Goal: Task Accomplishment & Management: Complete application form

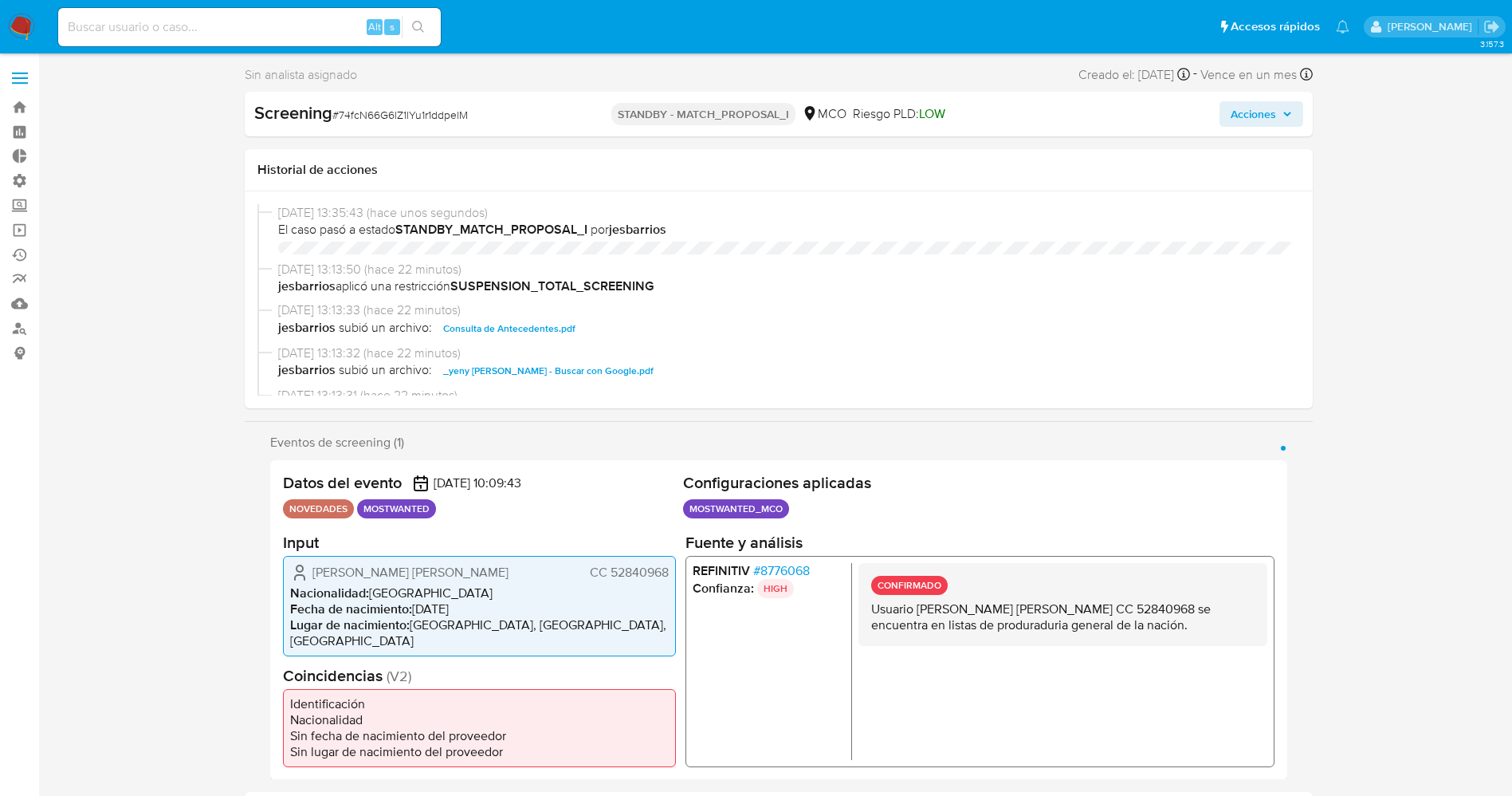
select select "10"
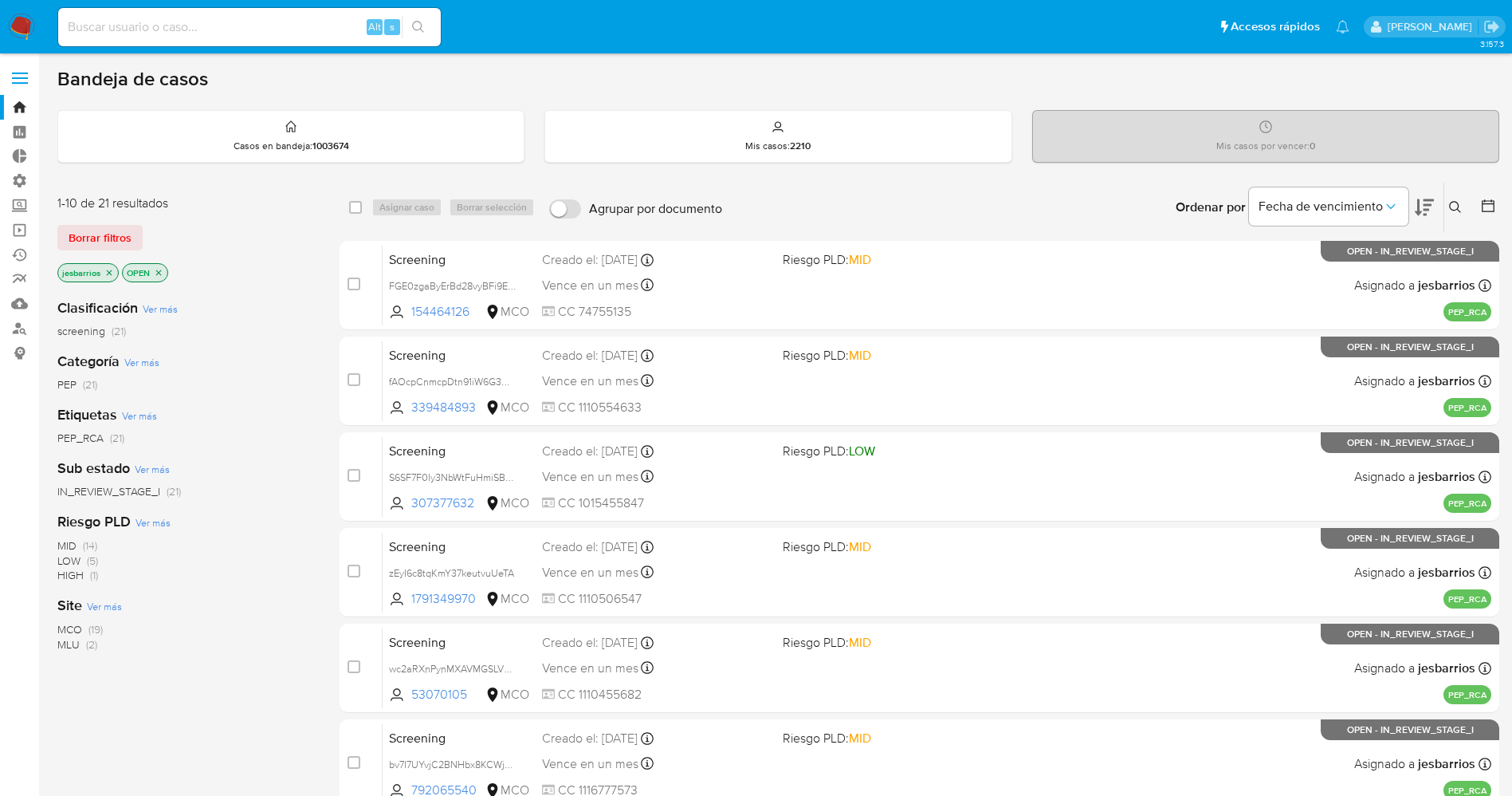
click at [20, 20] on img at bounding box center [21, 27] width 27 height 27
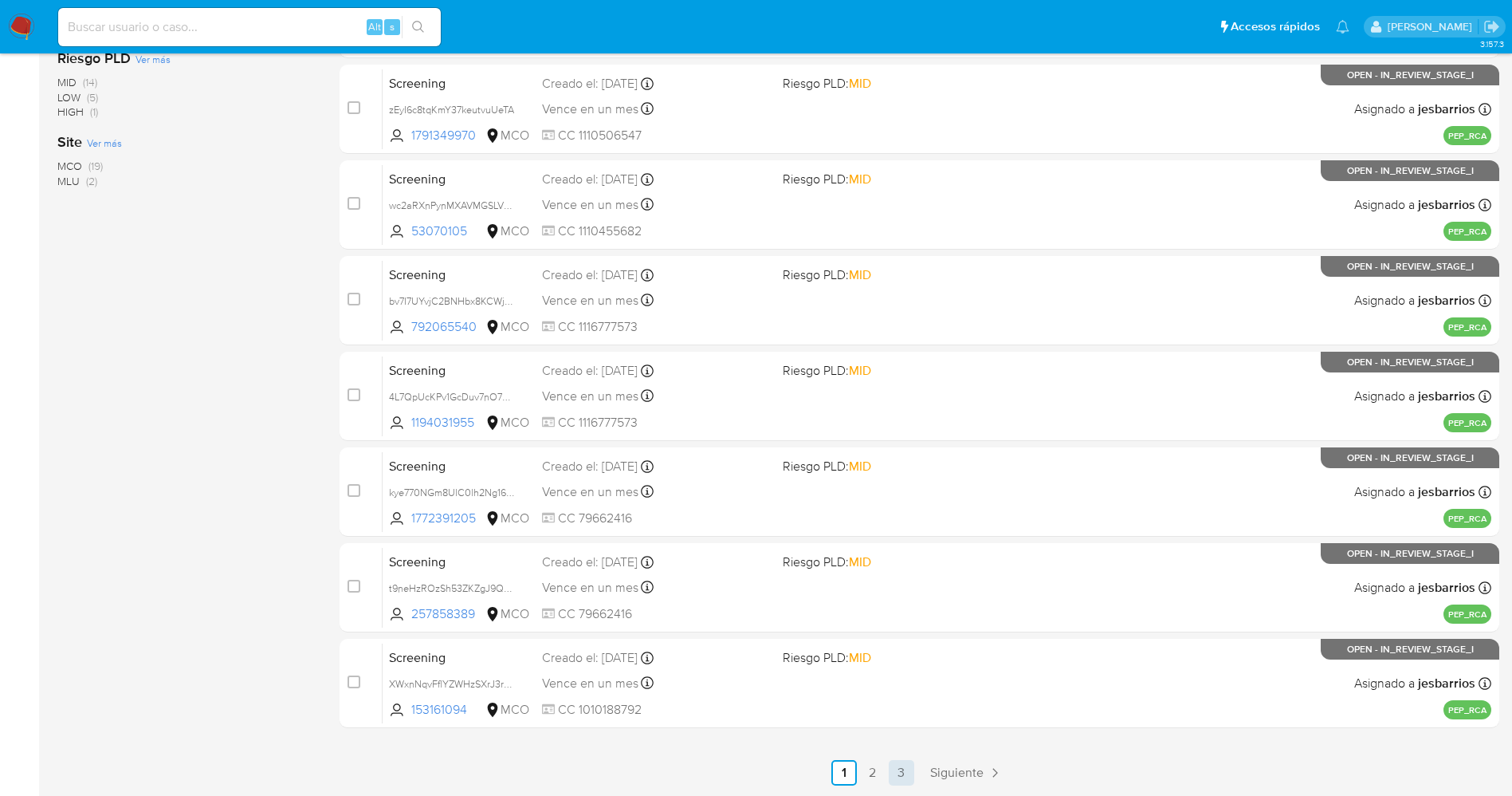
click at [892, 777] on link "3" at bounding box center [902, 773] width 26 height 26
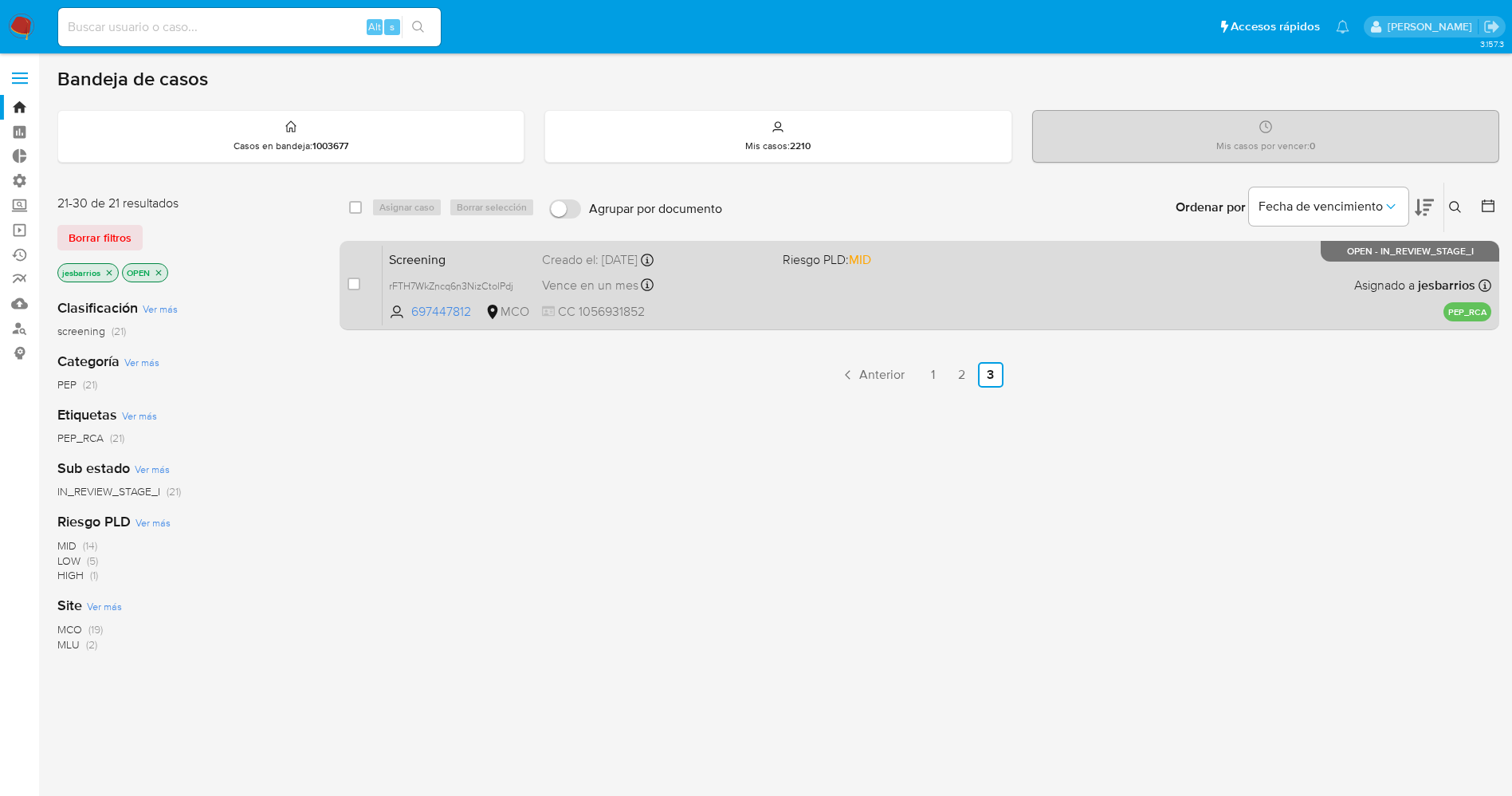
click at [995, 246] on div "Screening rFTH7WkZncq6n3NizCtolPdj 697447812 MCO Riesgo PLD: MID Creado el: 02/…" at bounding box center [936, 284] width 1108 height 80
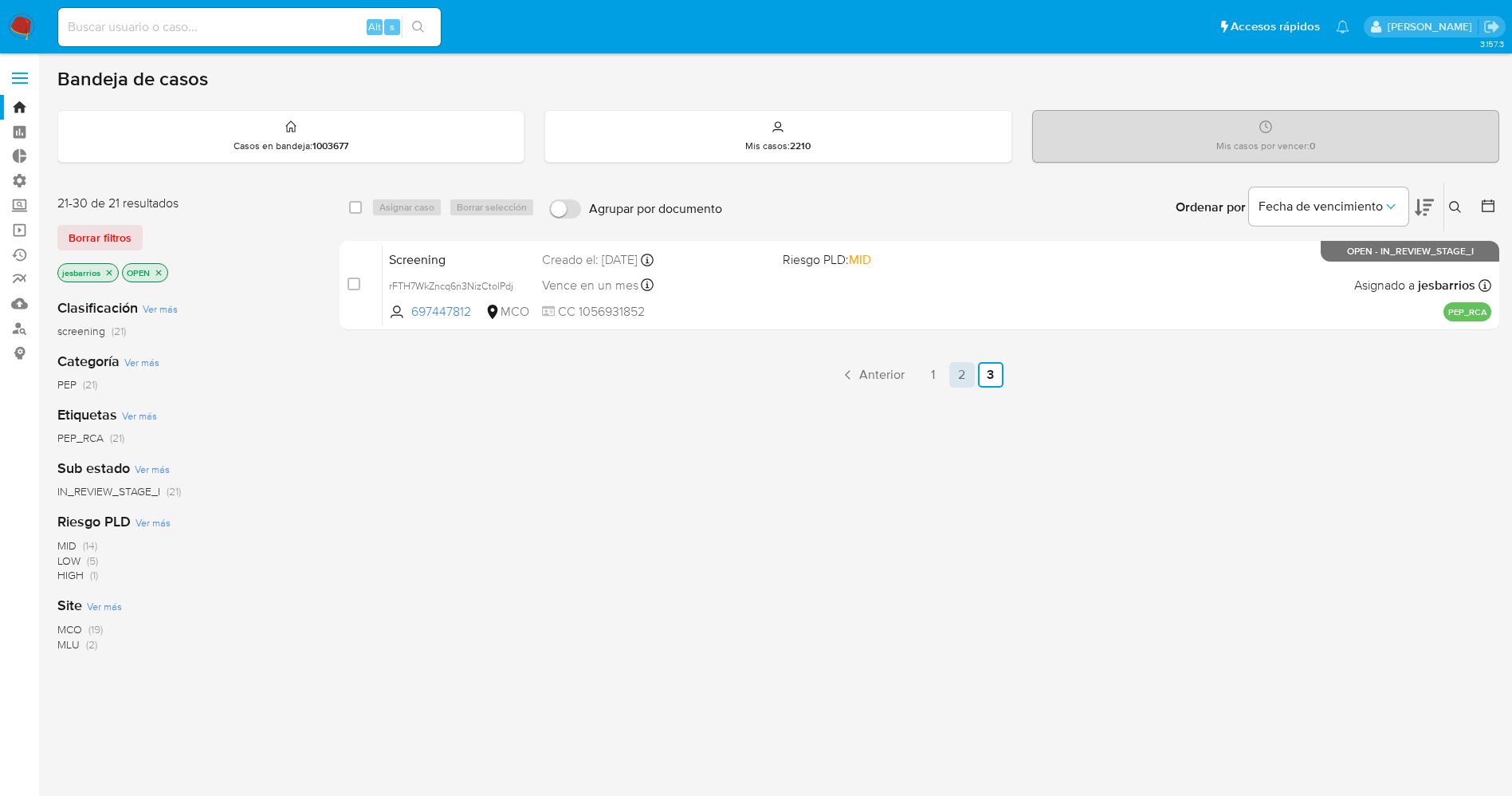
click at [962, 376] on link "2" at bounding box center [962, 375] width 26 height 26
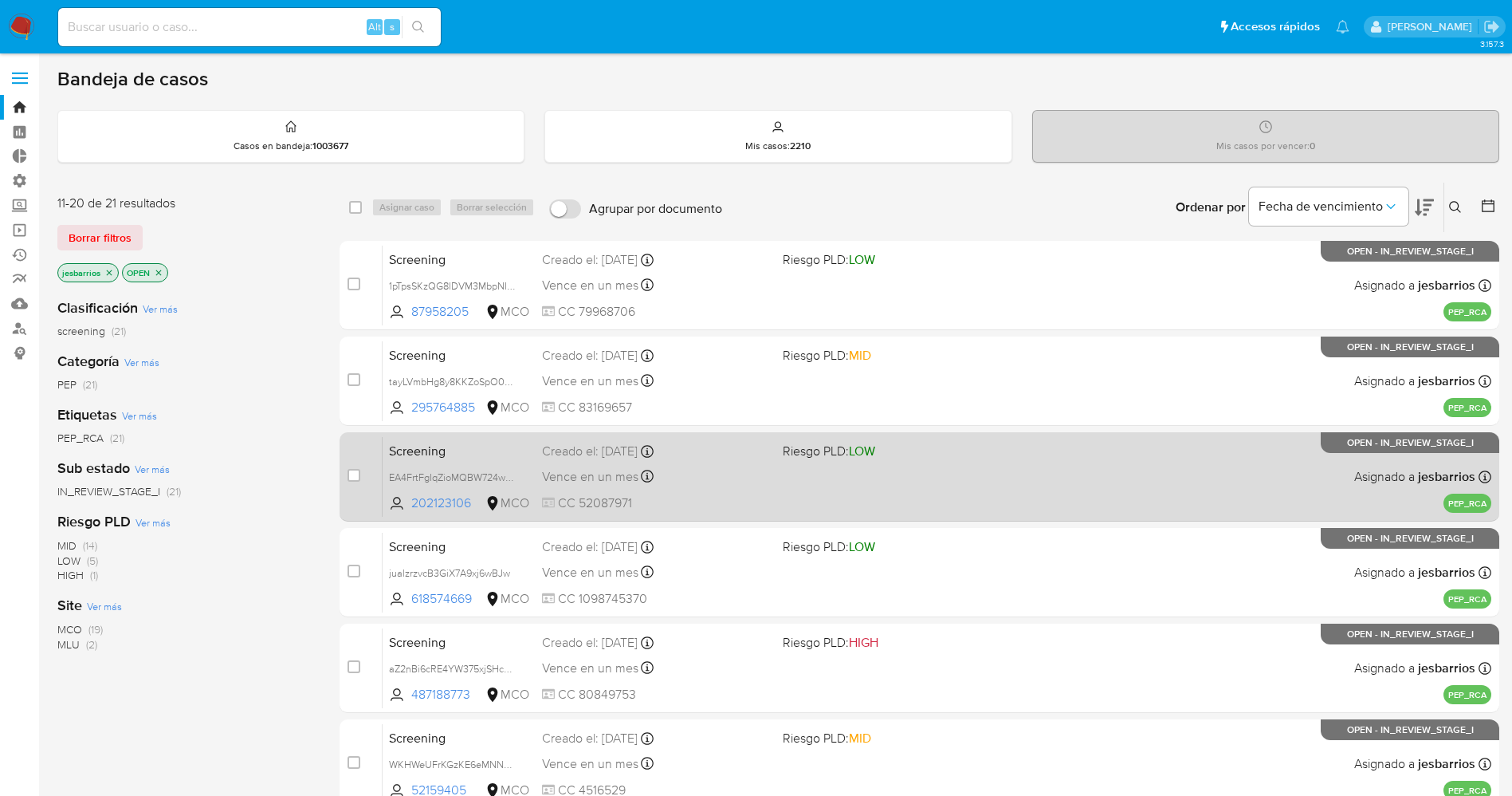
scroll to position [463, 0]
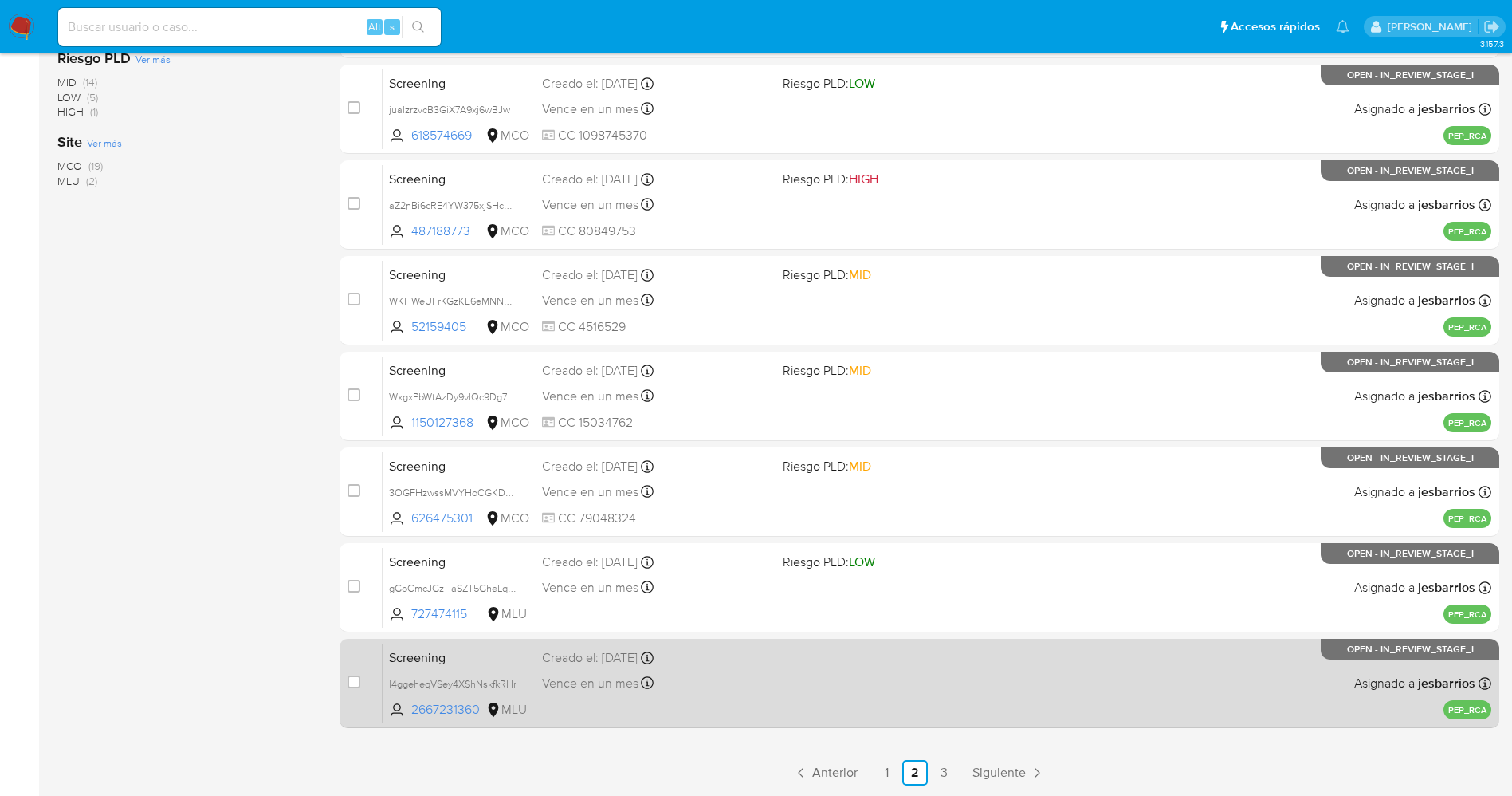
click at [728, 675] on div "Vence en un mes Vence el 02/10/2025 12:35:43" at bounding box center [655, 682] width 228 height 22
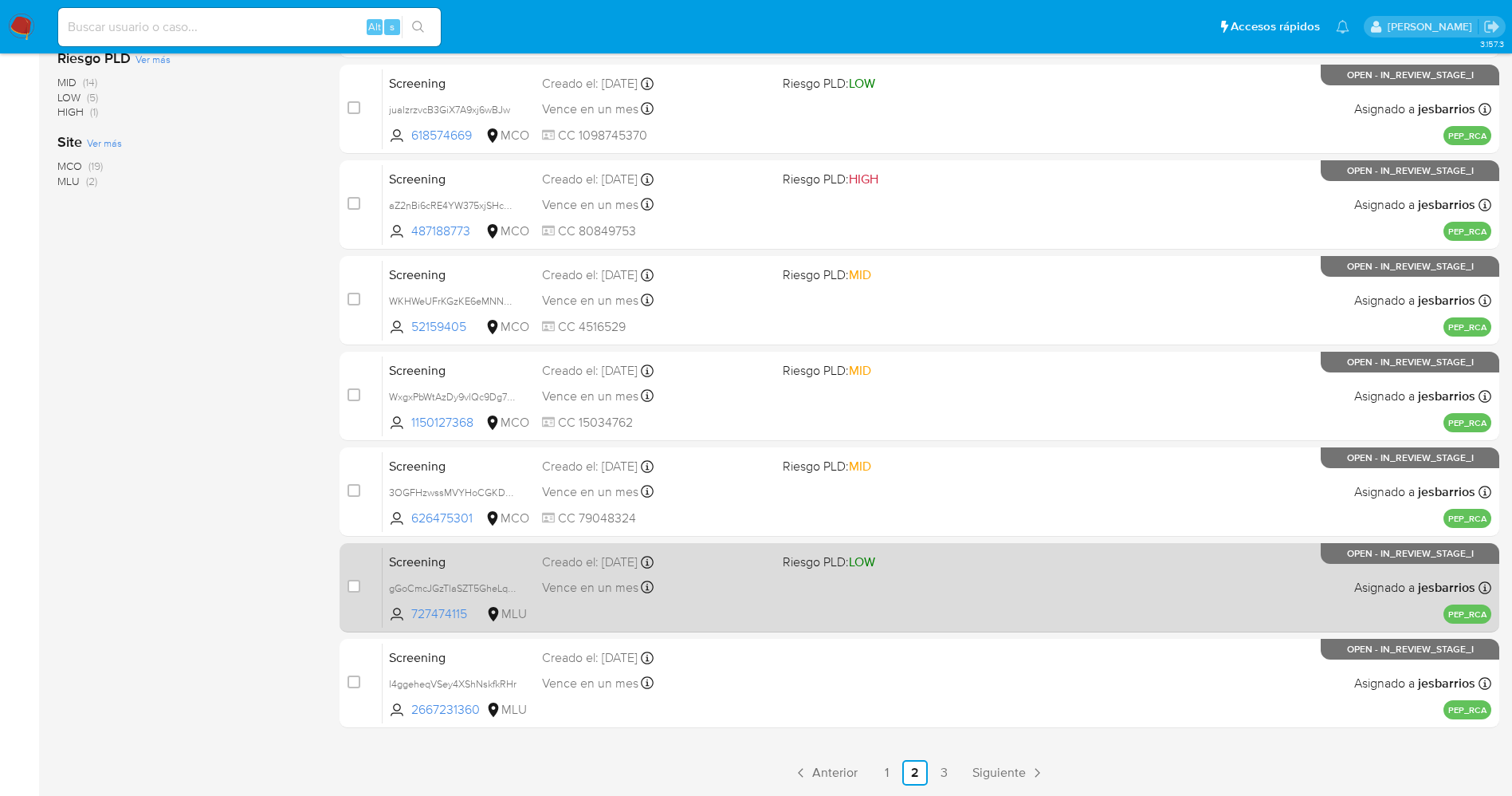
click at [823, 604] on div "Screening gGoCmcJGzTlaSZT5GheLq2Qs 727474115 MLU Riesgo PLD: LOW Creado el: 02/…" at bounding box center [936, 587] width 1108 height 80
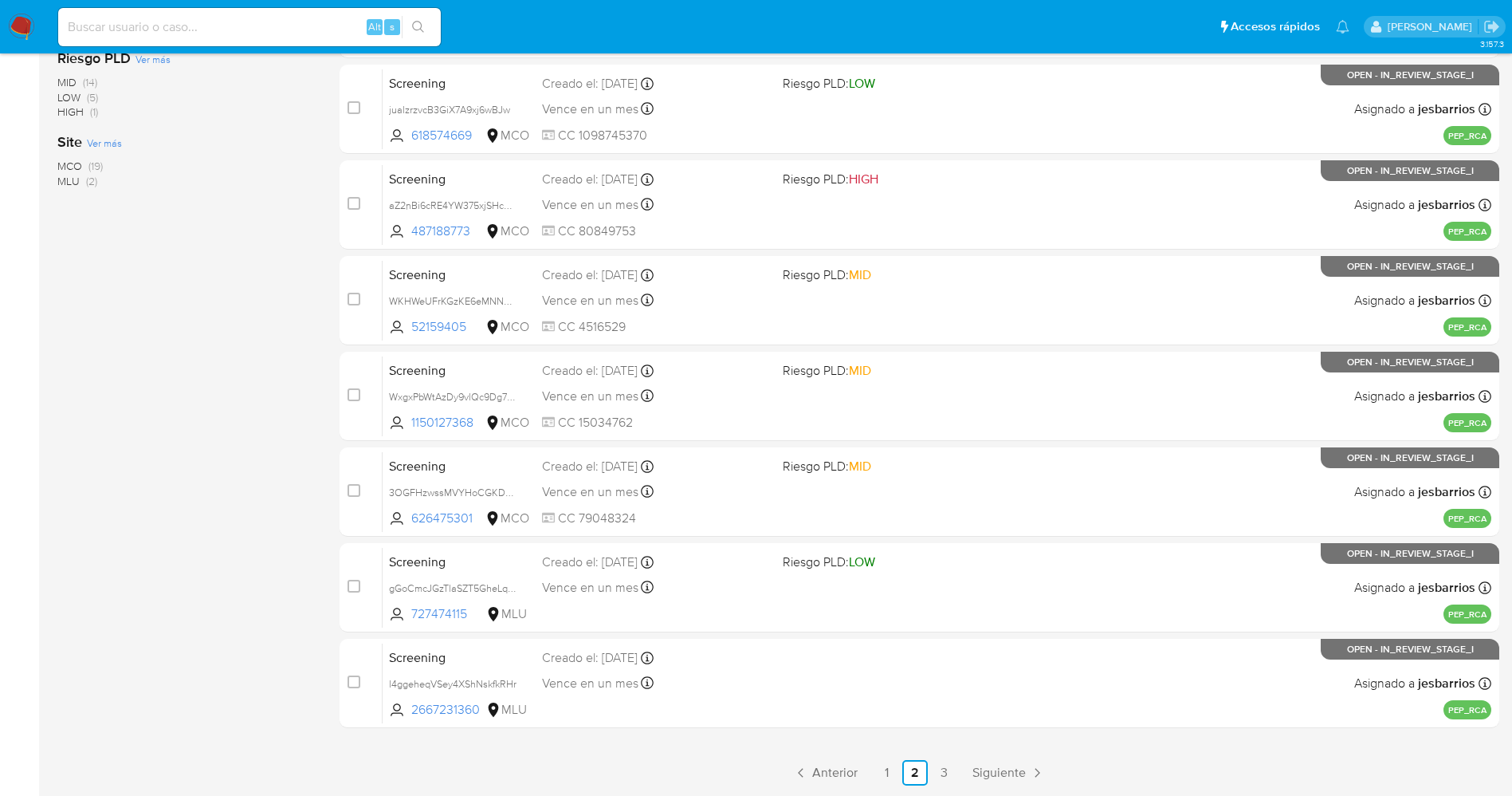
click at [14, 18] on img at bounding box center [21, 27] width 27 height 27
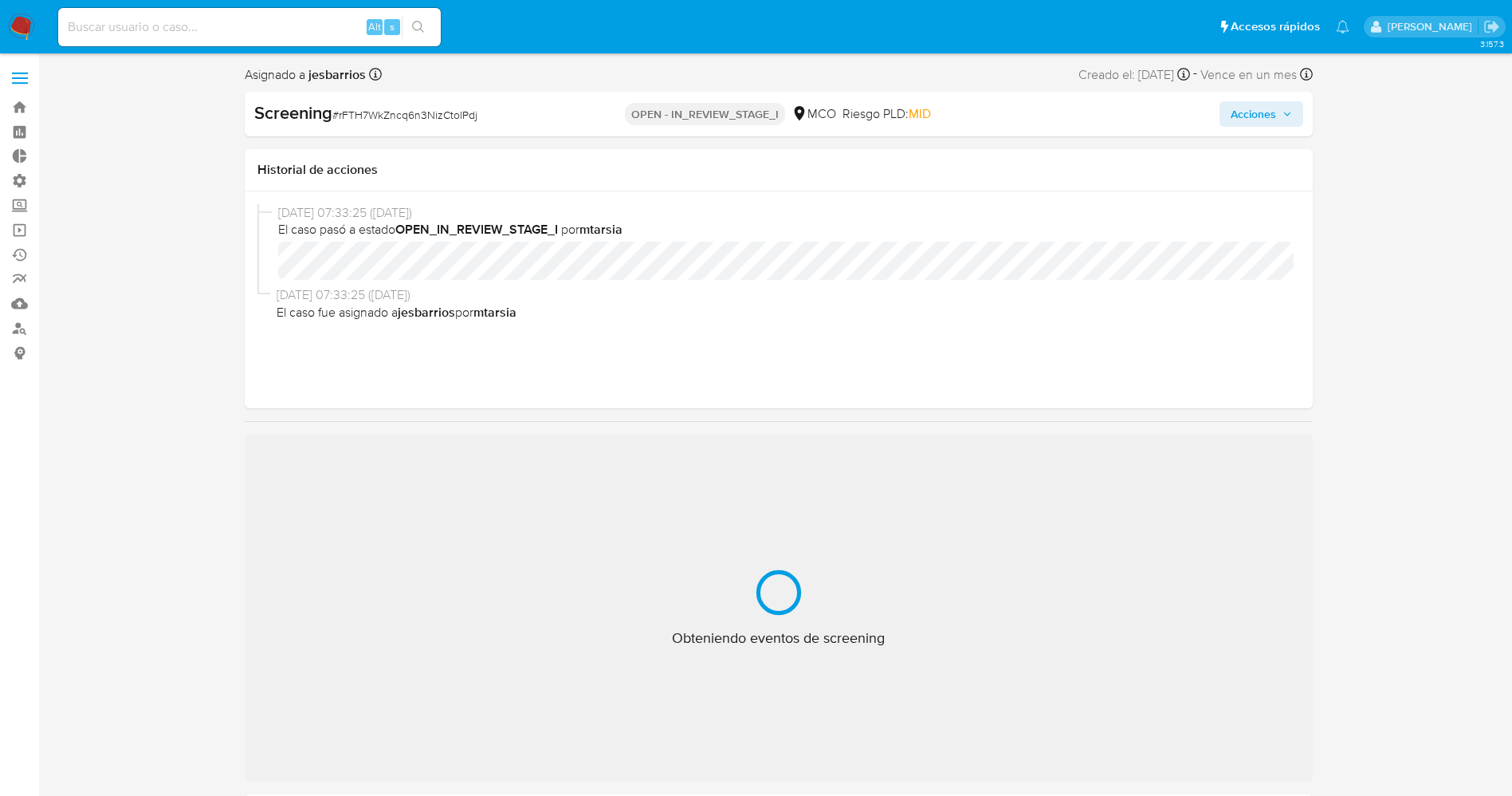
select select "10"
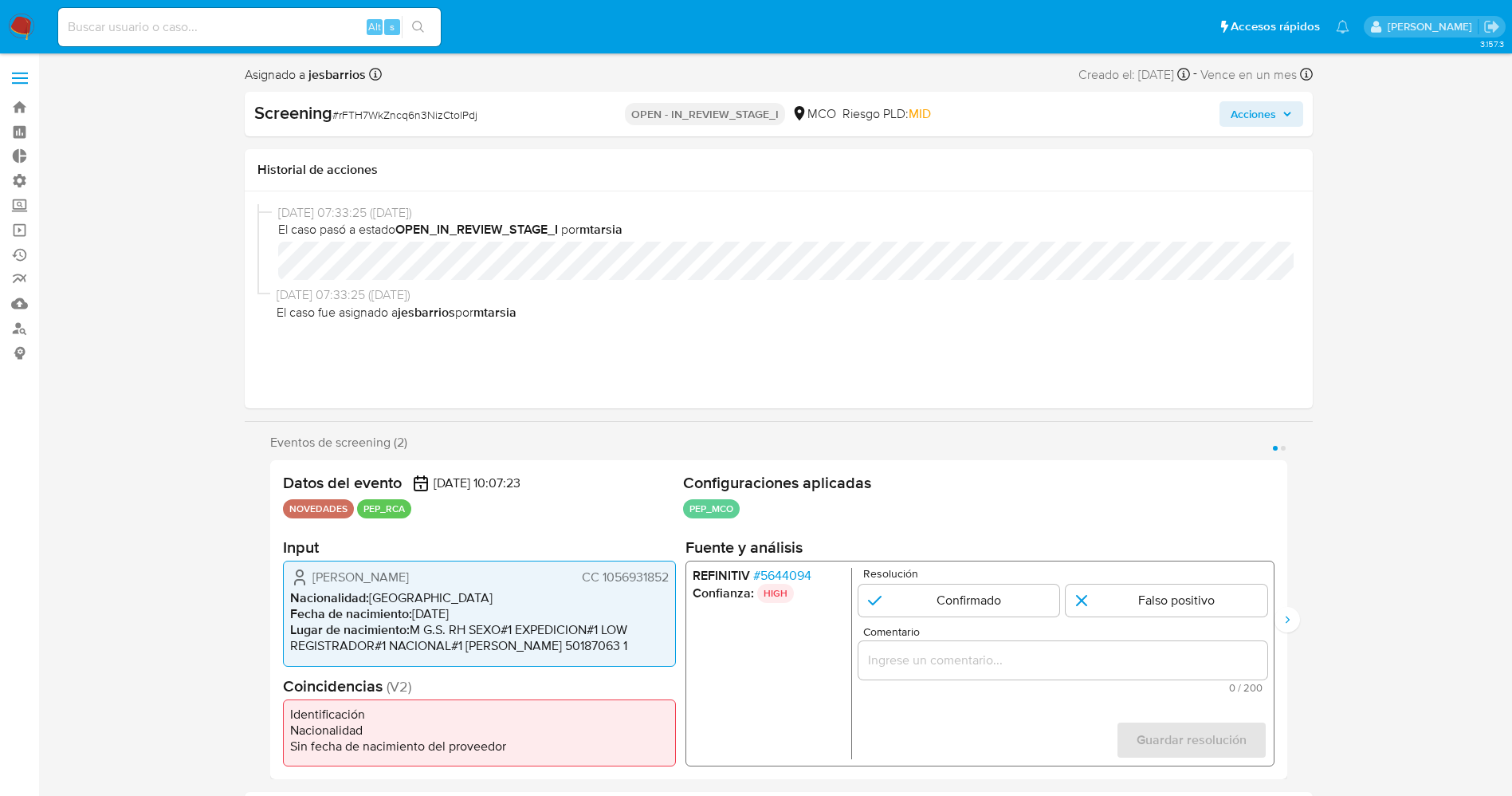
click at [771, 572] on span "# 5644094" at bounding box center [782, 575] width 59 height 16
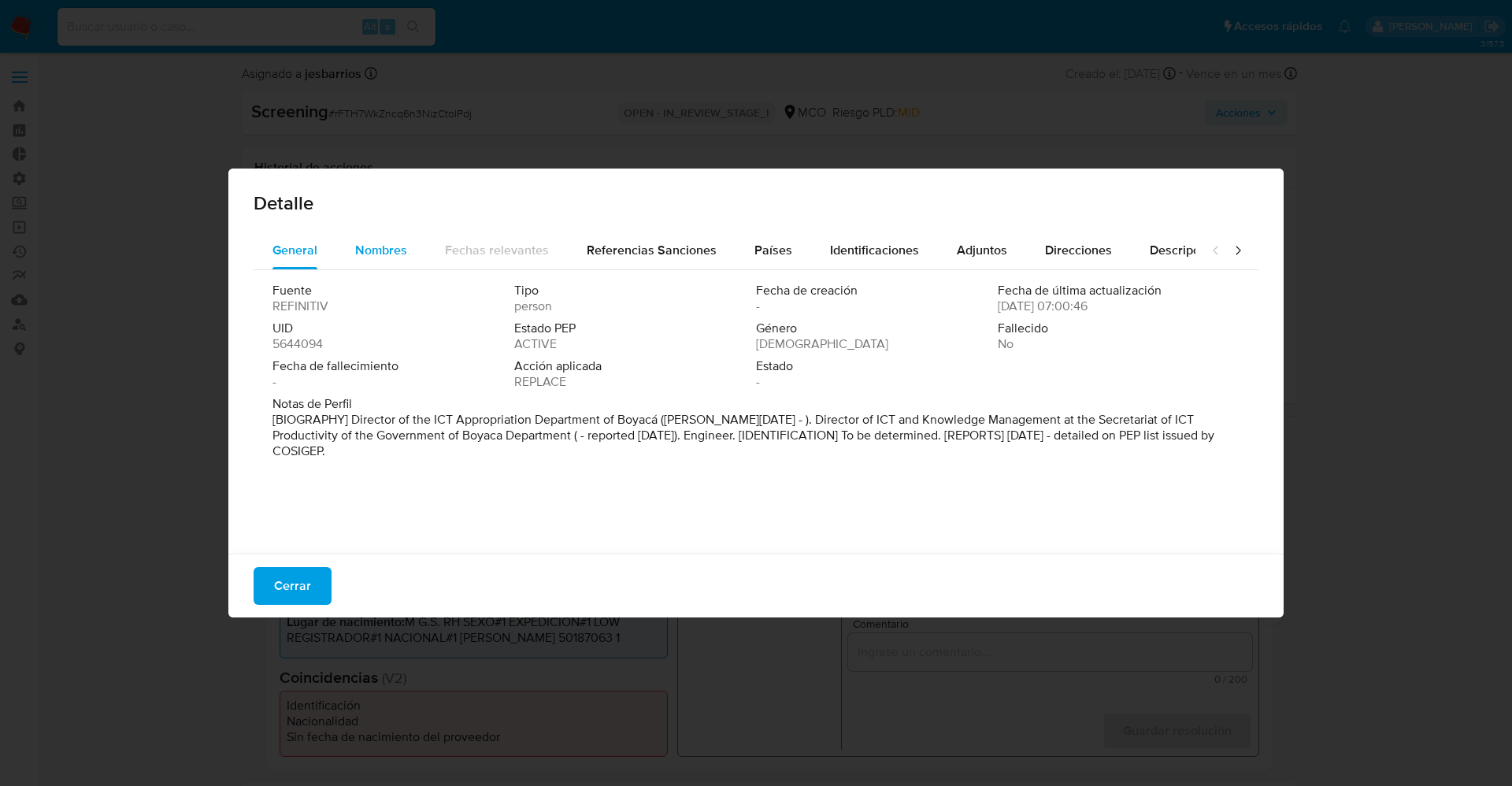
click at [362, 259] on span "Nombres" at bounding box center [380, 249] width 52 height 18
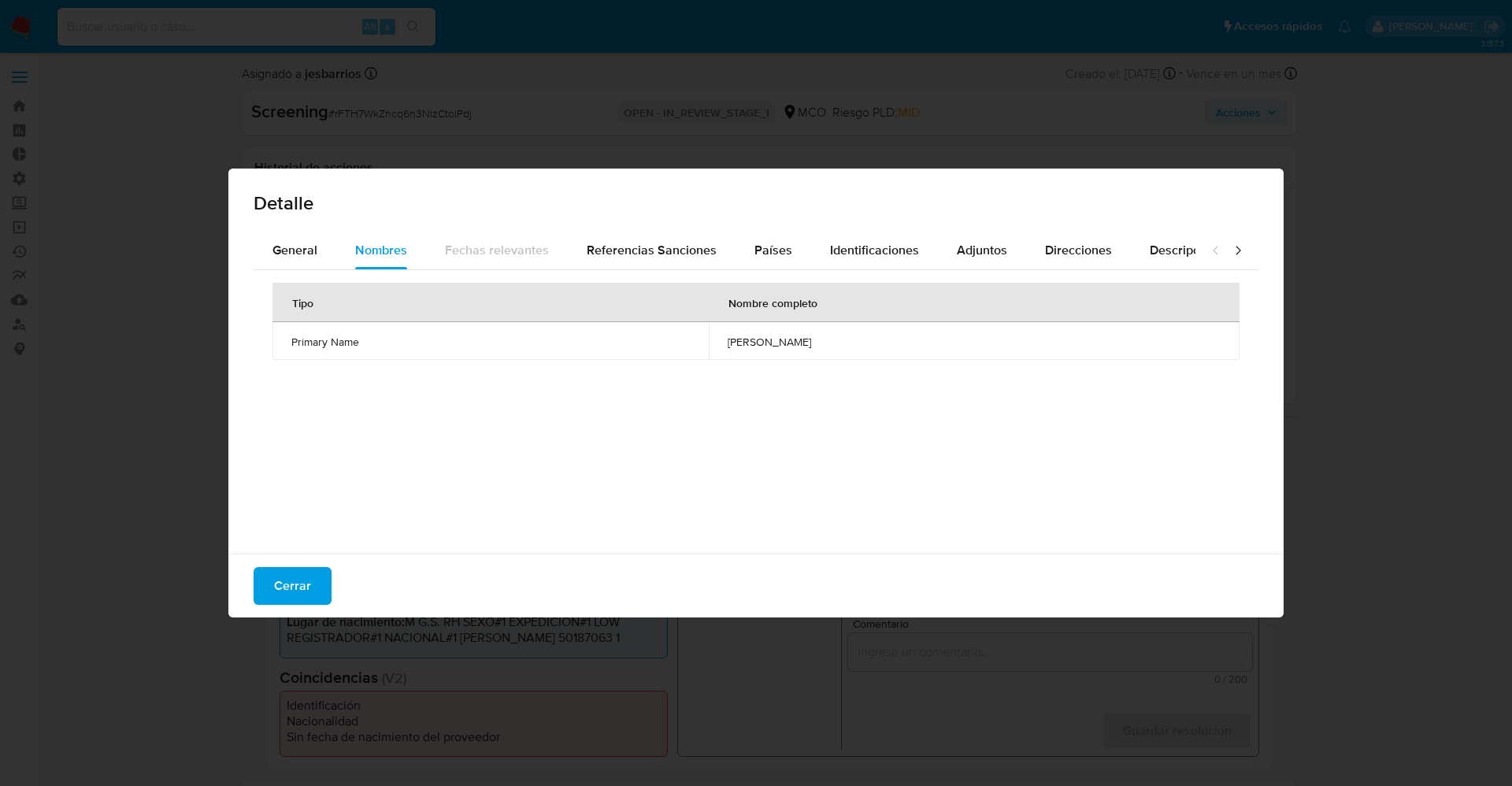
click at [285, 228] on div "Detalle" at bounding box center [756, 200] width 1055 height 63
click at [304, 248] on span "General" at bounding box center [294, 249] width 45 height 18
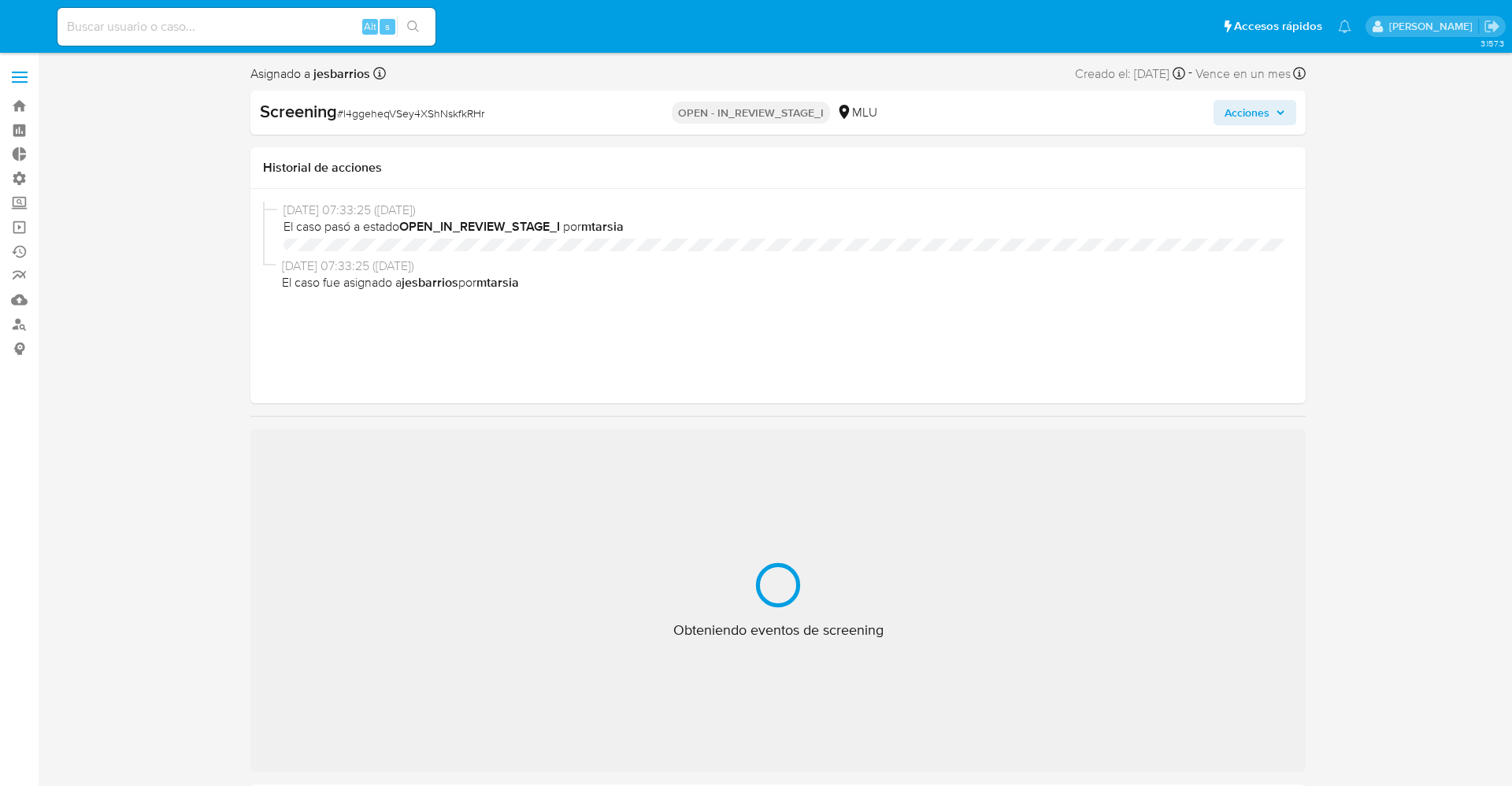
select select "10"
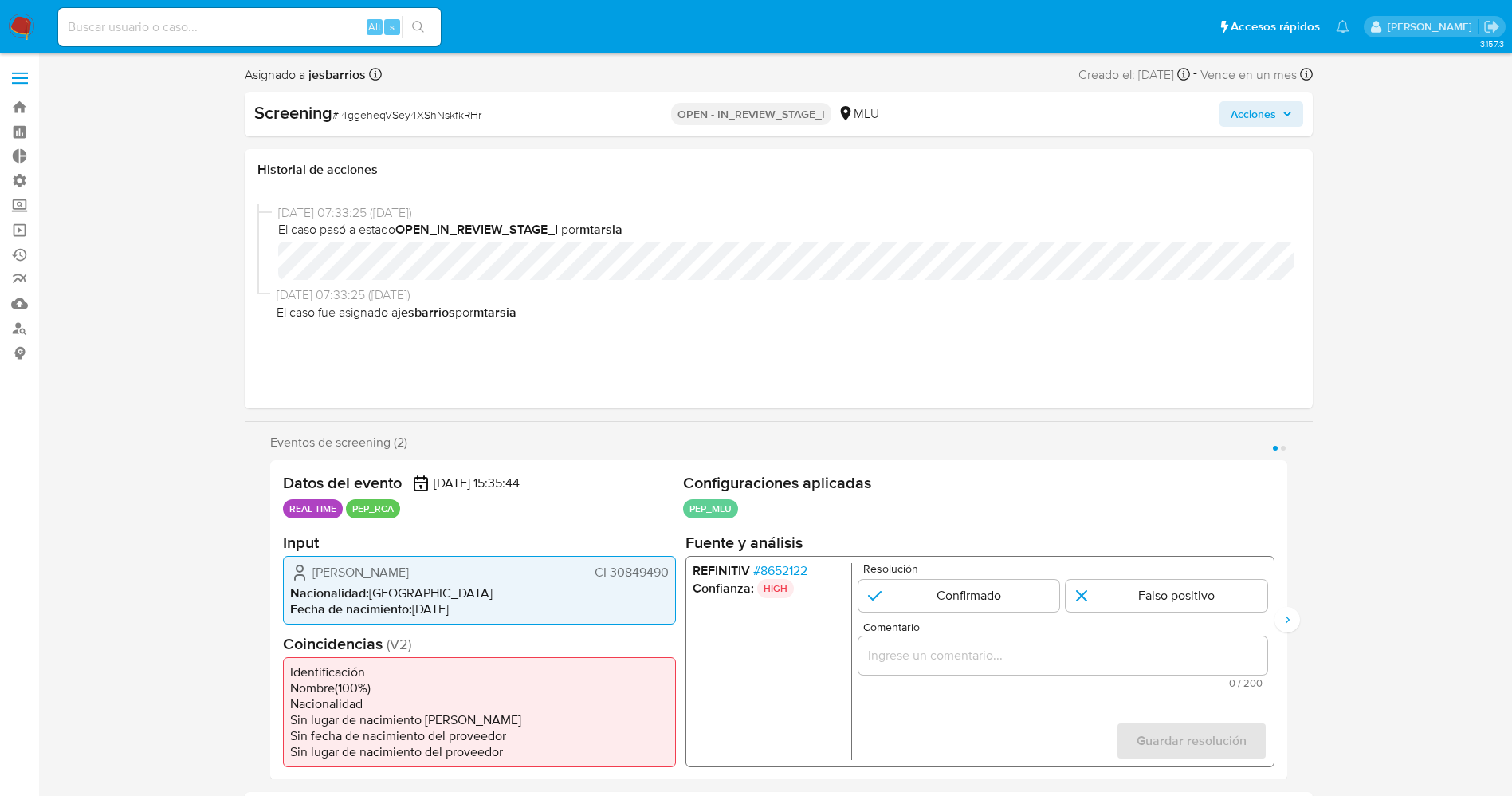
click at [798, 569] on span "# 8652122" at bounding box center [779, 569] width 54 height 16
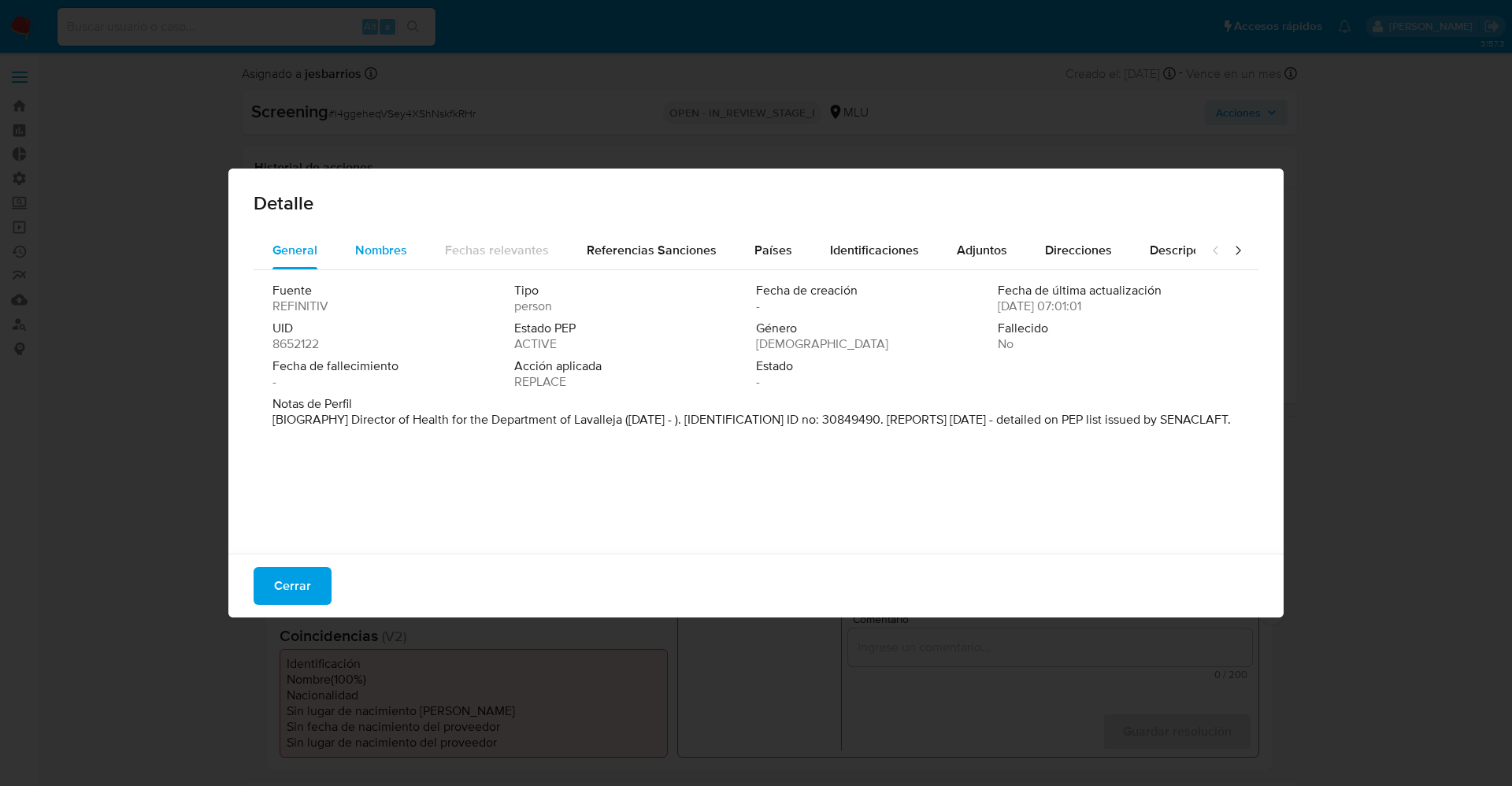
click at [382, 247] on span "Nombres" at bounding box center [380, 249] width 52 height 18
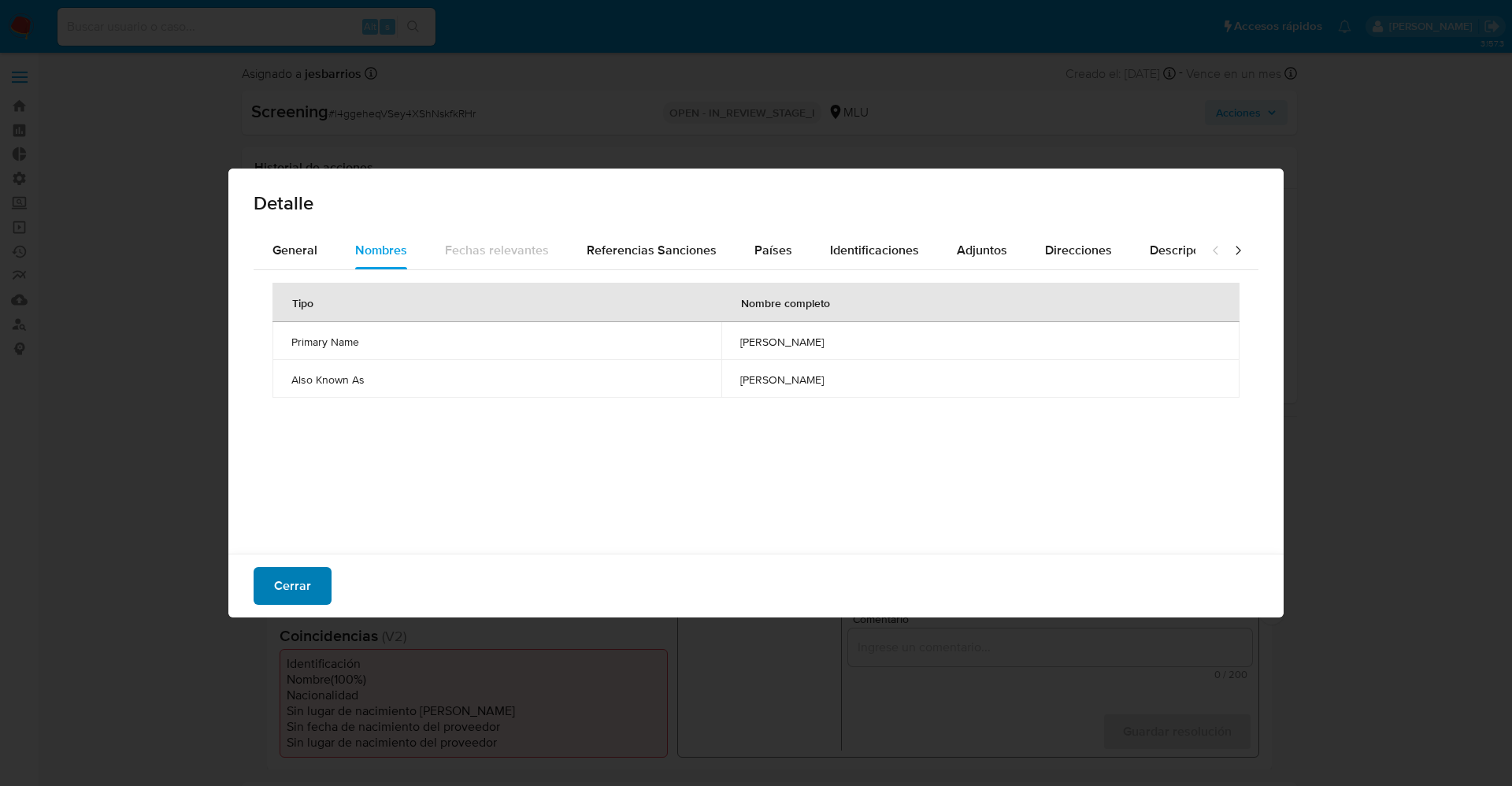
click at [305, 586] on span "Cerrar" at bounding box center [292, 585] width 37 height 35
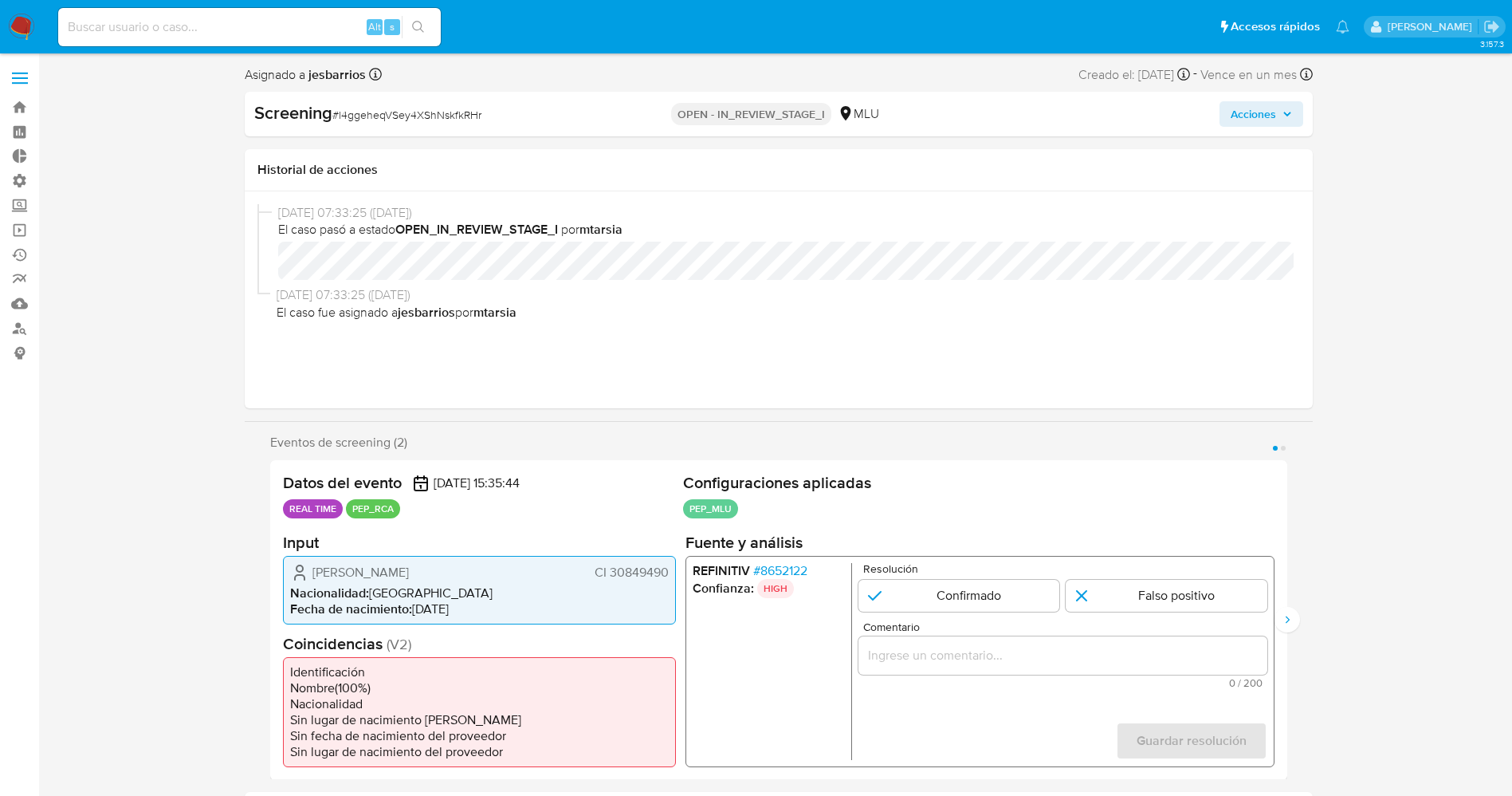
drag, startPoint x: 607, startPoint y: 569, endPoint x: 671, endPoint y: 574, distance: 64.2
click at [671, 574] on div "Maria Rita Lopez Agriel CI 30849490 Nacionalidad : Uruguay Fecha de nacimiento …" at bounding box center [480, 589] width 393 height 69
drag, startPoint x: 305, startPoint y: 567, endPoint x: 450, endPoint y: 578, distance: 145.4
click at [450, 578] on div "Maria Rita Lopez Agriel CI 30849490" at bounding box center [480, 571] width 379 height 19
click at [523, 595] on li "Nacionalidad : Uruguay" at bounding box center [480, 592] width 379 height 16
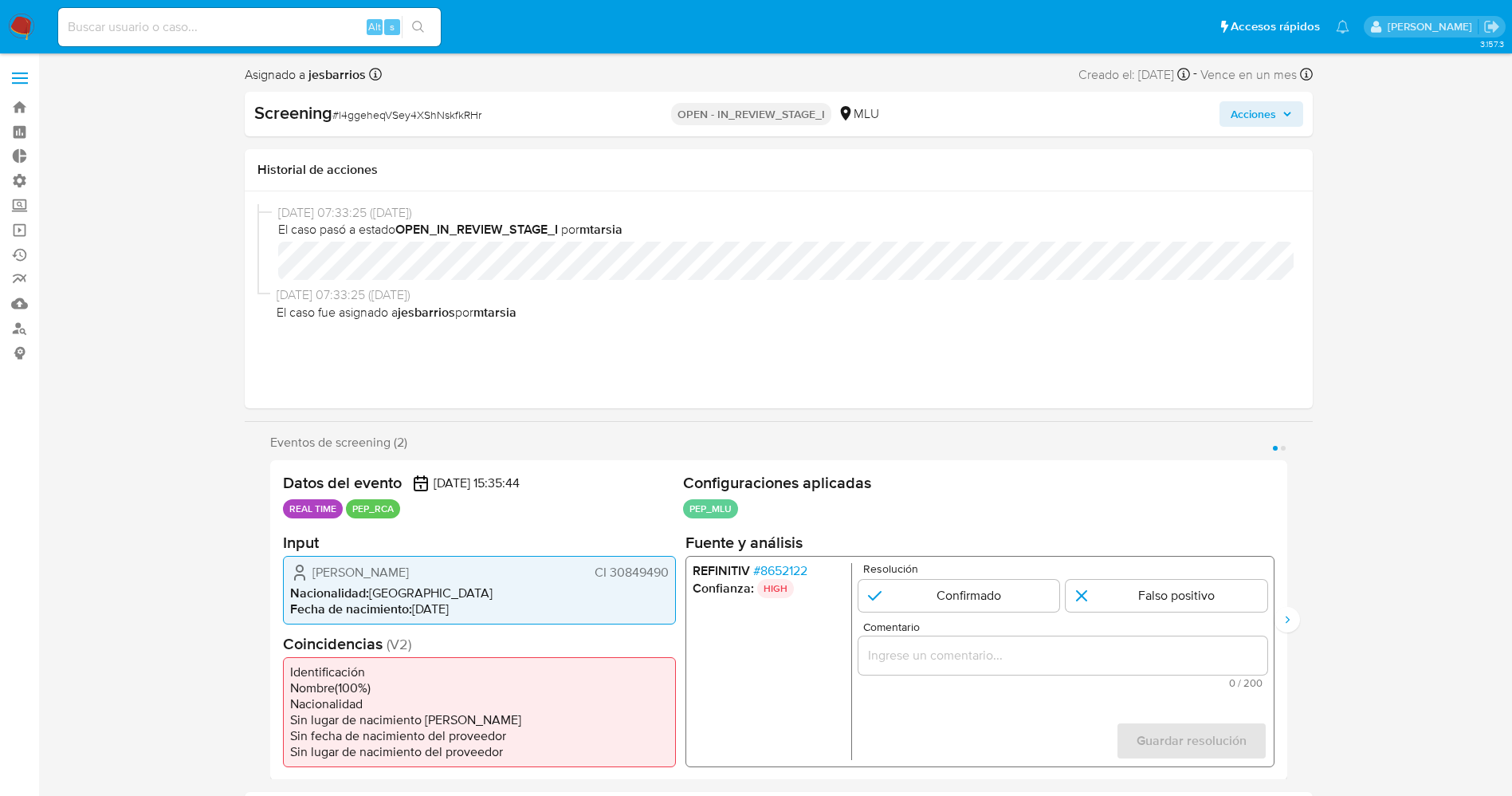
drag, startPoint x: 524, startPoint y: 570, endPoint x: 670, endPoint y: 574, distance: 146.1
click at [670, 574] on div "Maria Rita Lopez Agriel CI 30849490 Nacionalidad : Uruguay Fecha de nacimiento …" at bounding box center [480, 589] width 393 height 69
click at [801, 562] on span "# 8652122" at bounding box center [779, 569] width 54 height 16
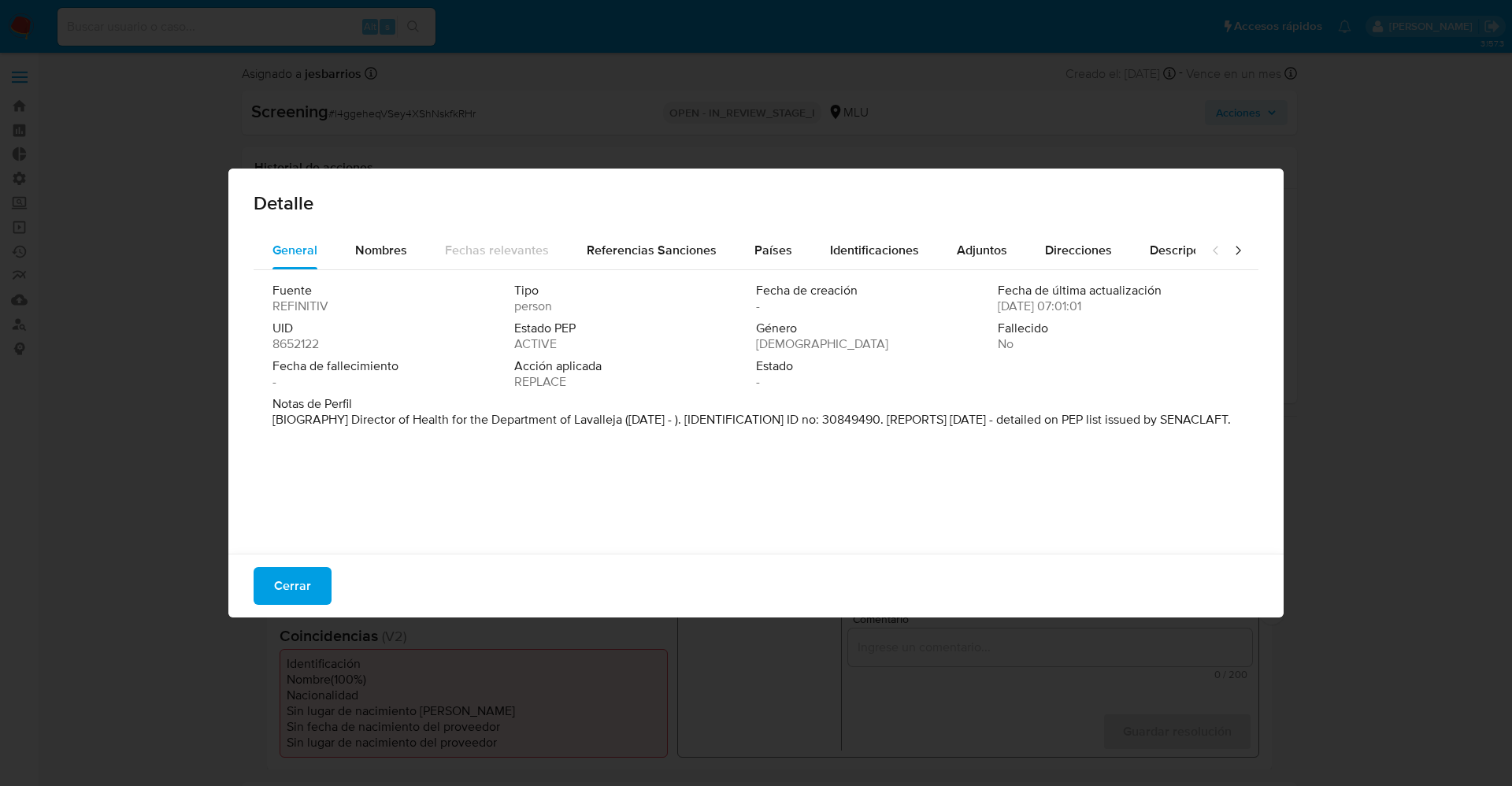
drag, startPoint x: 362, startPoint y: 410, endPoint x: 502, endPoint y: 439, distance: 143.0
click at [502, 428] on div "Notas de Perfil [BIOGRAPHY] Director of Health for the Department of Lavalleja …" at bounding box center [756, 411] width 967 height 31
click at [410, 369] on span "Fecha de fallecimiento" at bounding box center [391, 366] width 238 height 16
drag, startPoint x: 345, startPoint y: 422, endPoint x: 614, endPoint y: 418, distance: 269.0
click at [614, 418] on font "[BIOGRAFÍA] Director de Salud del Departamento de Lavalleja (Mar 2025 - ). [IDE…" at bounding box center [754, 427] width 964 height 34
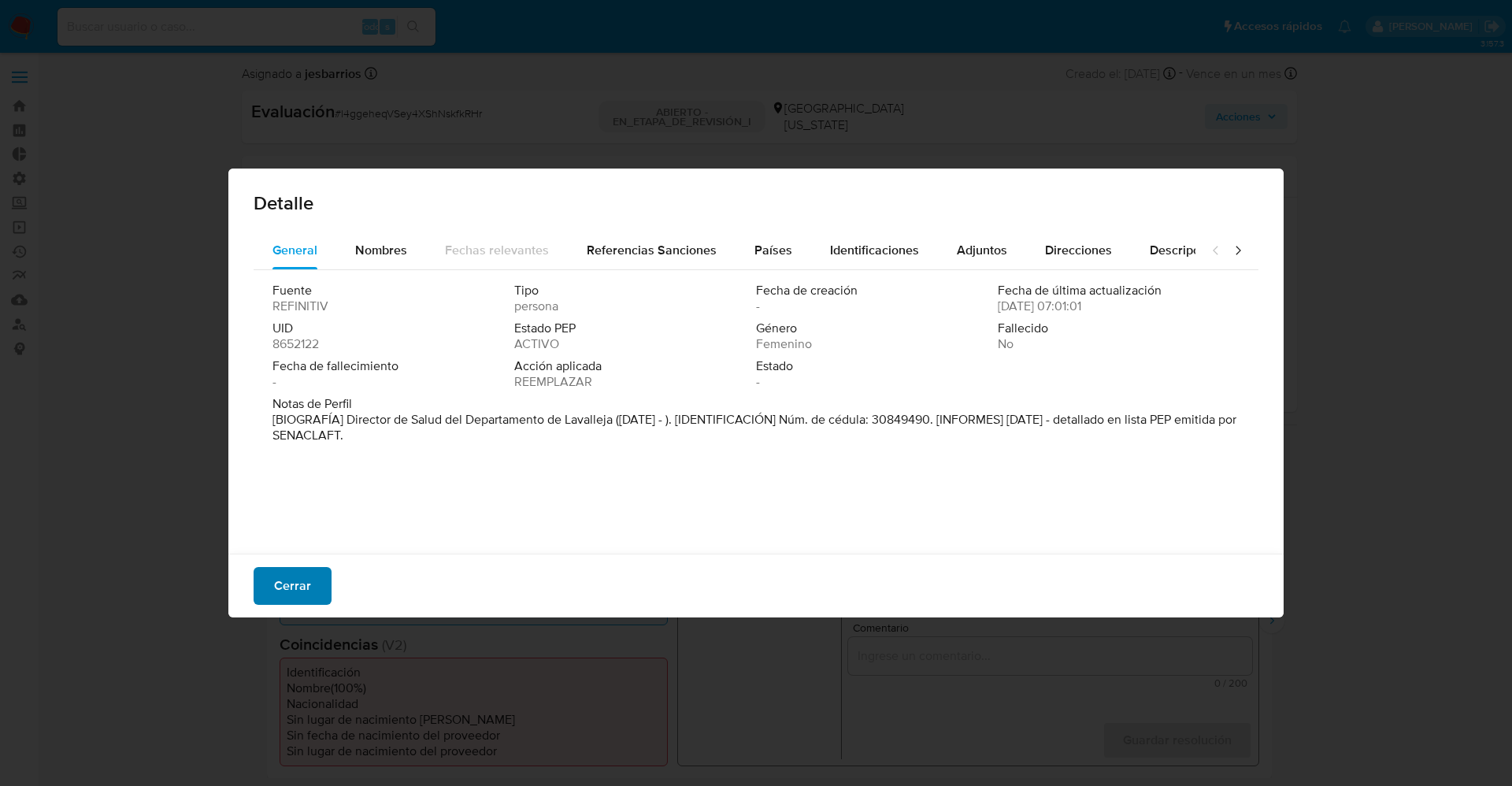
drag, startPoint x: 279, startPoint y: 586, endPoint x: 352, endPoint y: 573, distance: 74.1
click at [280, 582] on span "Cerrar" at bounding box center [292, 585] width 37 height 35
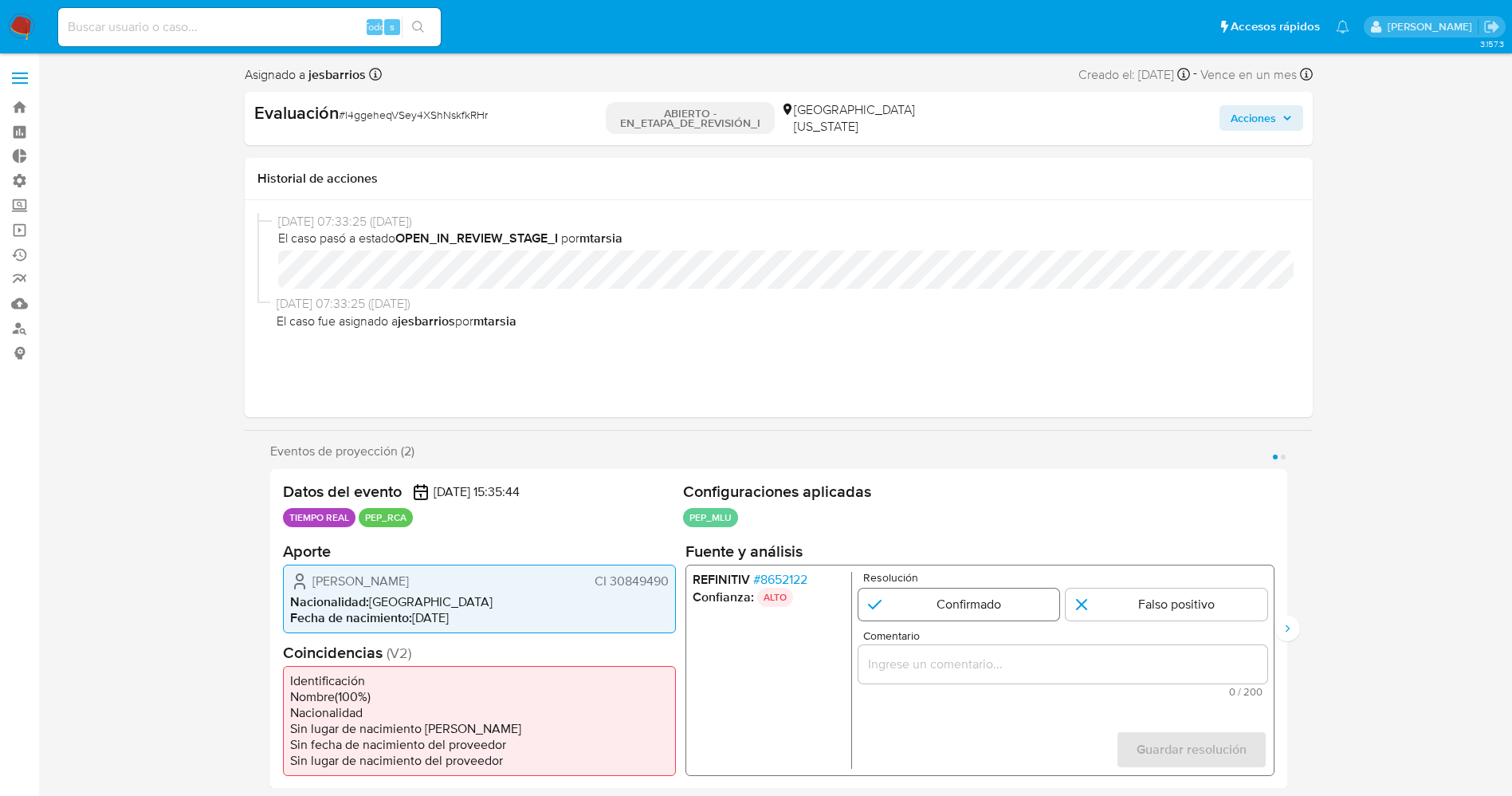
click at [936, 600] on input "1 de 2" at bounding box center [958, 603] width 201 height 32
radio input "true"
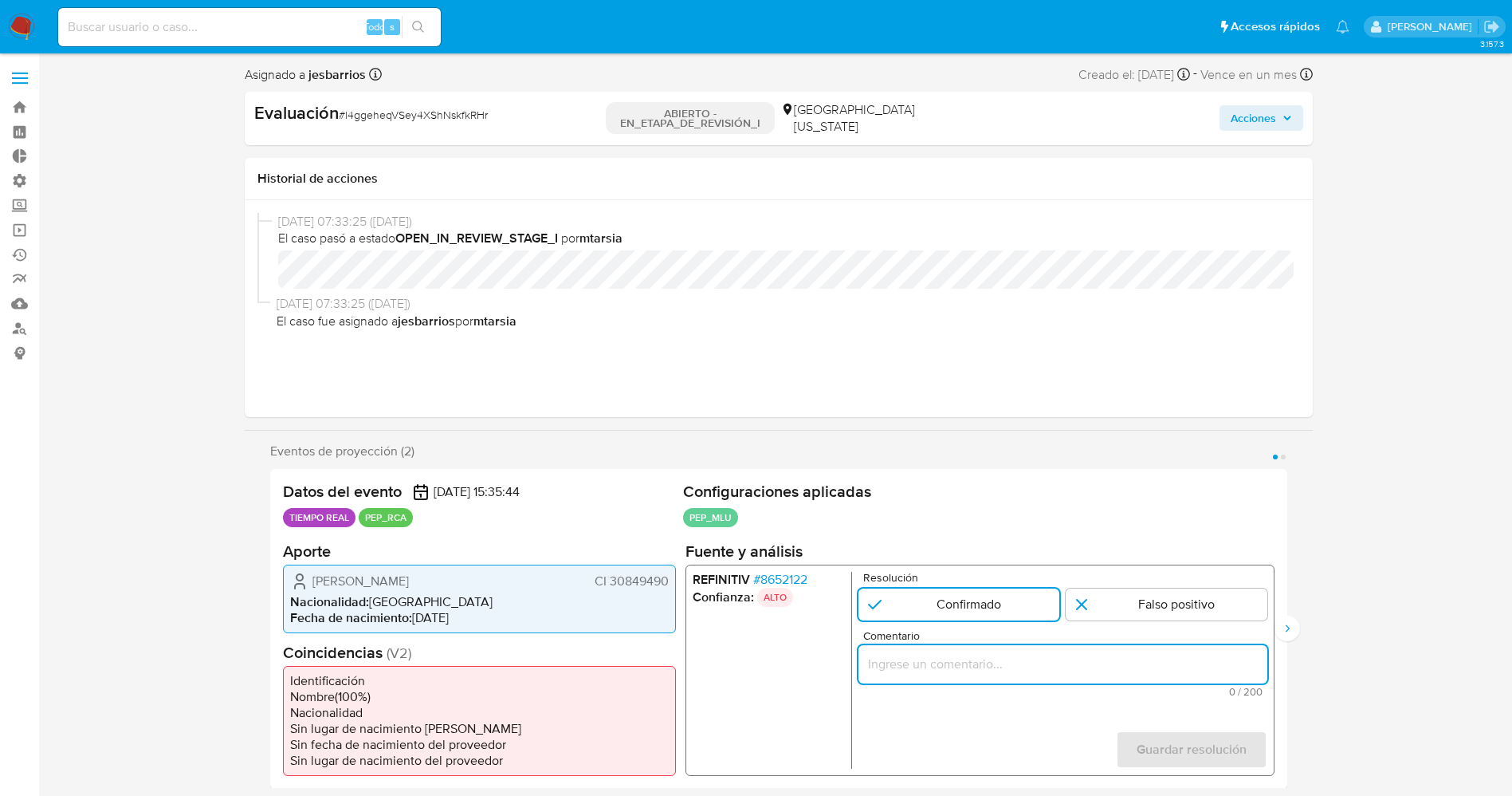
click at [937, 661] on input "Comentario" at bounding box center [1062, 663] width 409 height 21
click at [871, 665] on input "el usuario Maria Rita Lopez Agriel,CI 30849490,nacionalidad Uruguaya, por coinc…" at bounding box center [1062, 663] width 409 height 21
drag, startPoint x: 1070, startPoint y: 661, endPoint x: 967, endPoint y: 686, distance: 106.0
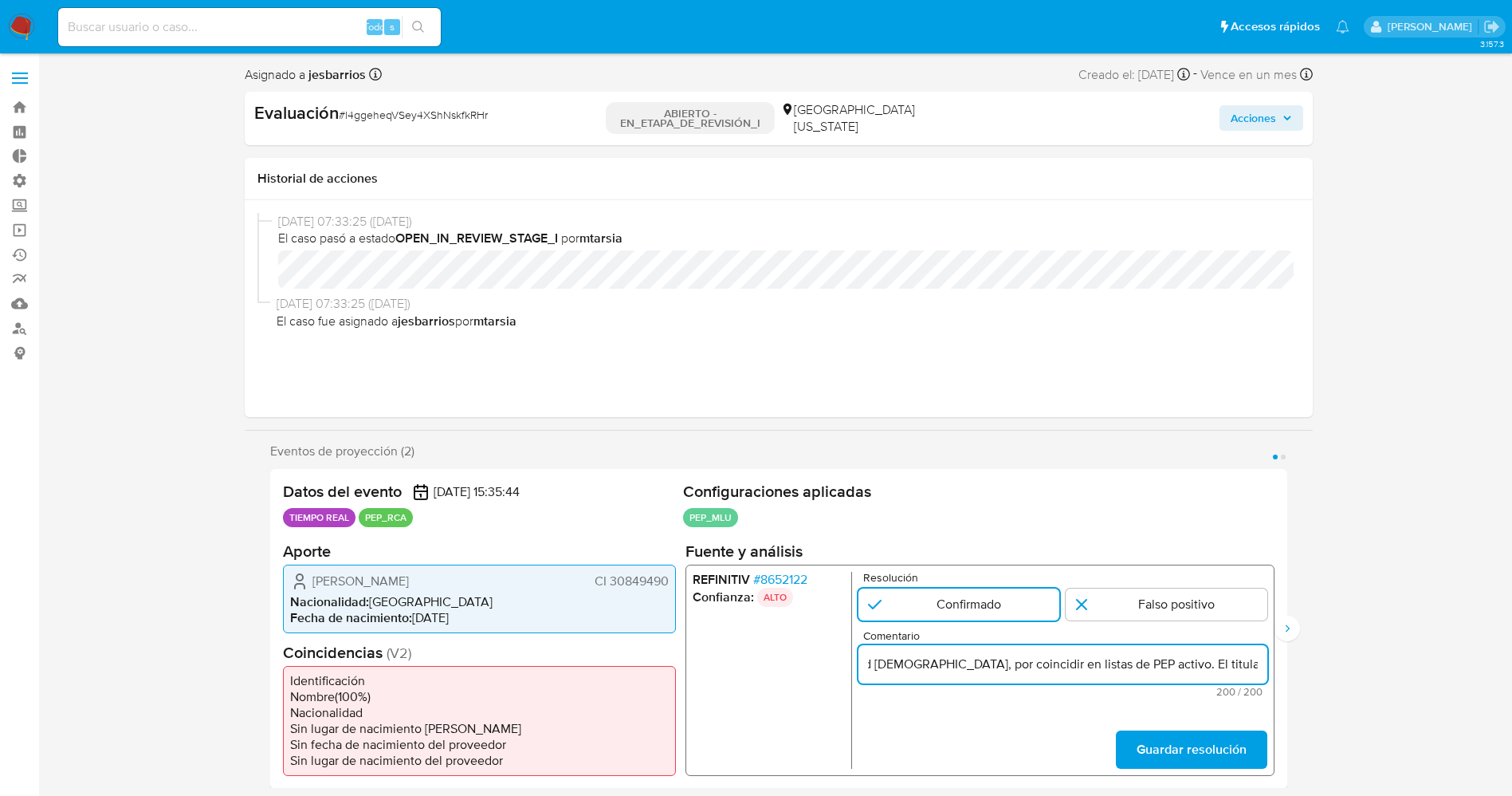
click at [967, 686] on div "Comentario el usuario Maria Rita Lopez Agriel,CI 30849490,nacionalidad Uruguaya…" at bounding box center [1062, 662] width 409 height 67
type input "el usuario Maria Rita Lopez Agriel,CI 30849490,nacionalidad Uruguaya, se desemp…"
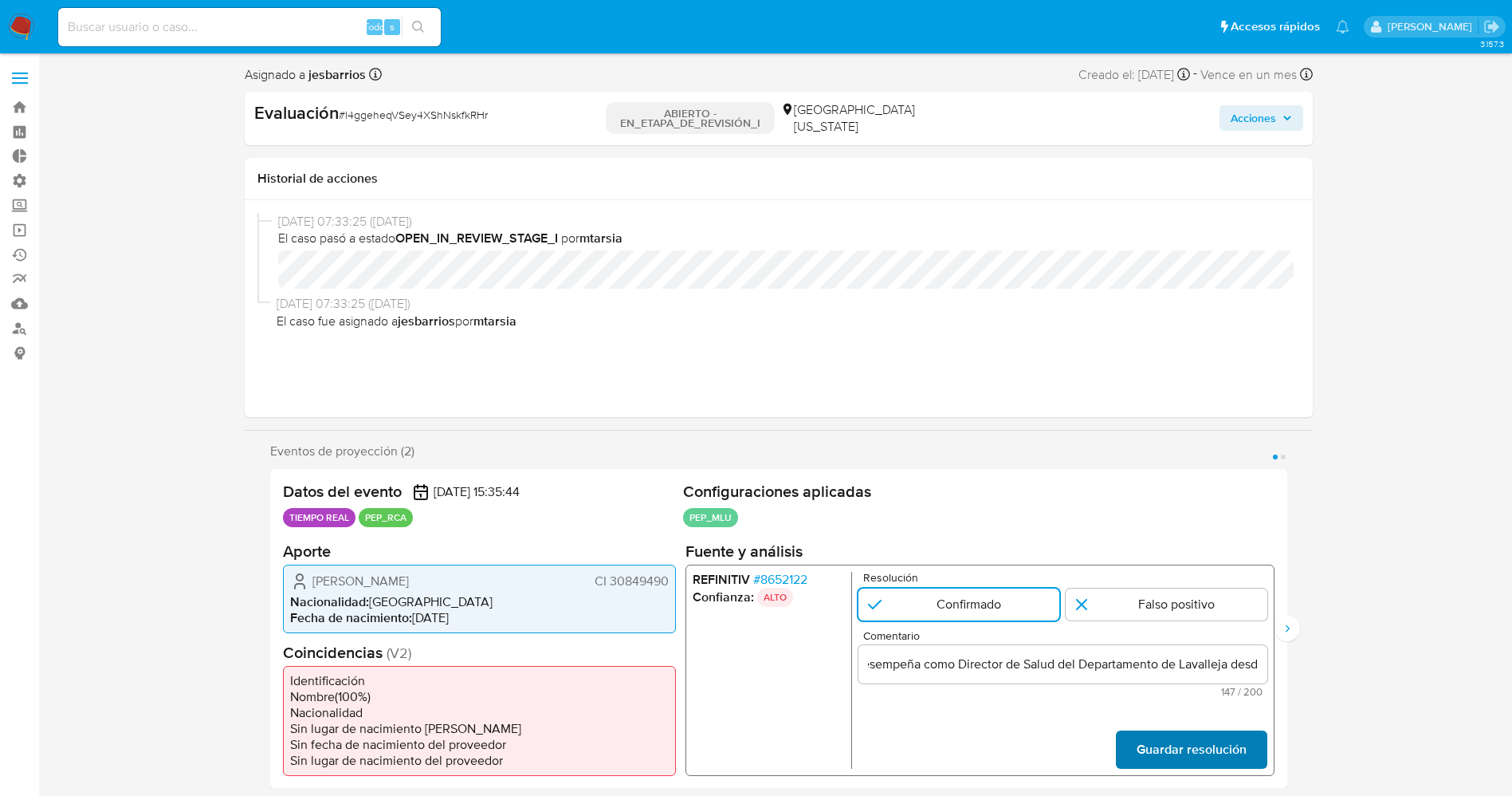
click at [1217, 745] on span "Guardar resolución" at bounding box center [1191, 749] width 110 height 35
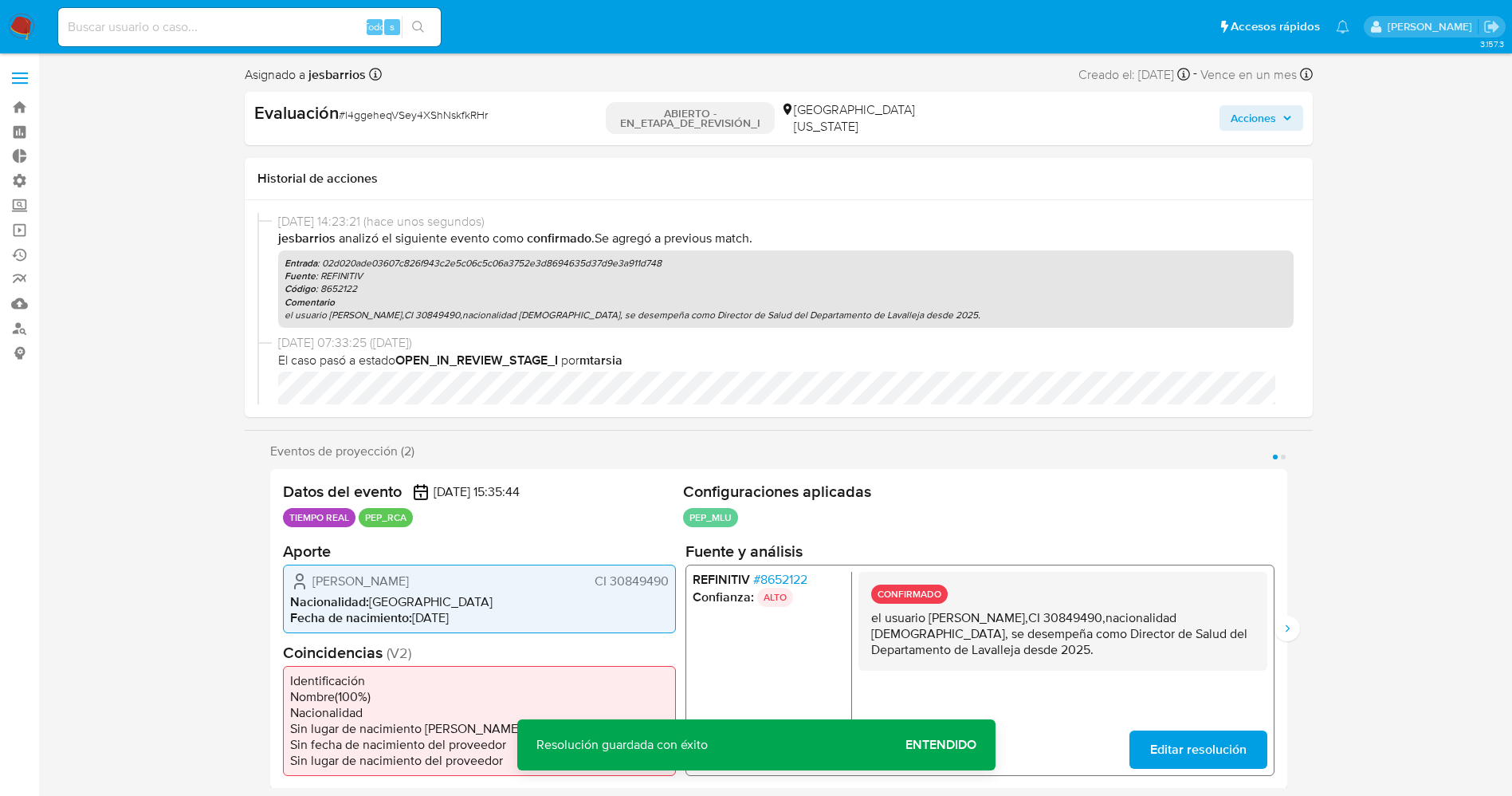
drag, startPoint x: 870, startPoint y: 624, endPoint x: 1045, endPoint y: 650, distance: 176.9
click at [1063, 650] on div "CONFIRMADO el usuario Maria Rita Lopez Agriel,CI 30849490,nacionalidad Uruguaya…" at bounding box center [1062, 620] width 409 height 99
click at [1286, 628] on icon "Siguiente" at bounding box center [1286, 628] width 13 height 13
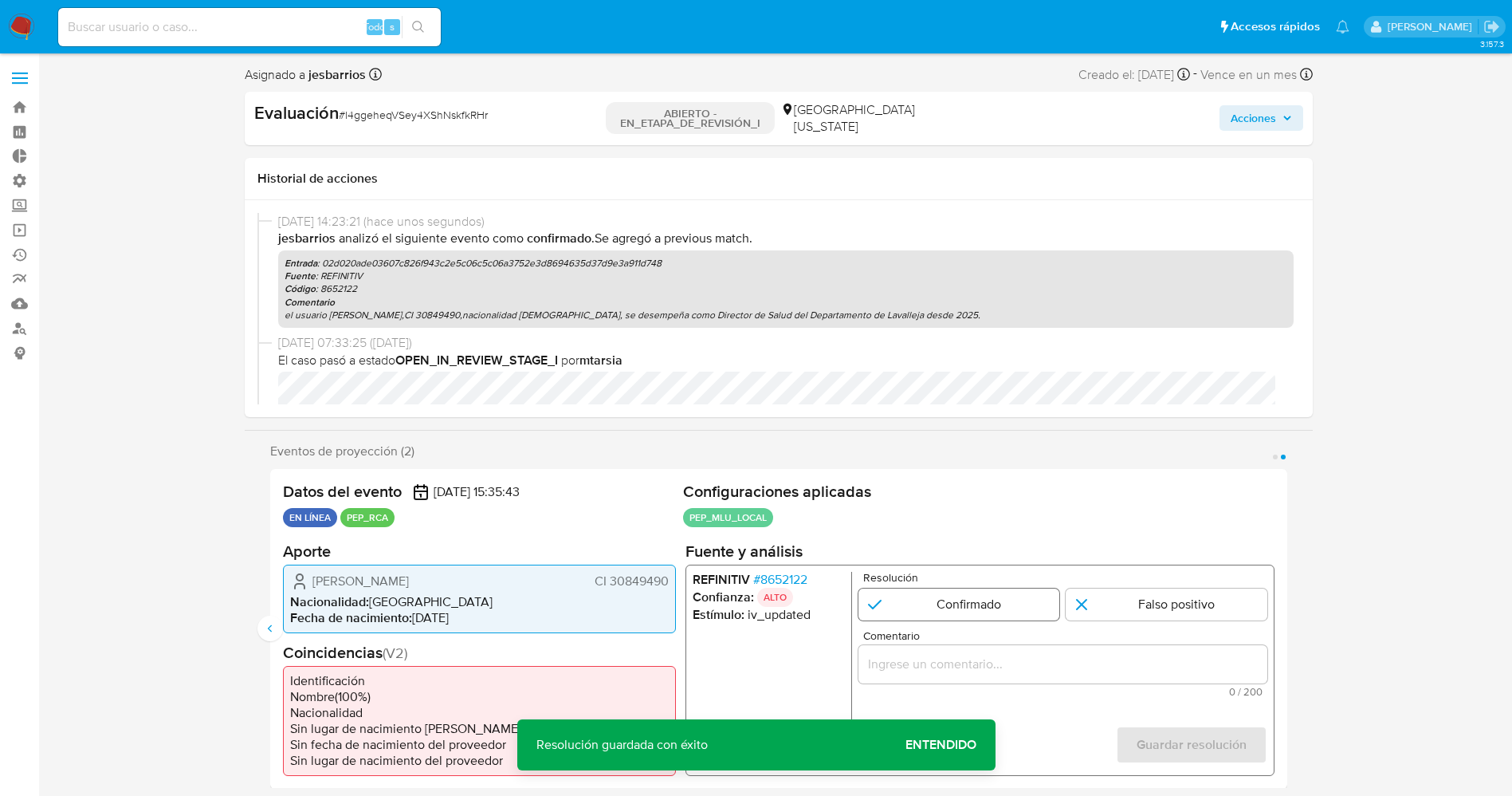
click at [934, 594] on input "2 de 2" at bounding box center [958, 603] width 201 height 32
radio input "true"
click at [970, 670] on input "Comentario" at bounding box center [1062, 663] width 409 height 21
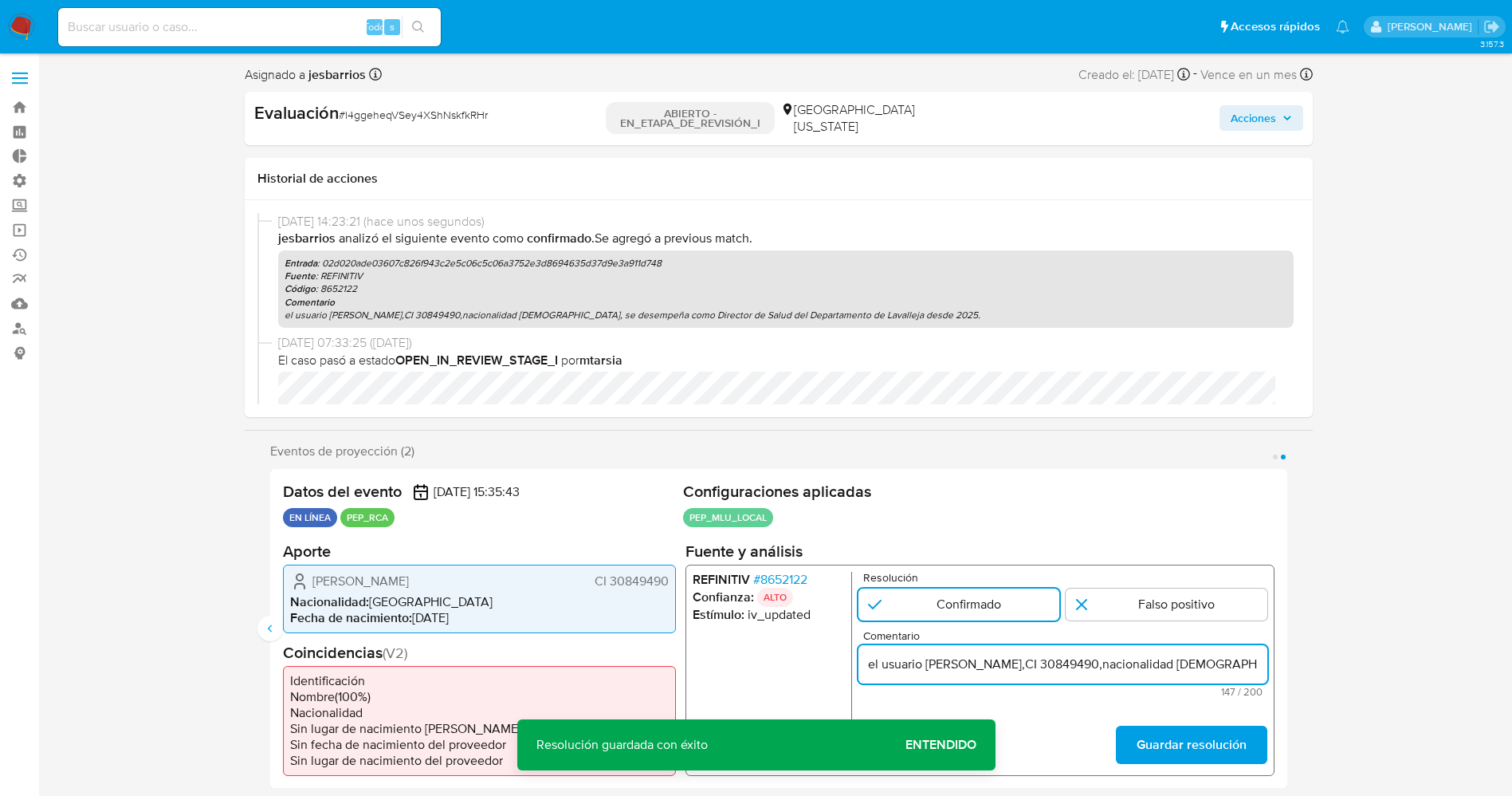
scroll to position [0, 477]
type input "el usuario Maria Rita Lopez Agriel,CI 30849490,nacionalidad Uruguaya, se desemp…"
click at [1152, 754] on font "Guardar resolución" at bounding box center [1191, 744] width 110 height 38
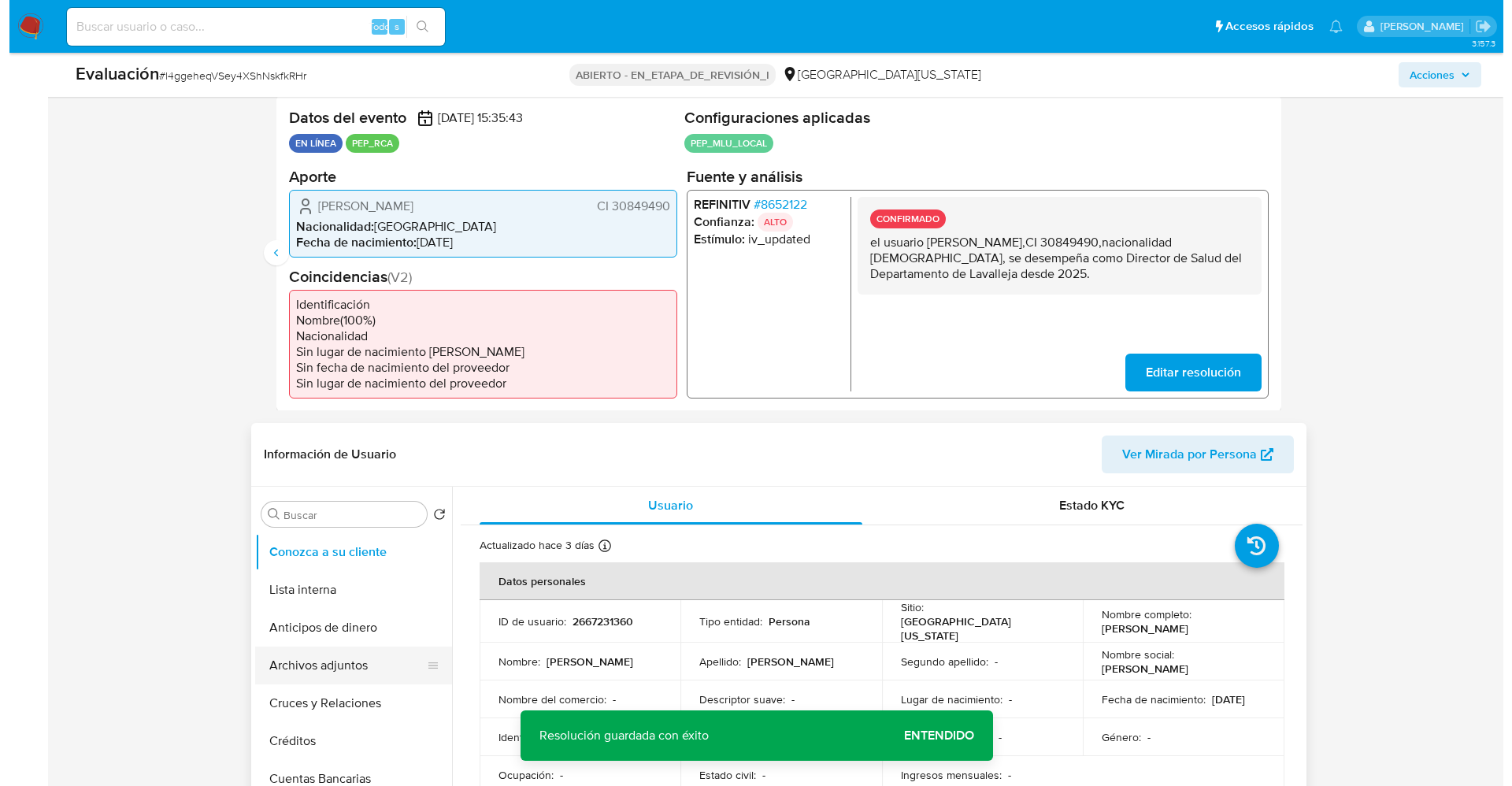
scroll to position [472, 0]
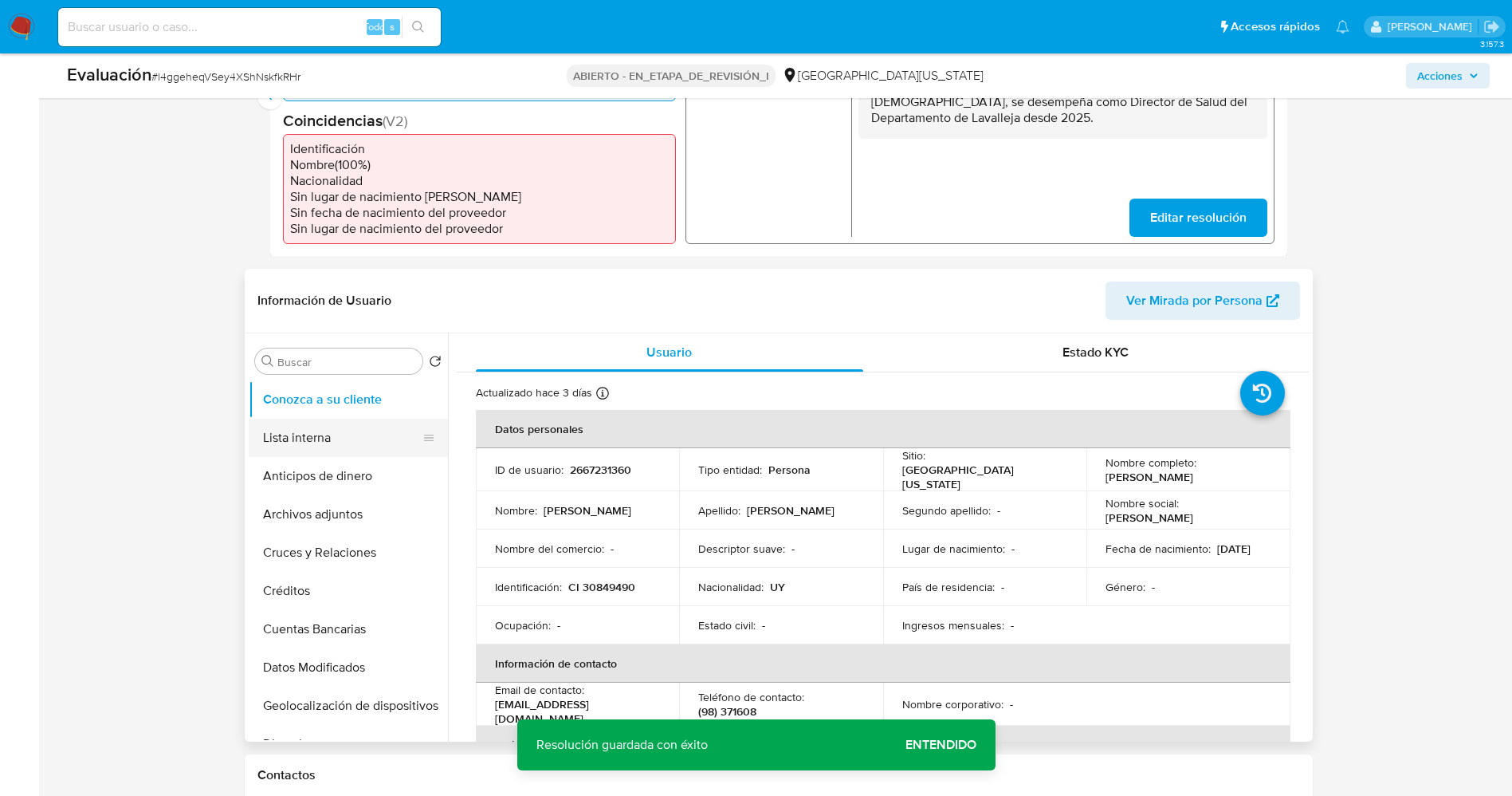
click at [345, 432] on button "Lista interna" at bounding box center [342, 438] width 187 height 38
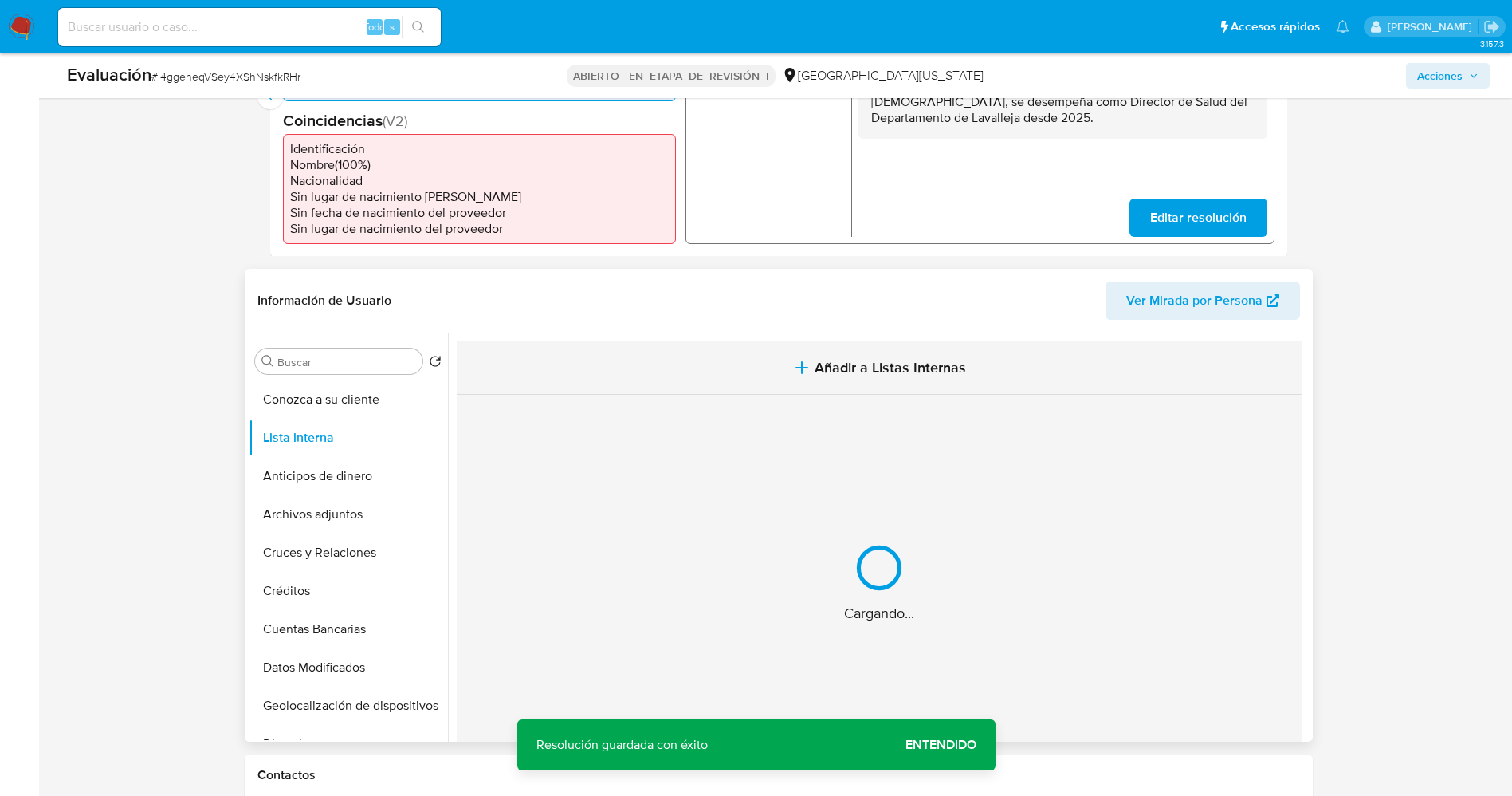
click at [887, 363] on span "Añadir a Listas Internas" at bounding box center [890, 367] width 152 height 17
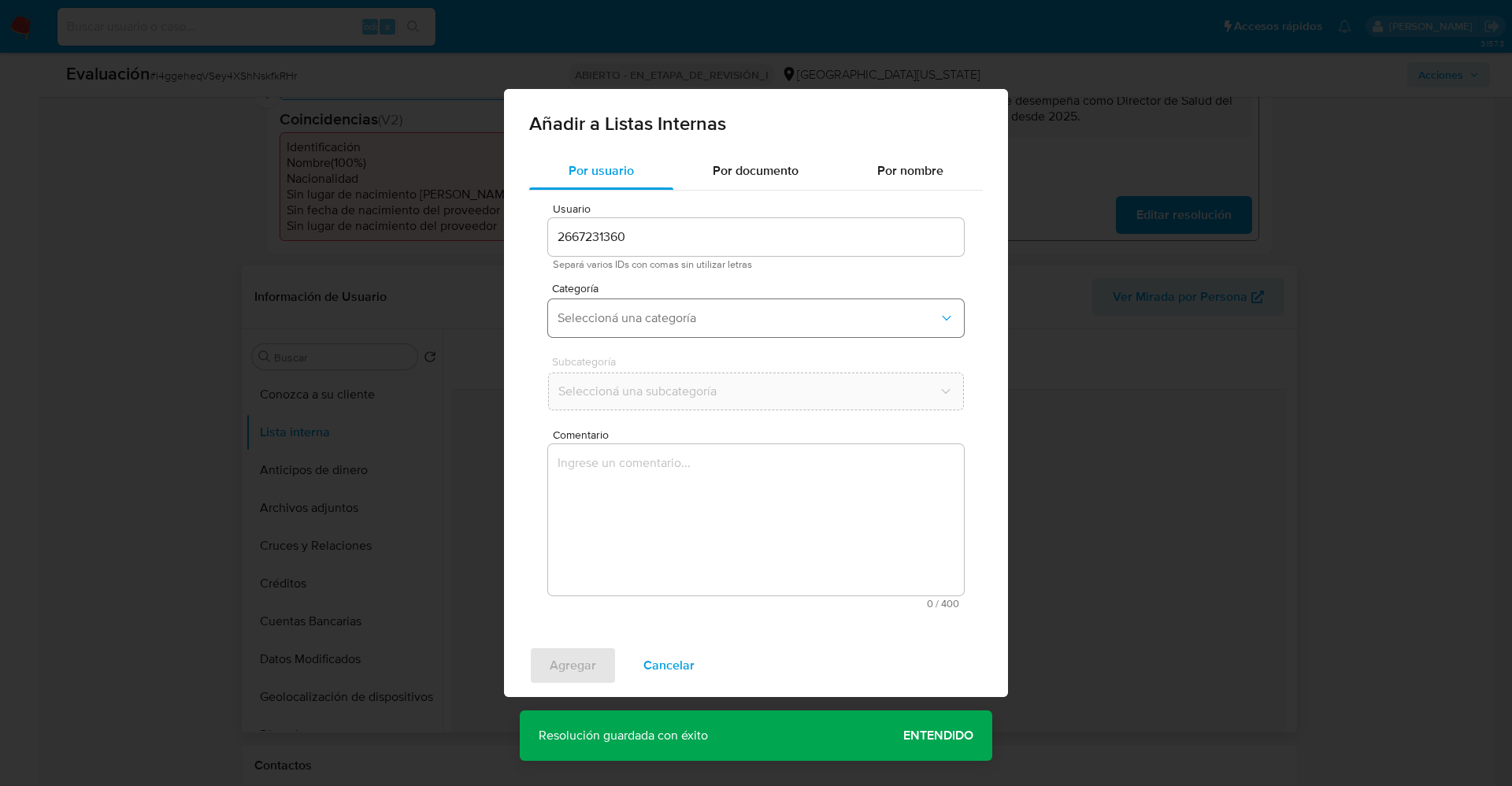
click at [739, 333] on button "Seleccioná una categoría" at bounding box center [756, 318] width 416 height 37
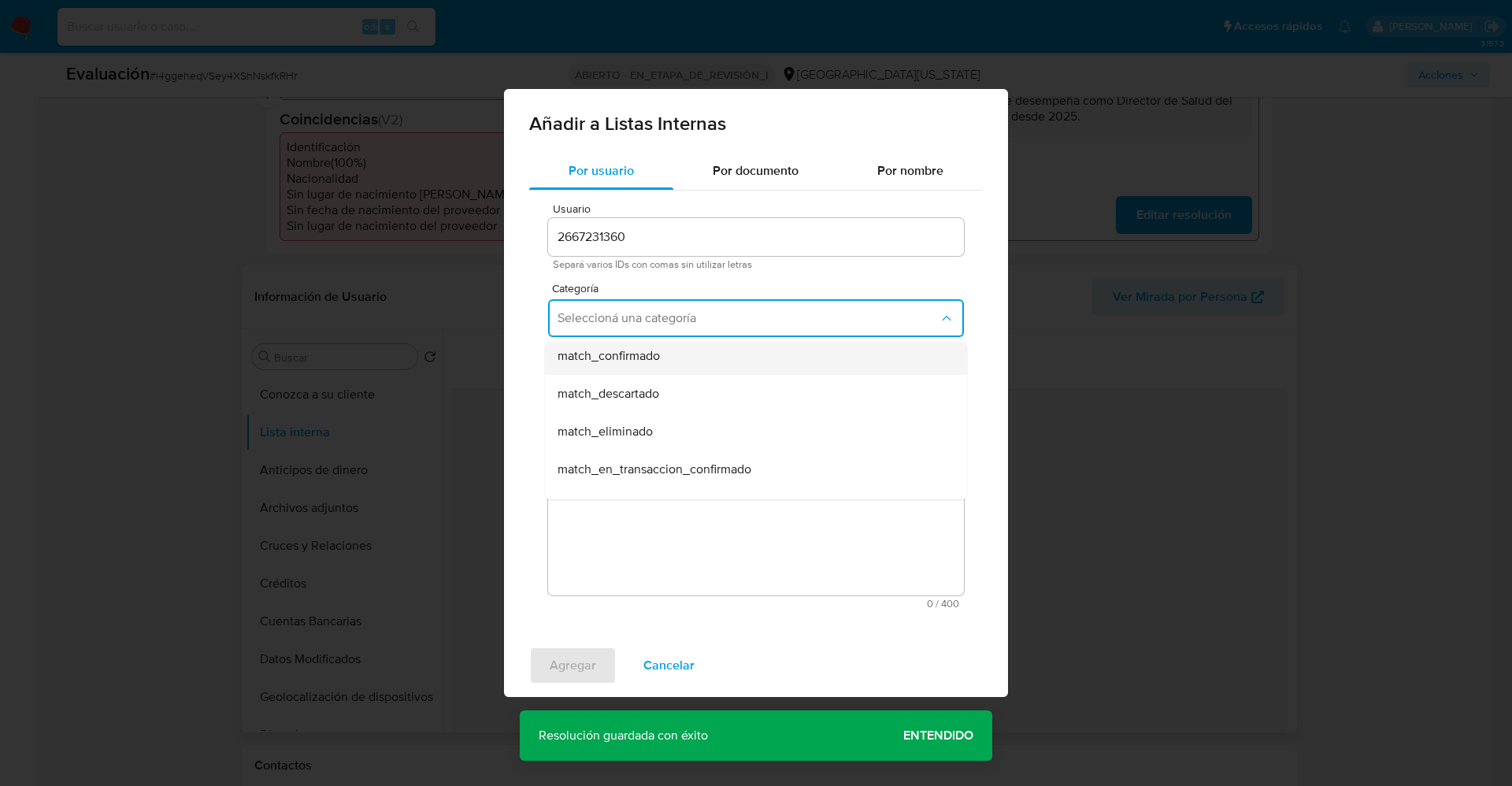
click at [672, 364] on div "match_confirmado" at bounding box center [750, 356] width 387 height 37
click at [670, 379] on button "Seleccioná una subcategoría" at bounding box center [756, 391] width 416 height 37
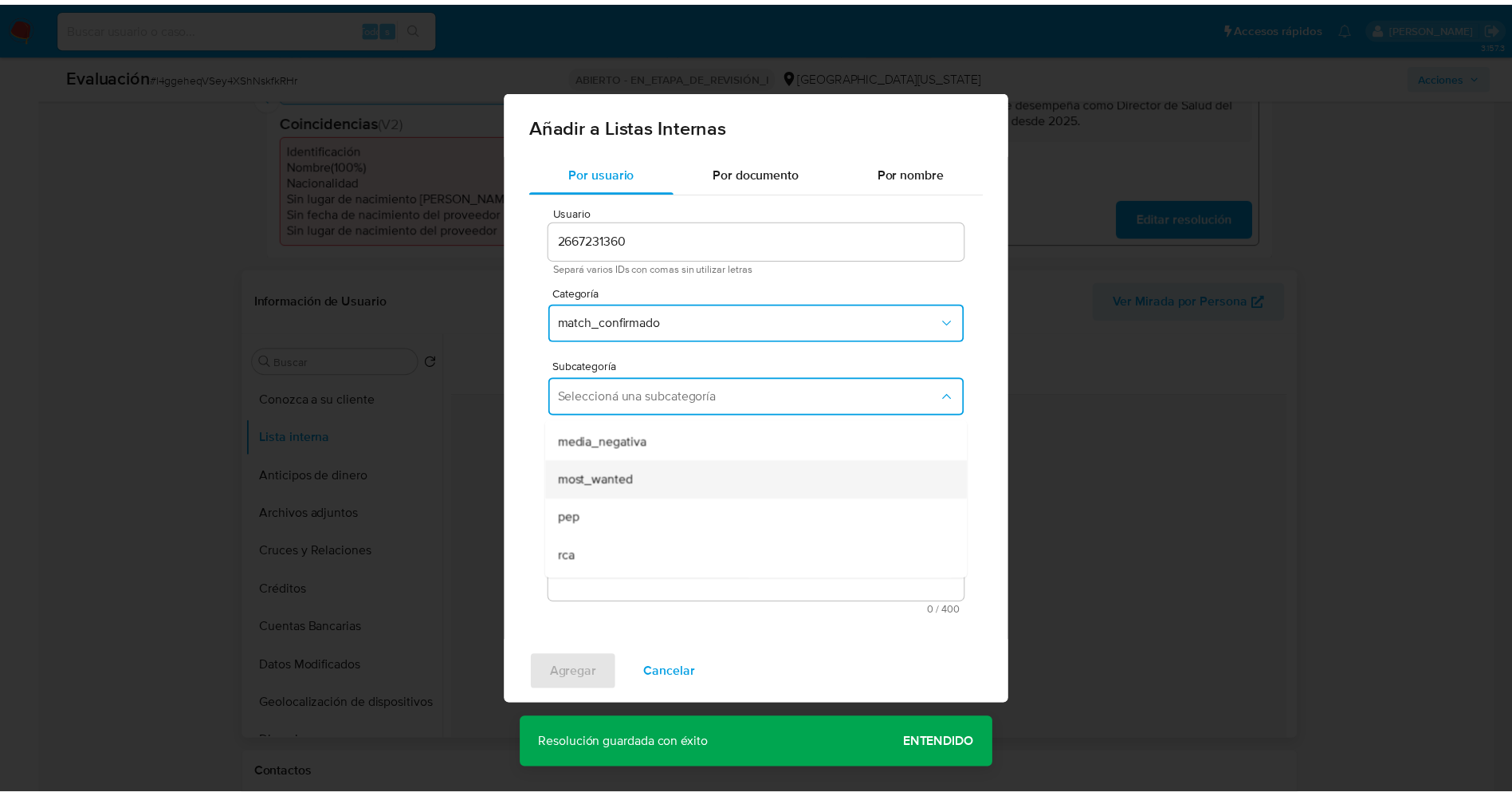
scroll to position [109, 0]
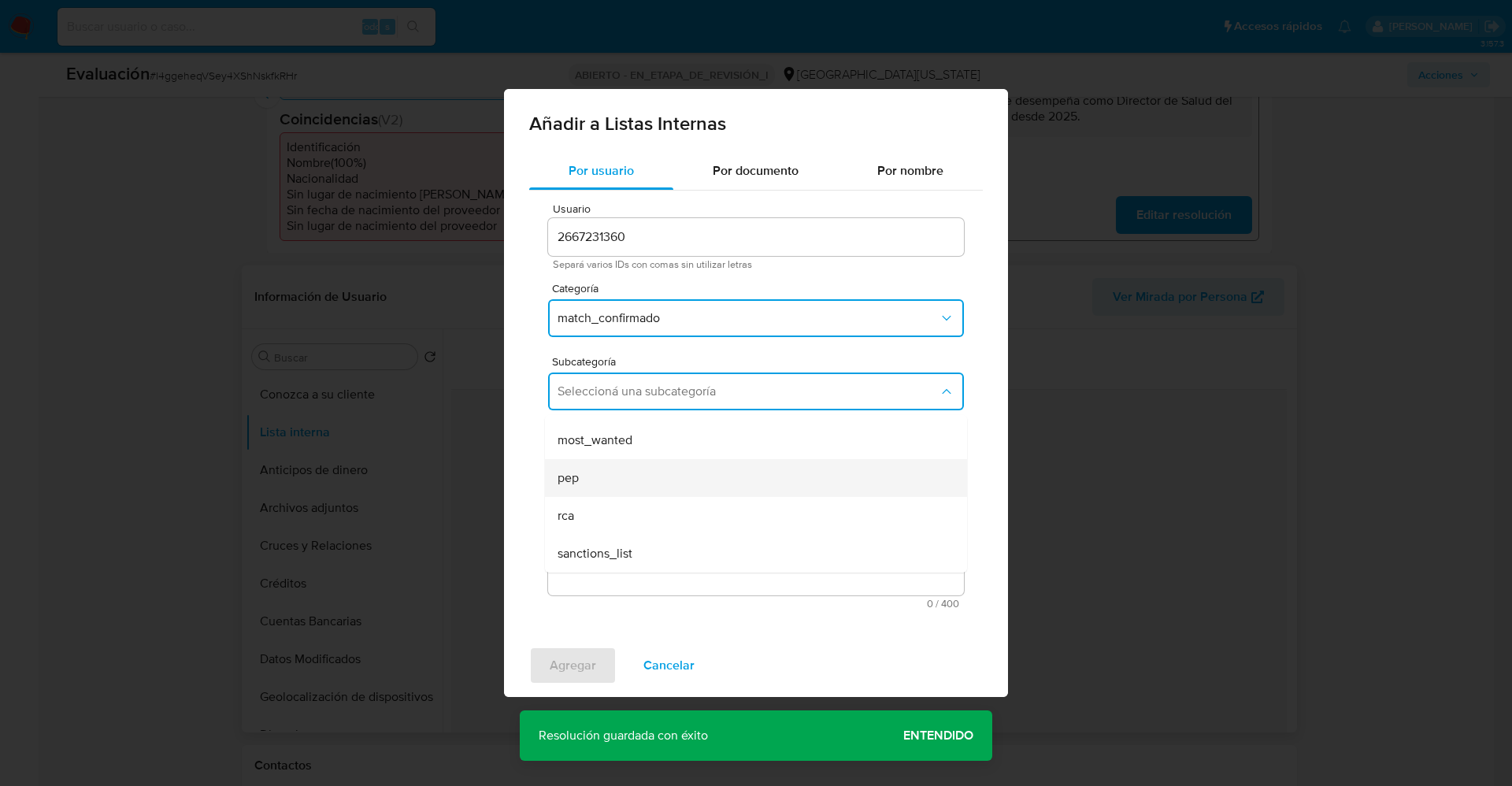
click at [615, 477] on div "pep" at bounding box center [750, 478] width 387 height 37
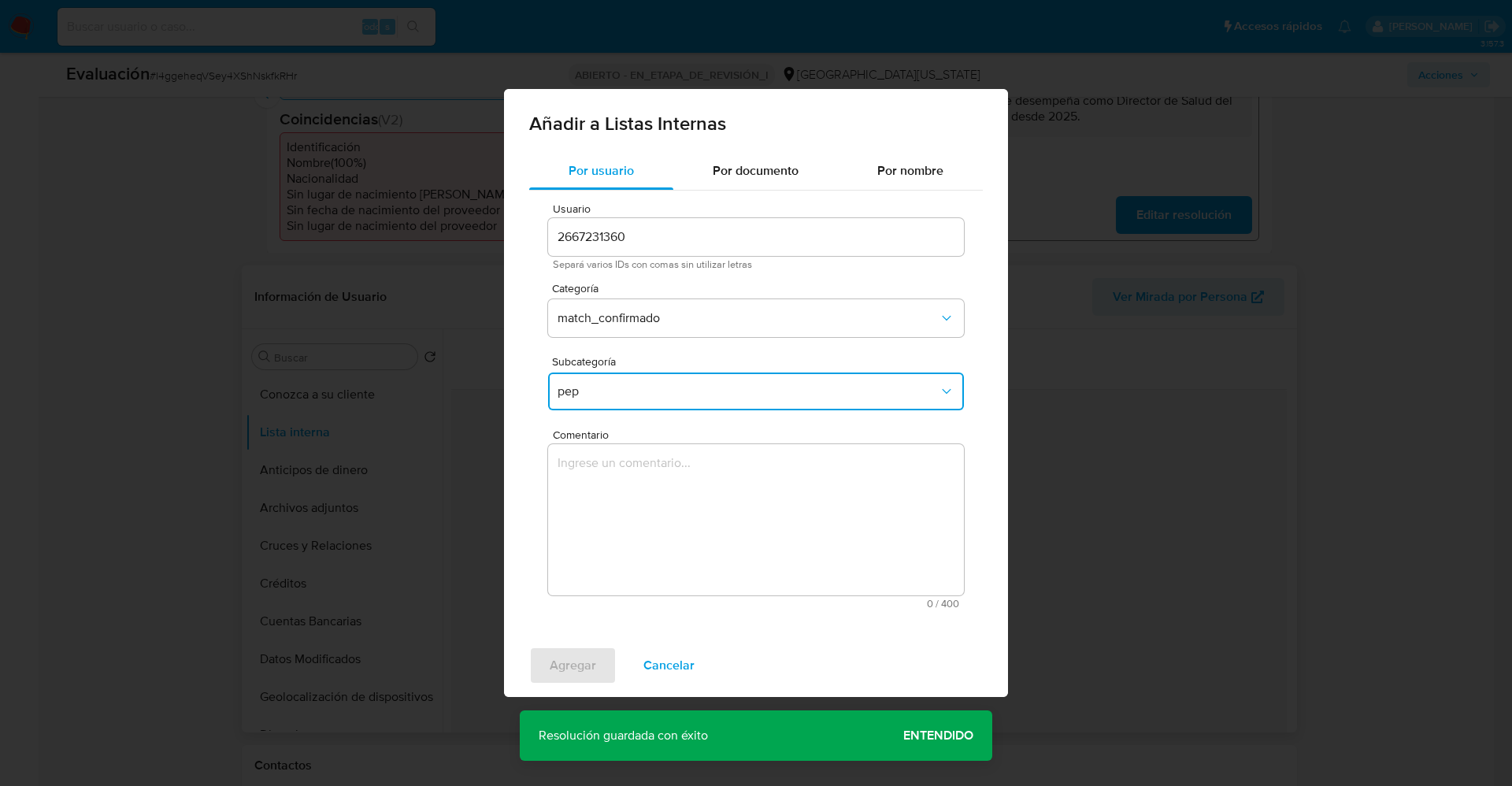
click at [615, 477] on textarea "Comentario" at bounding box center [756, 520] width 416 height 151
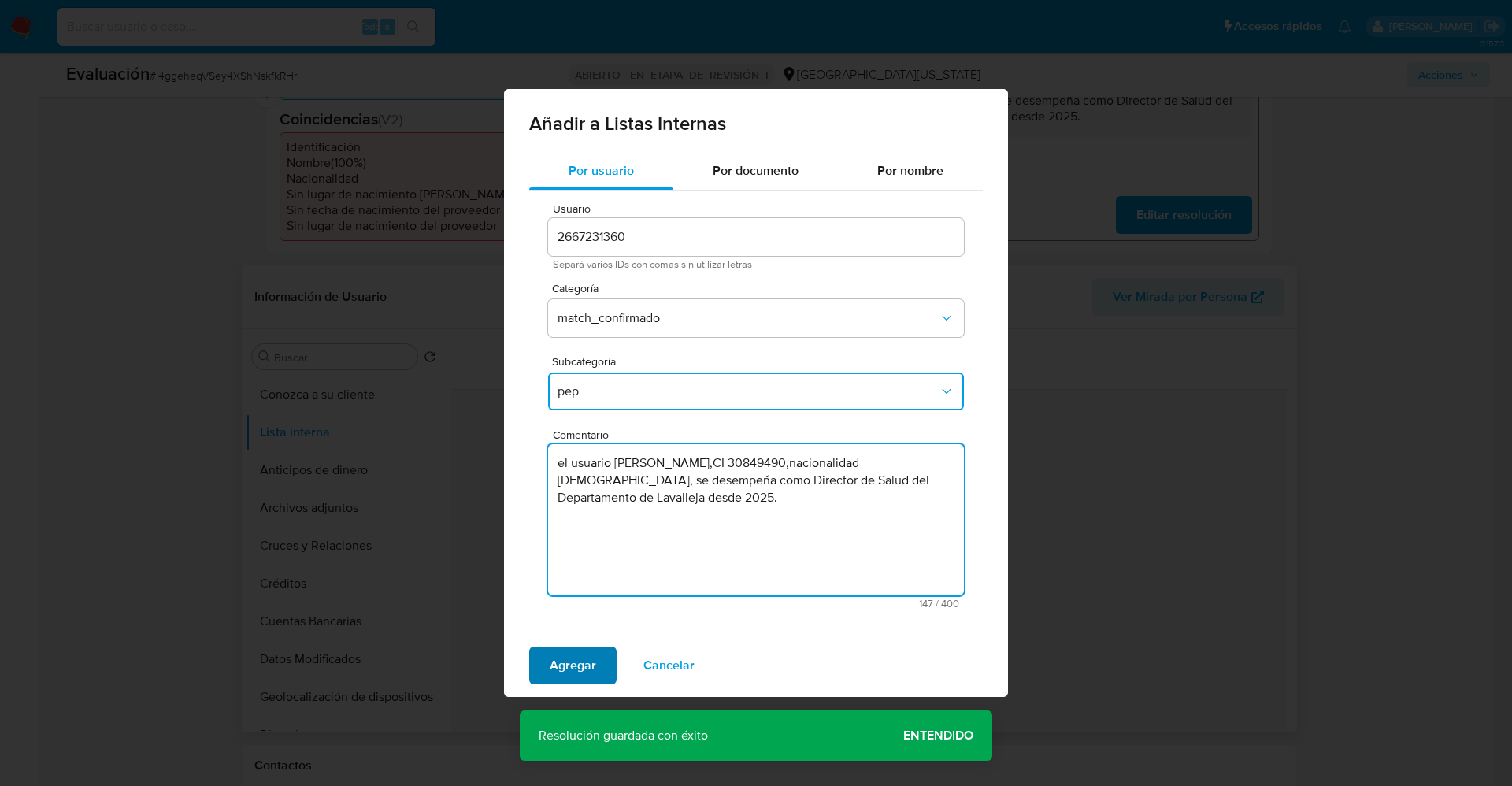
type textarea "el usuario Maria Rita Lopez Agriel,CI 30849490,nacionalidad Uruguaya, se desemp…"
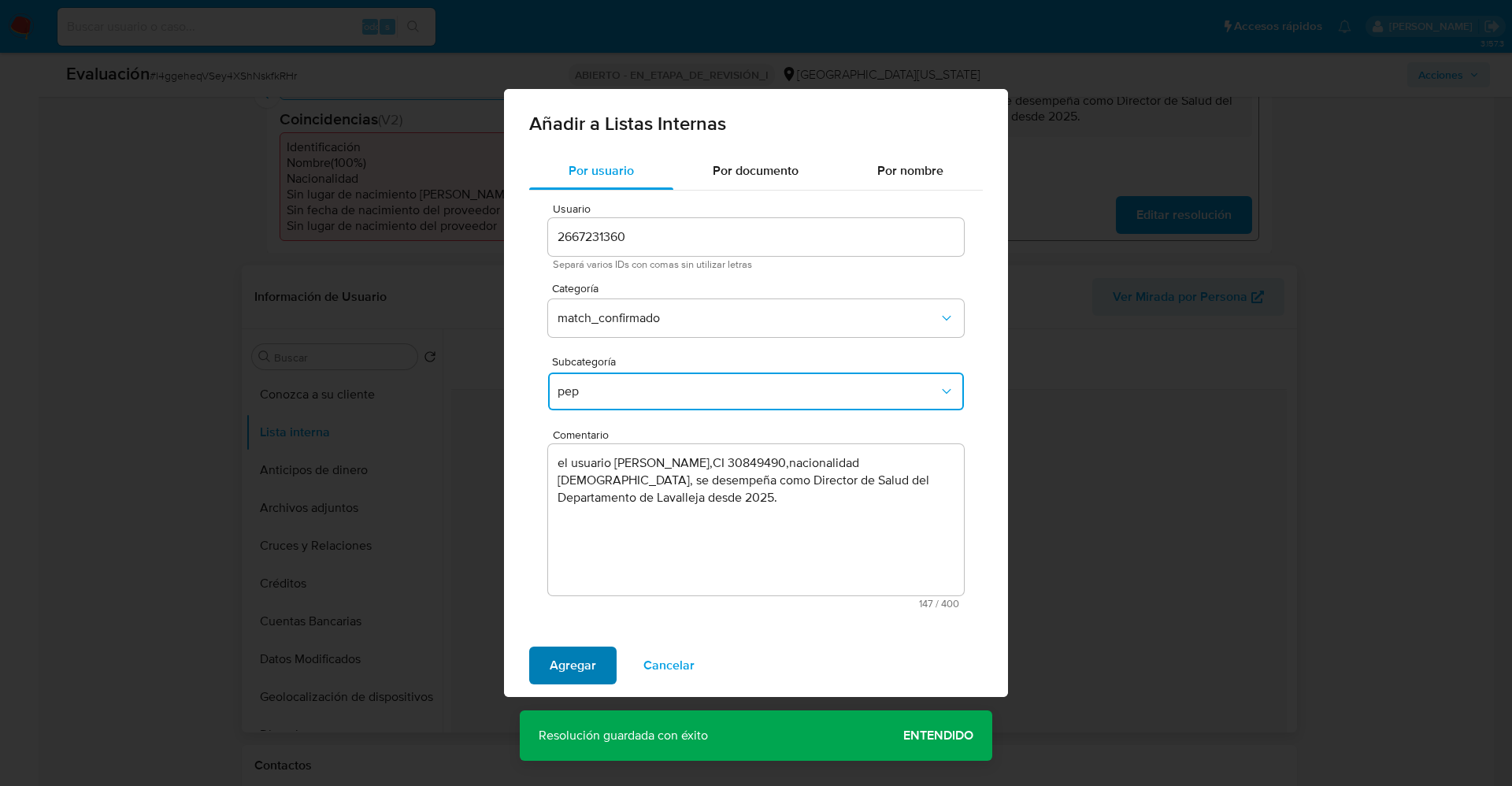
click at [607, 662] on button "Agregar" at bounding box center [573, 665] width 88 height 37
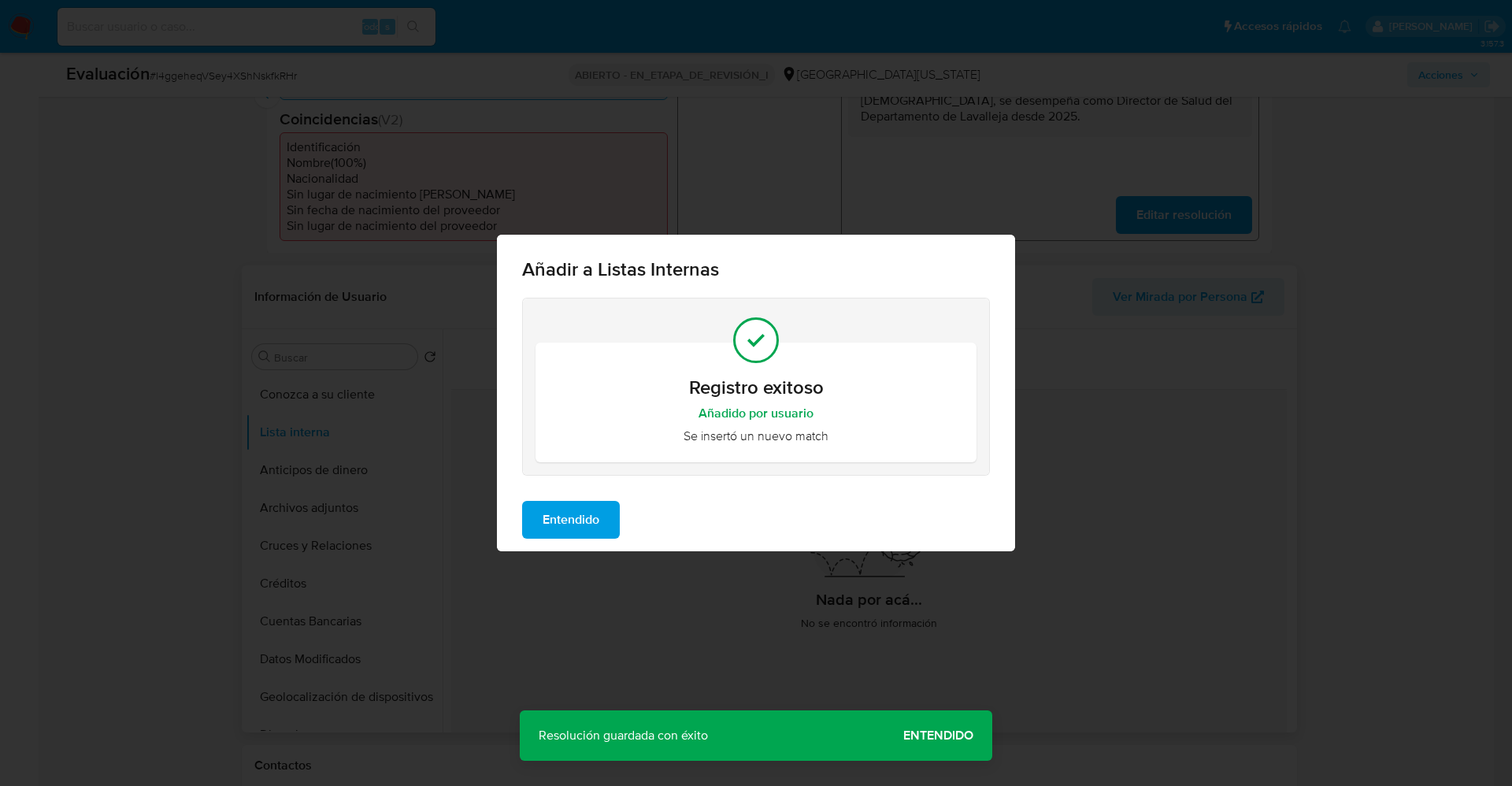
click at [574, 531] on span "Entendido" at bounding box center [571, 519] width 57 height 35
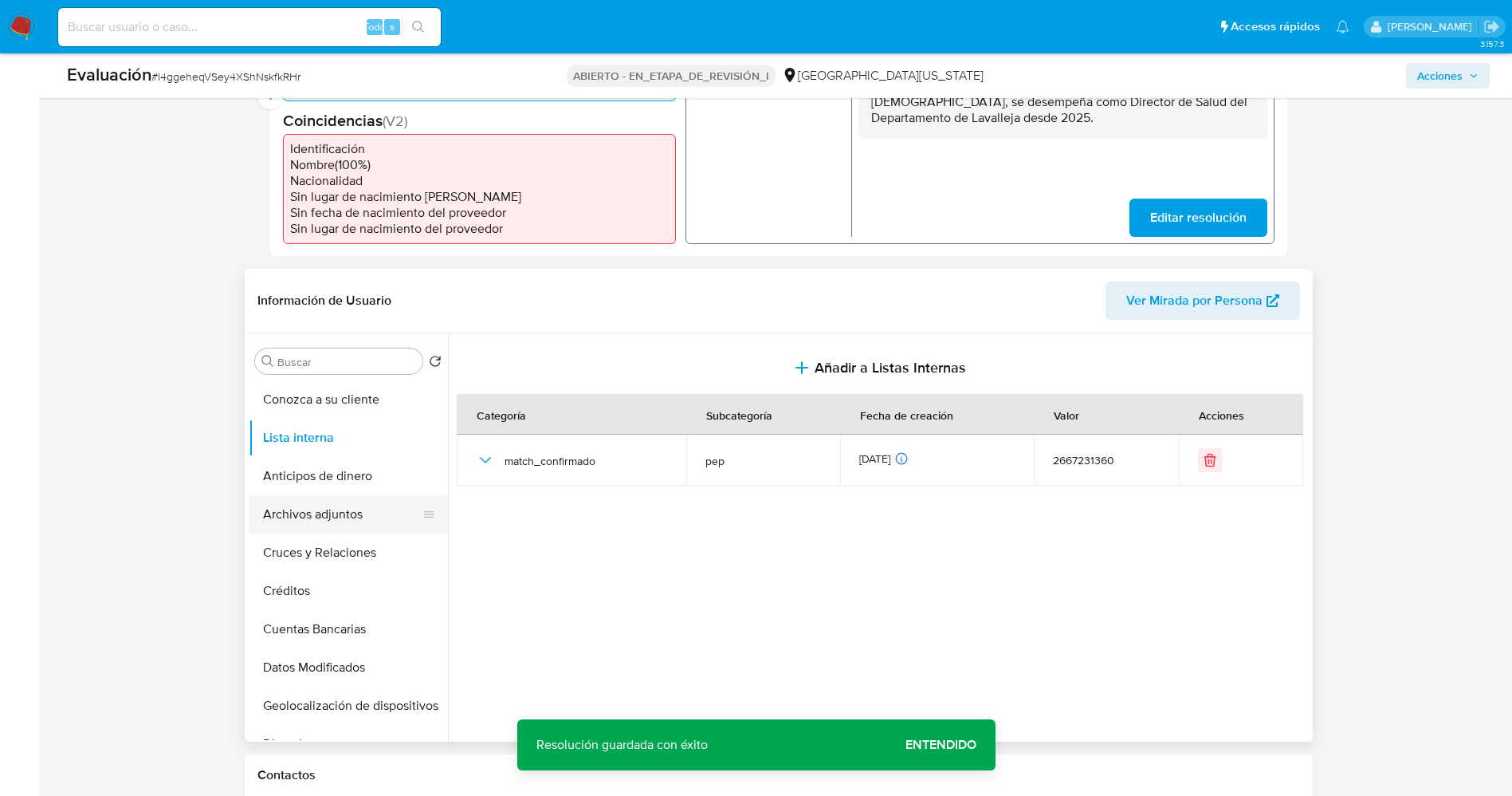
click at [291, 509] on button "Archivos adjuntos" at bounding box center [342, 514] width 187 height 38
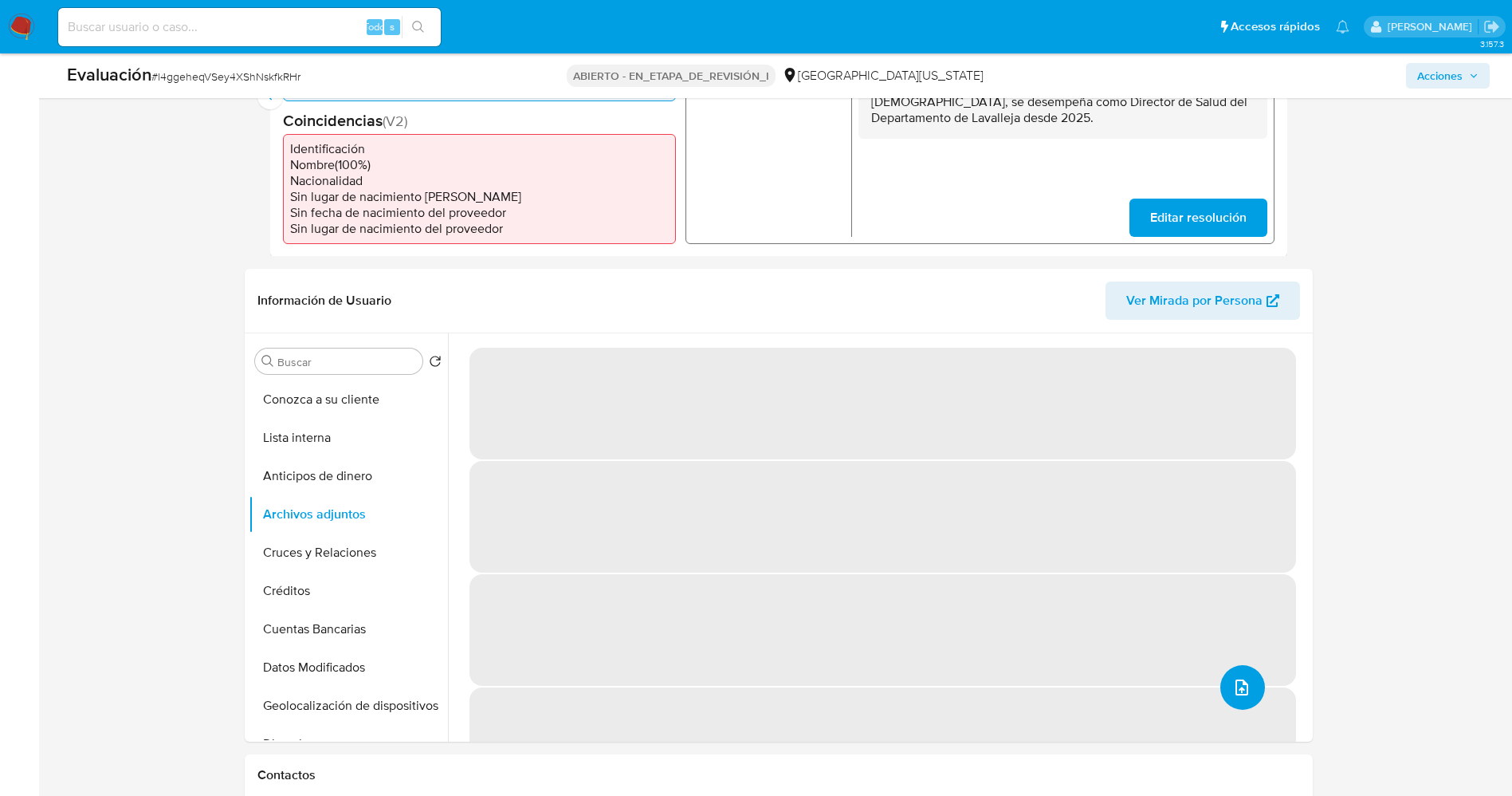
click at [1234, 678] on icon "subir archivo" at bounding box center [1242, 687] width 19 height 19
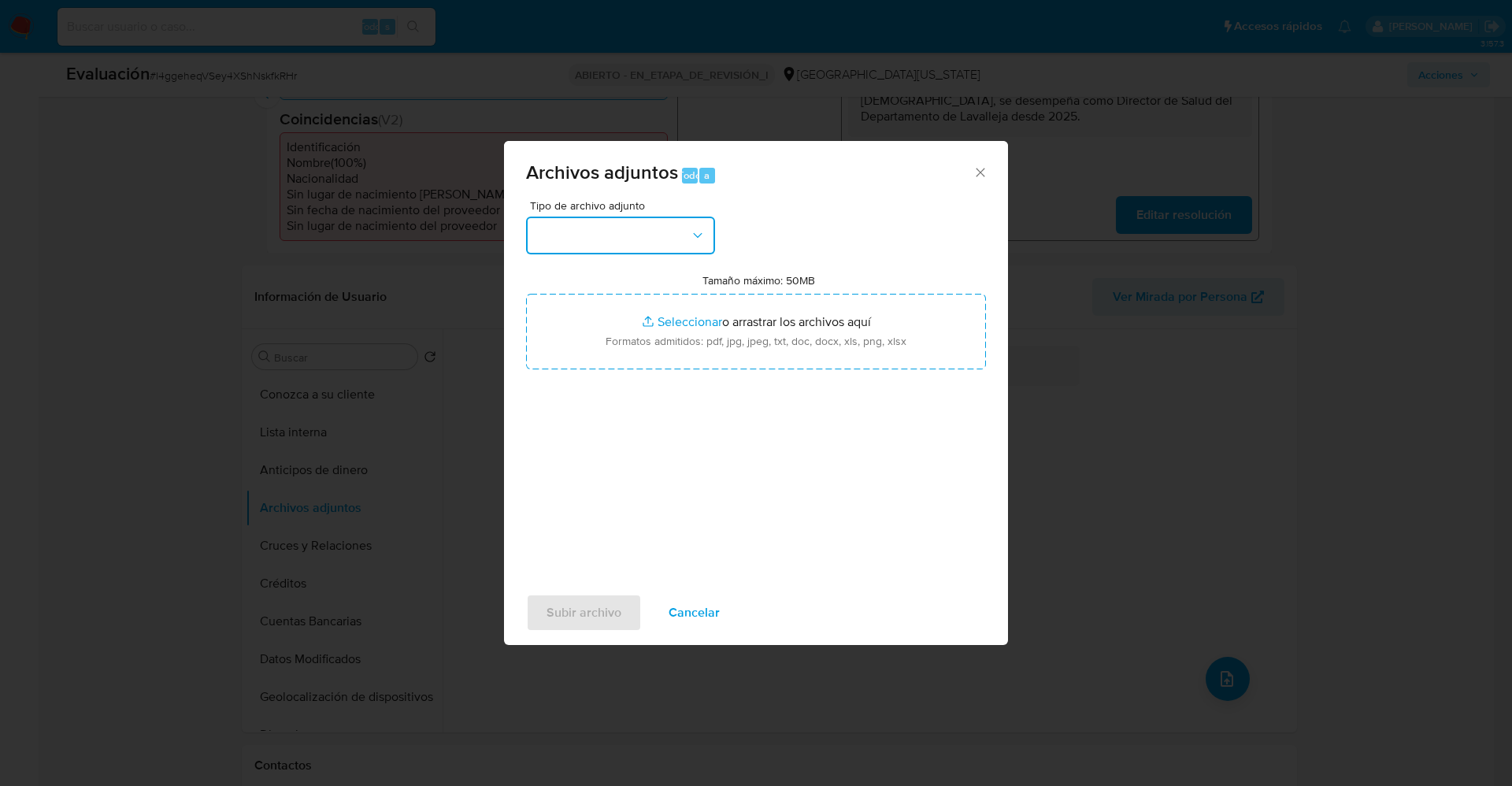
click at [610, 225] on button "button" at bounding box center [620, 235] width 189 height 37
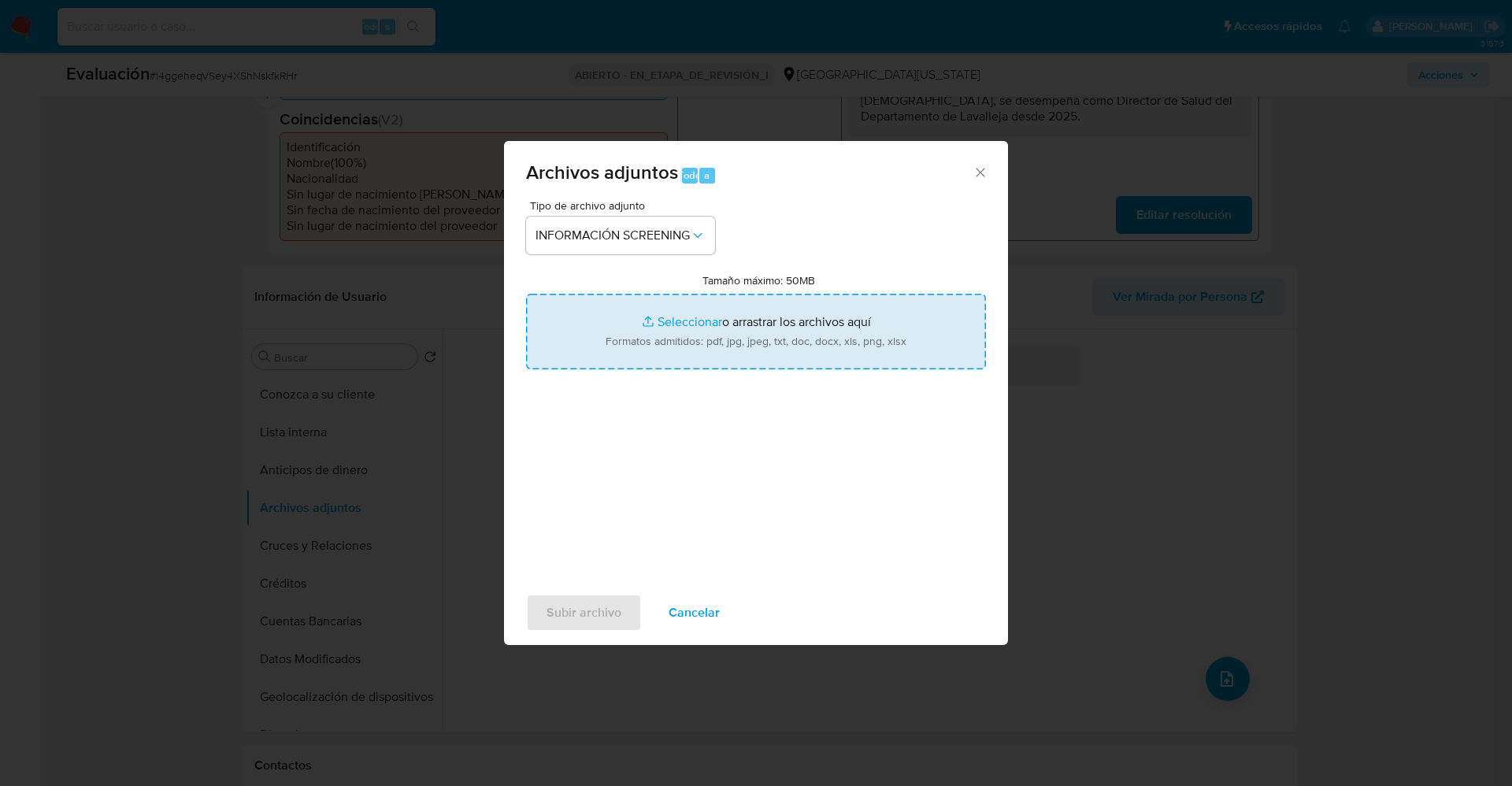
type input "C:\fakepath\_Maria Rita Lopez Agriel_ lavado de dinero - Buscar con Google.pdf"
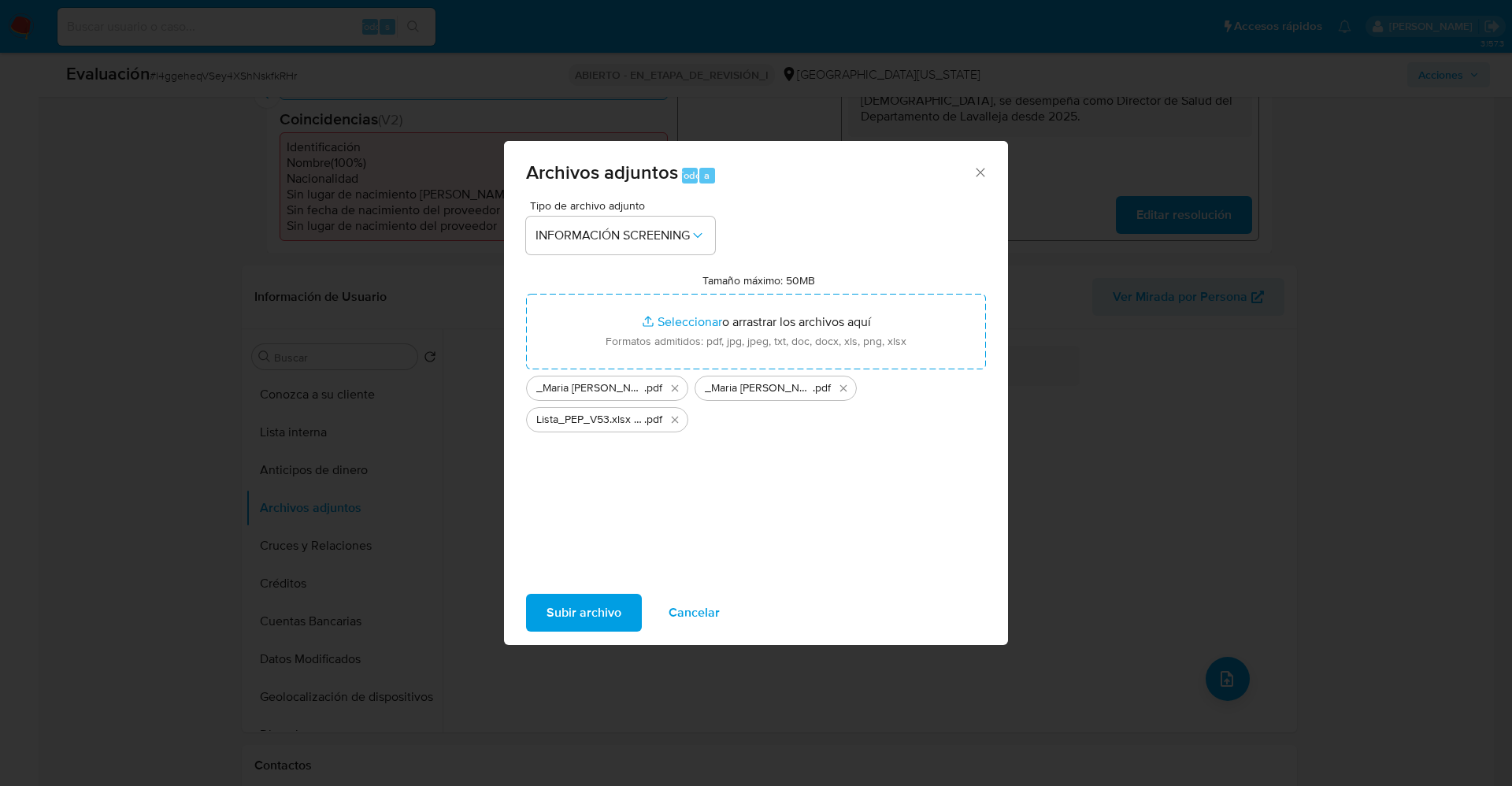
click at [590, 618] on span "Subir archivo" at bounding box center [584, 612] width 75 height 35
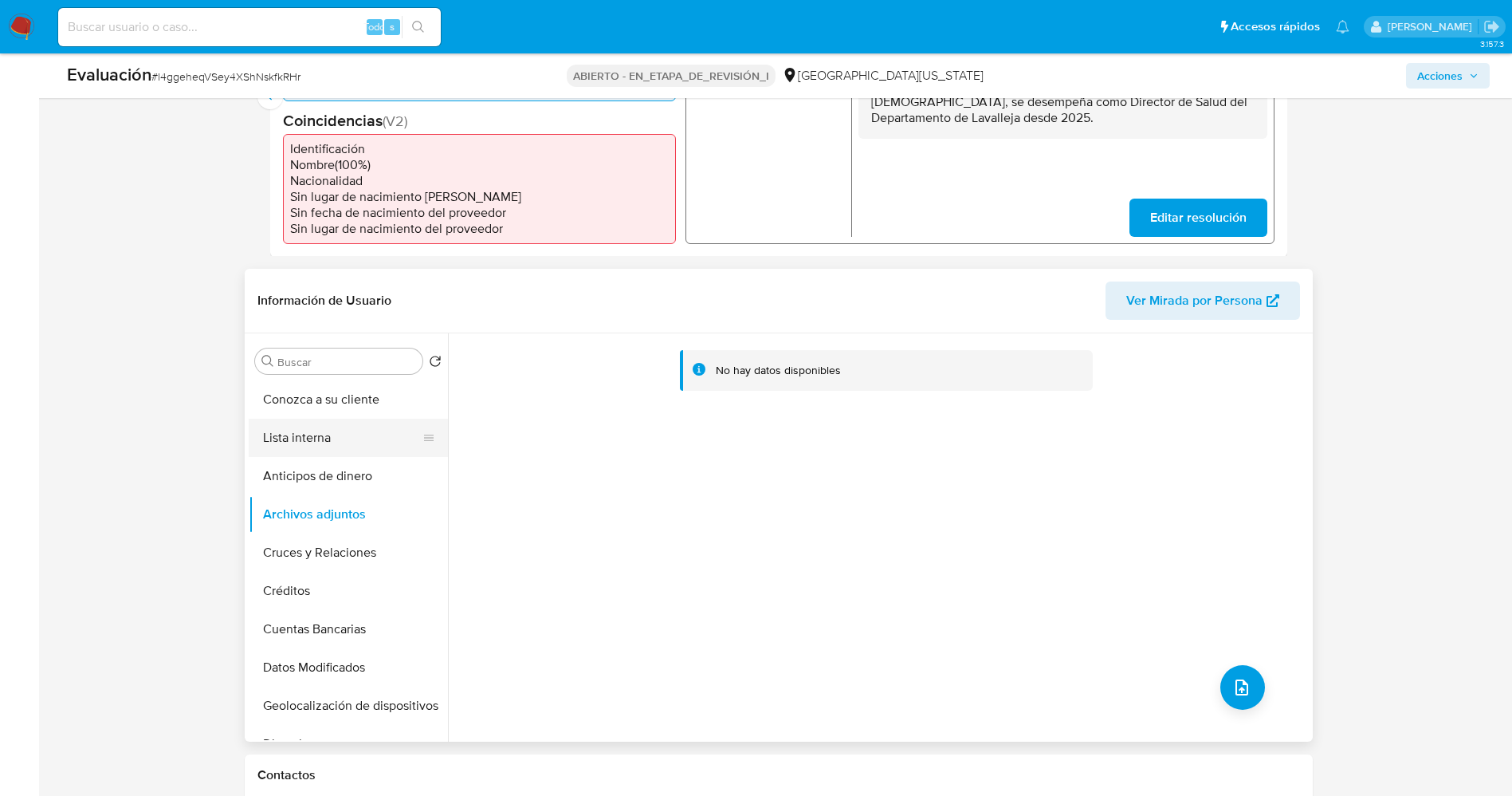
click at [276, 438] on button "Lista interna" at bounding box center [342, 438] width 187 height 38
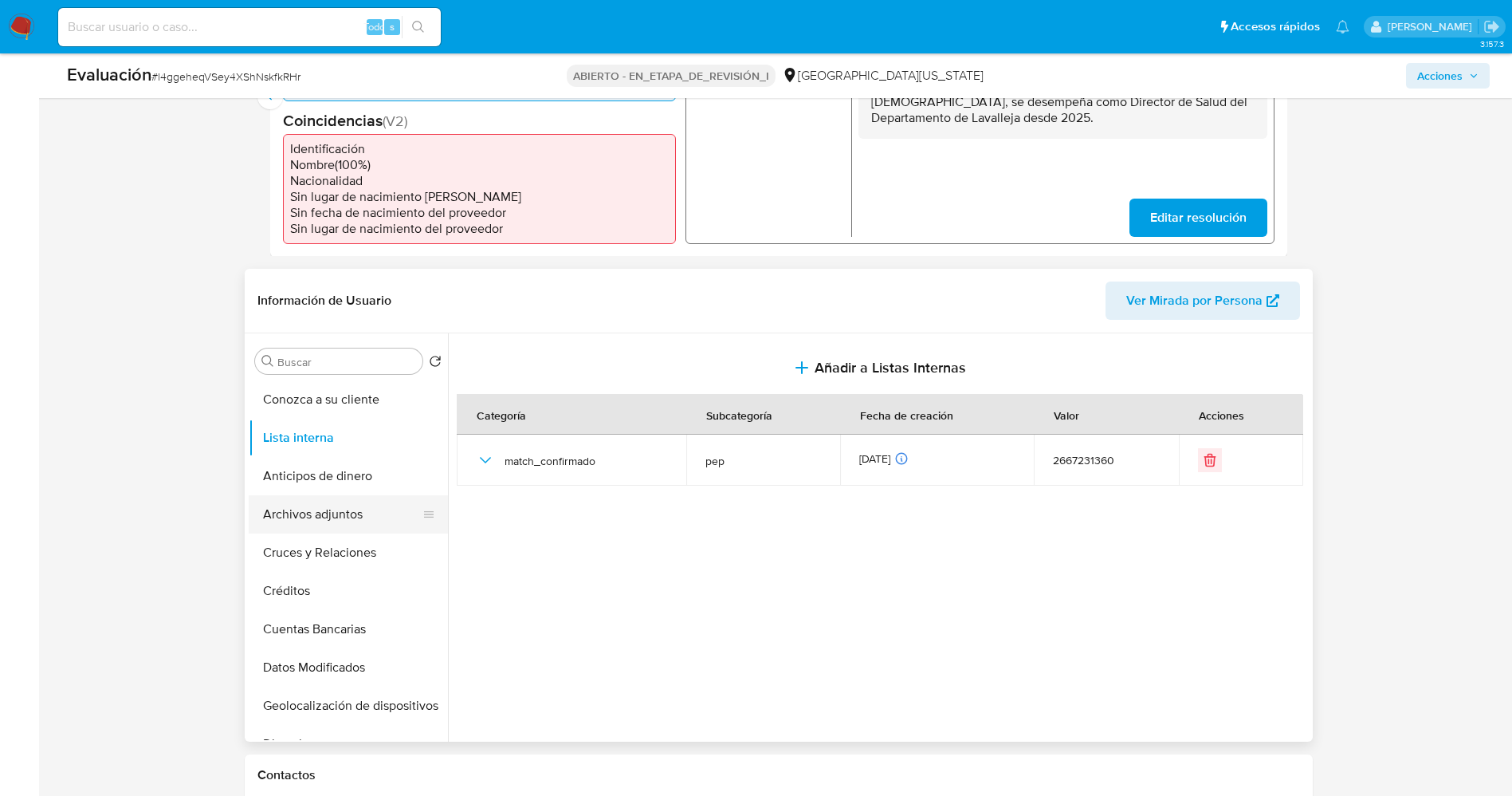
click at [358, 522] on button "Archivos adjuntos" at bounding box center [342, 514] width 187 height 38
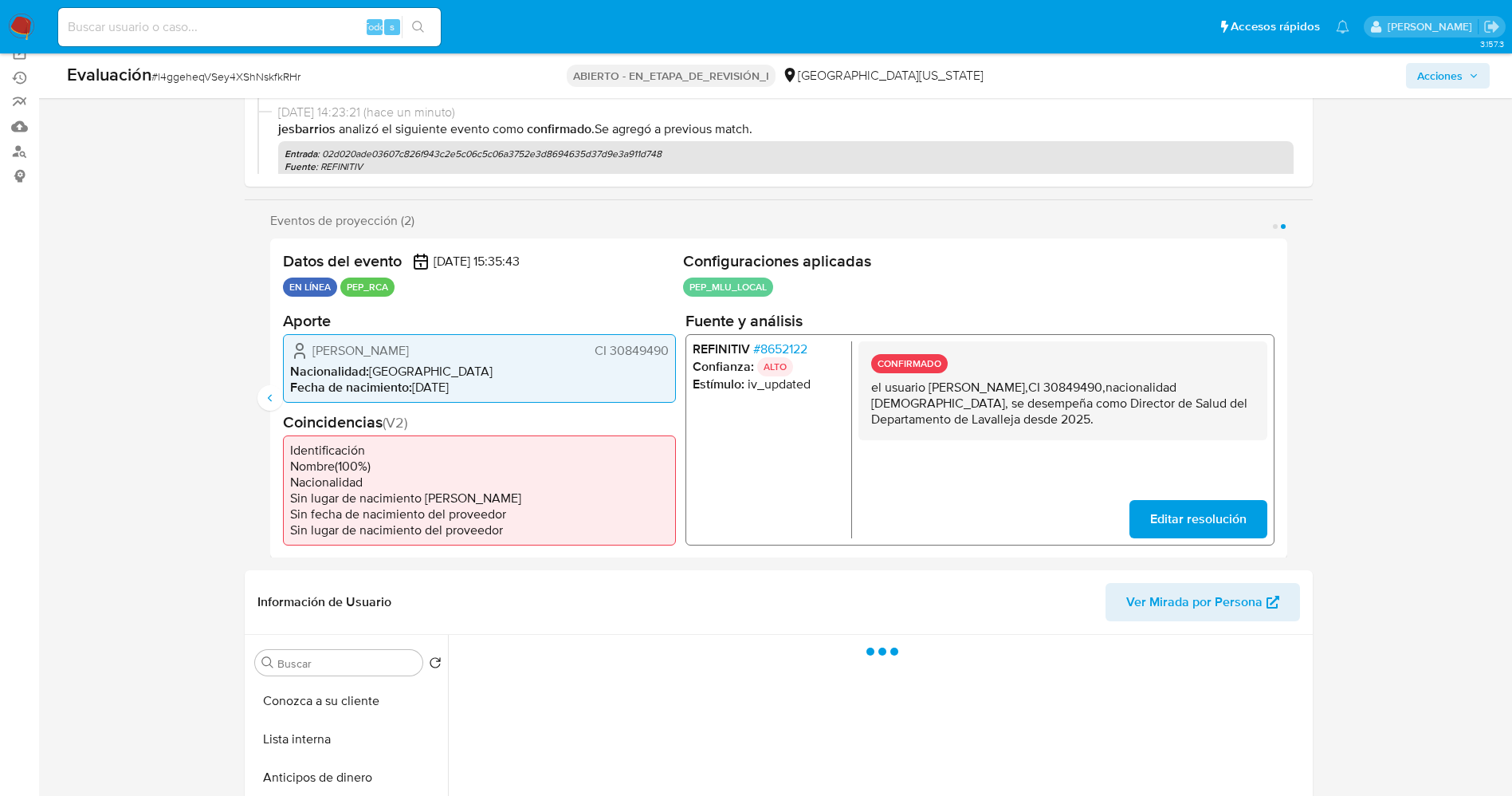
scroll to position [0, 0]
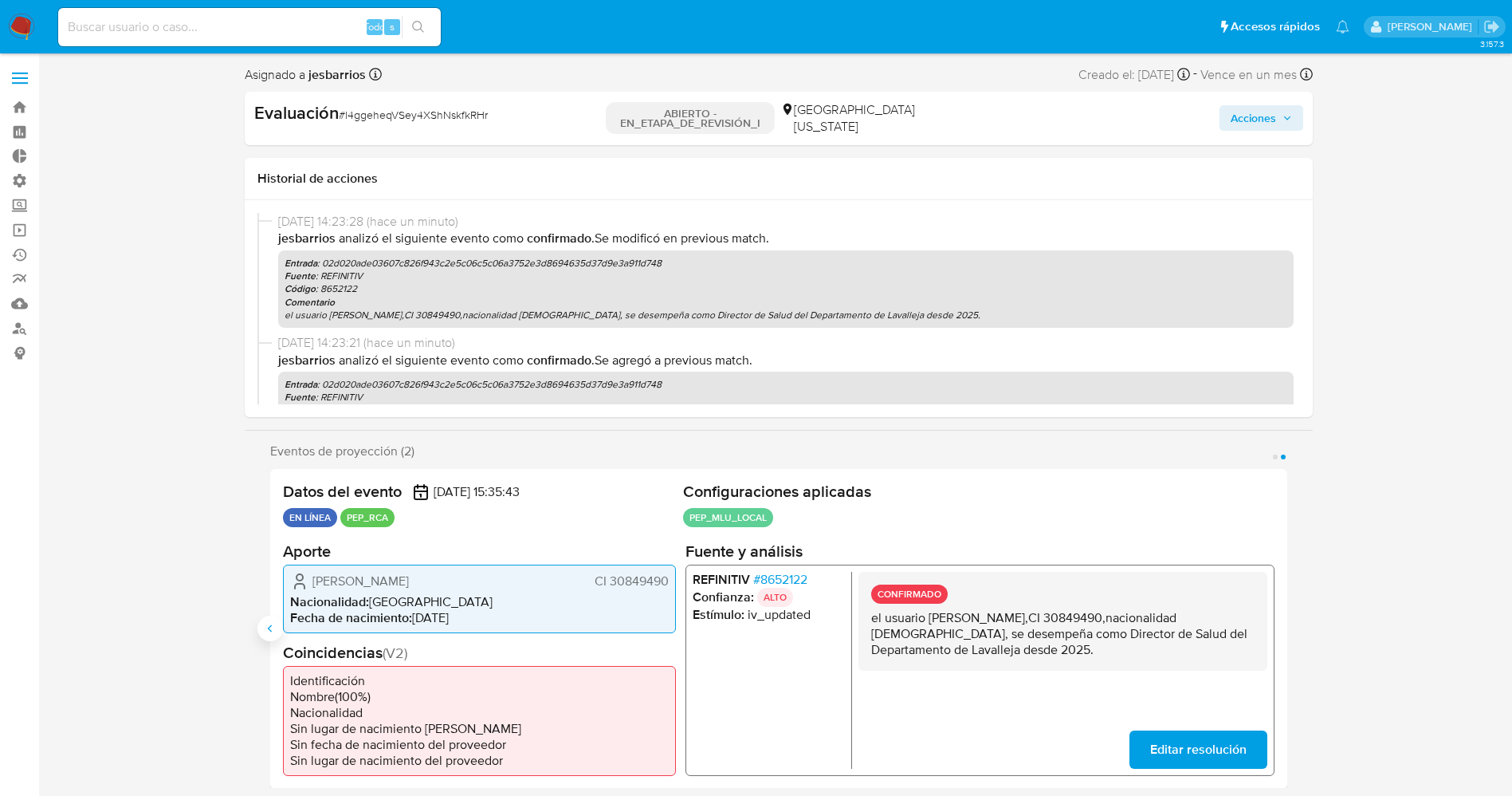
click at [270, 631] on icon "Anterior" at bounding box center [269, 629] width 4 height 7
click at [1281, 127] on span "Acciones" at bounding box center [1261, 118] width 61 height 22
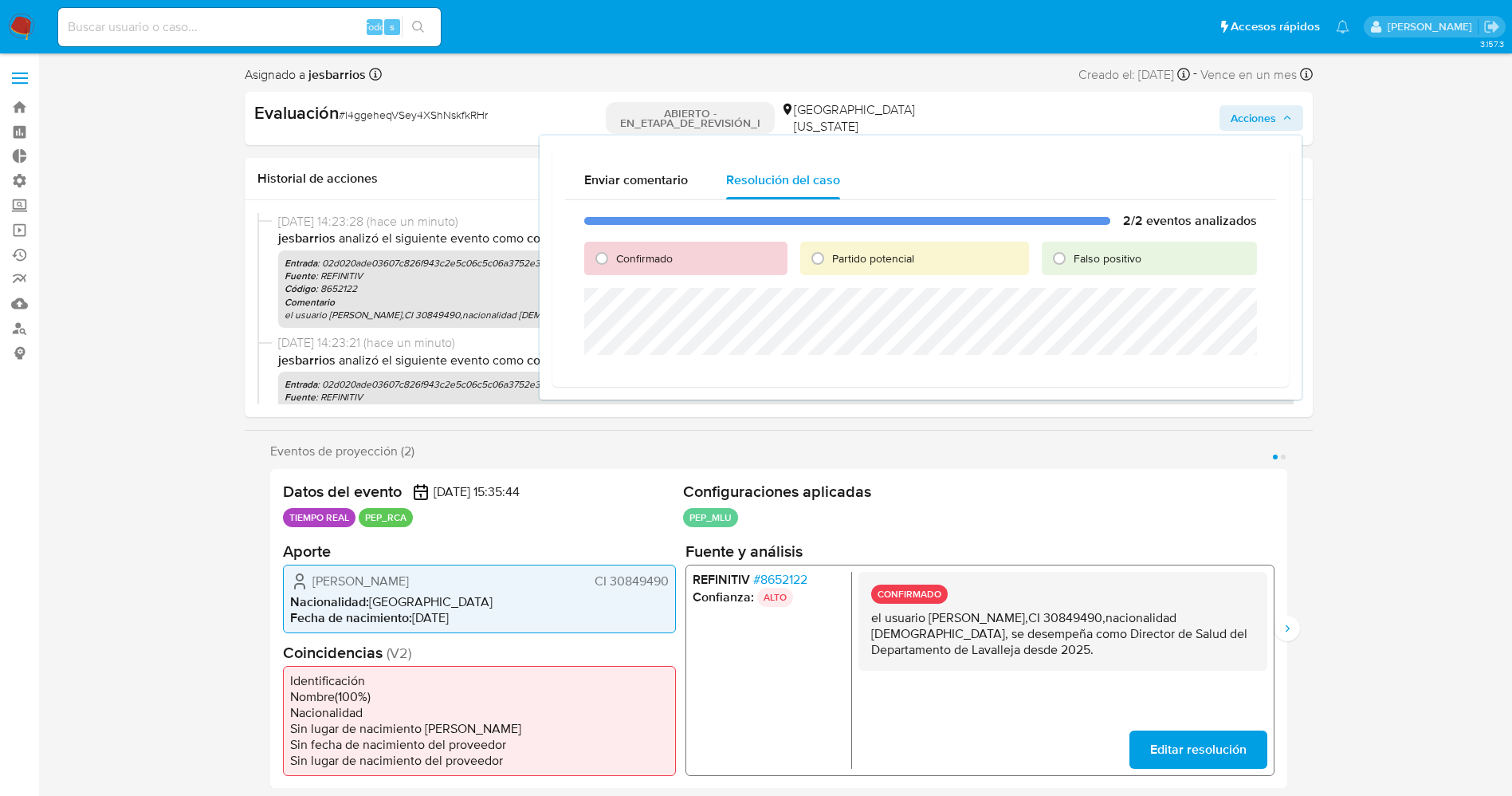
click at [639, 249] on div "Confirmado" at bounding box center [685, 258] width 203 height 34
click at [637, 254] on font "Confirmado" at bounding box center [644, 258] width 57 height 16
click at [614, 254] on input "Confirmado" at bounding box center [602, 258] width 26 height 26
radio input "true"
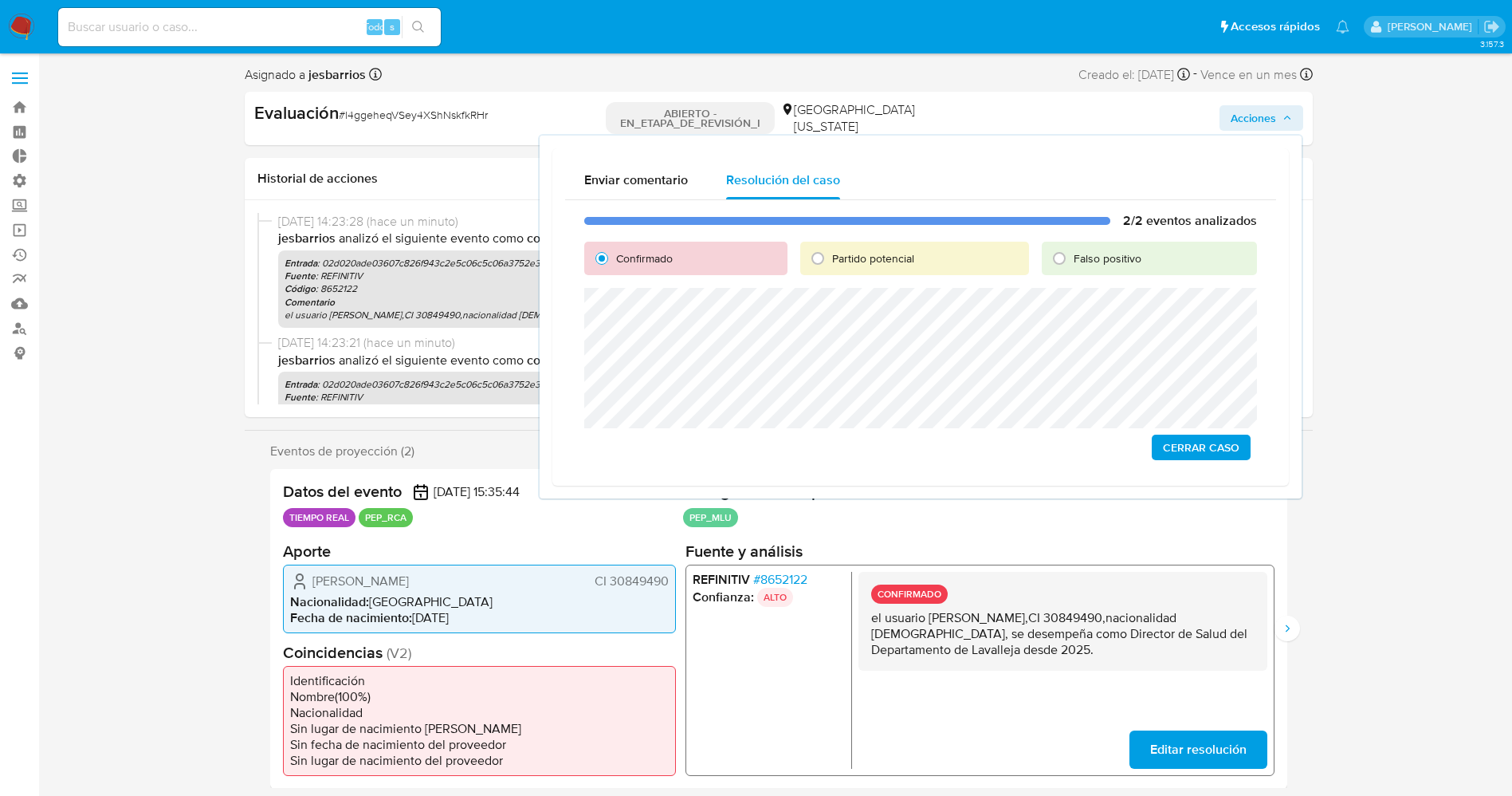
click at [1202, 438] on span "Cerrar Caso" at bounding box center [1200, 447] width 77 height 22
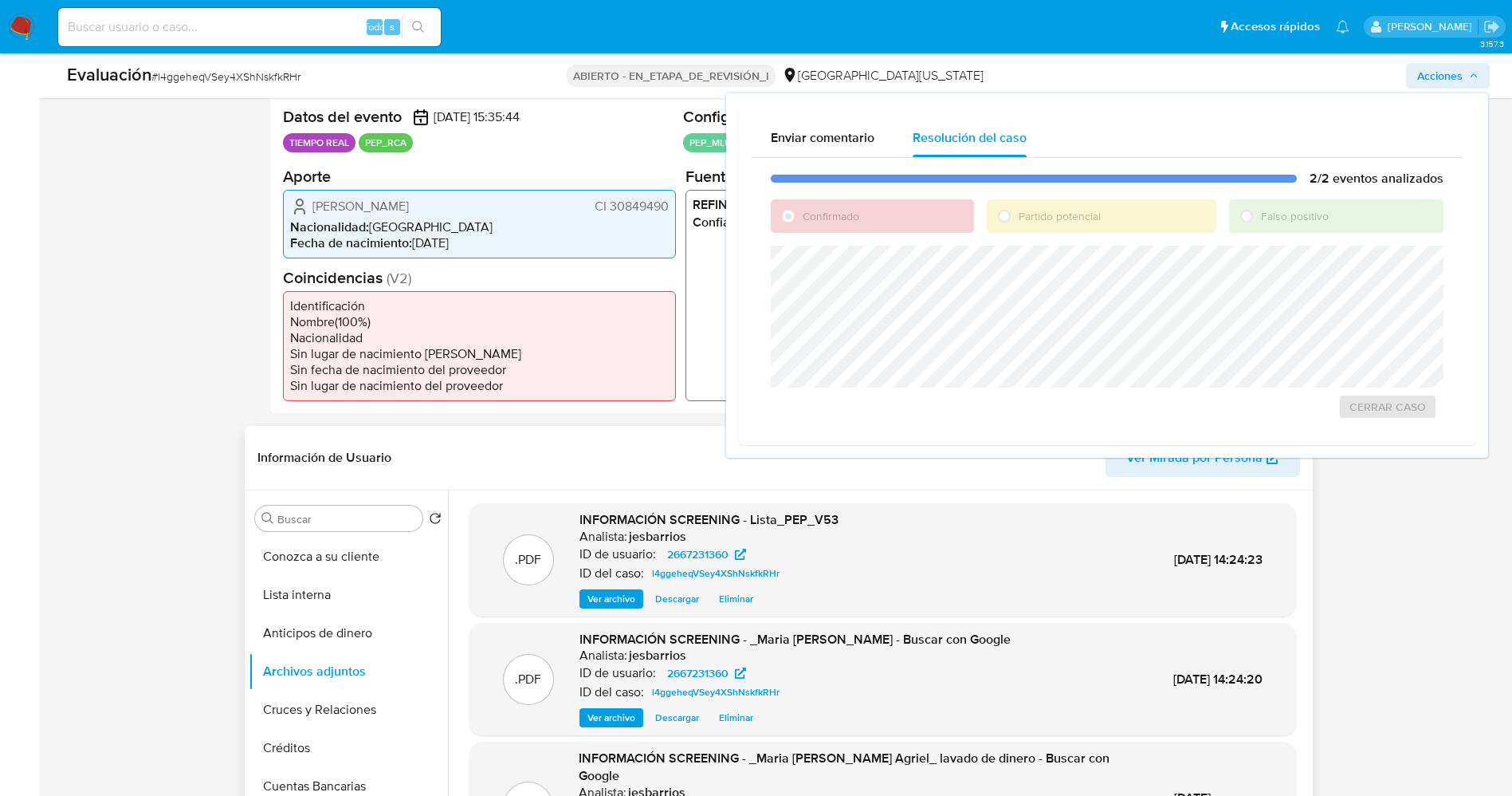
scroll to position [358, 0]
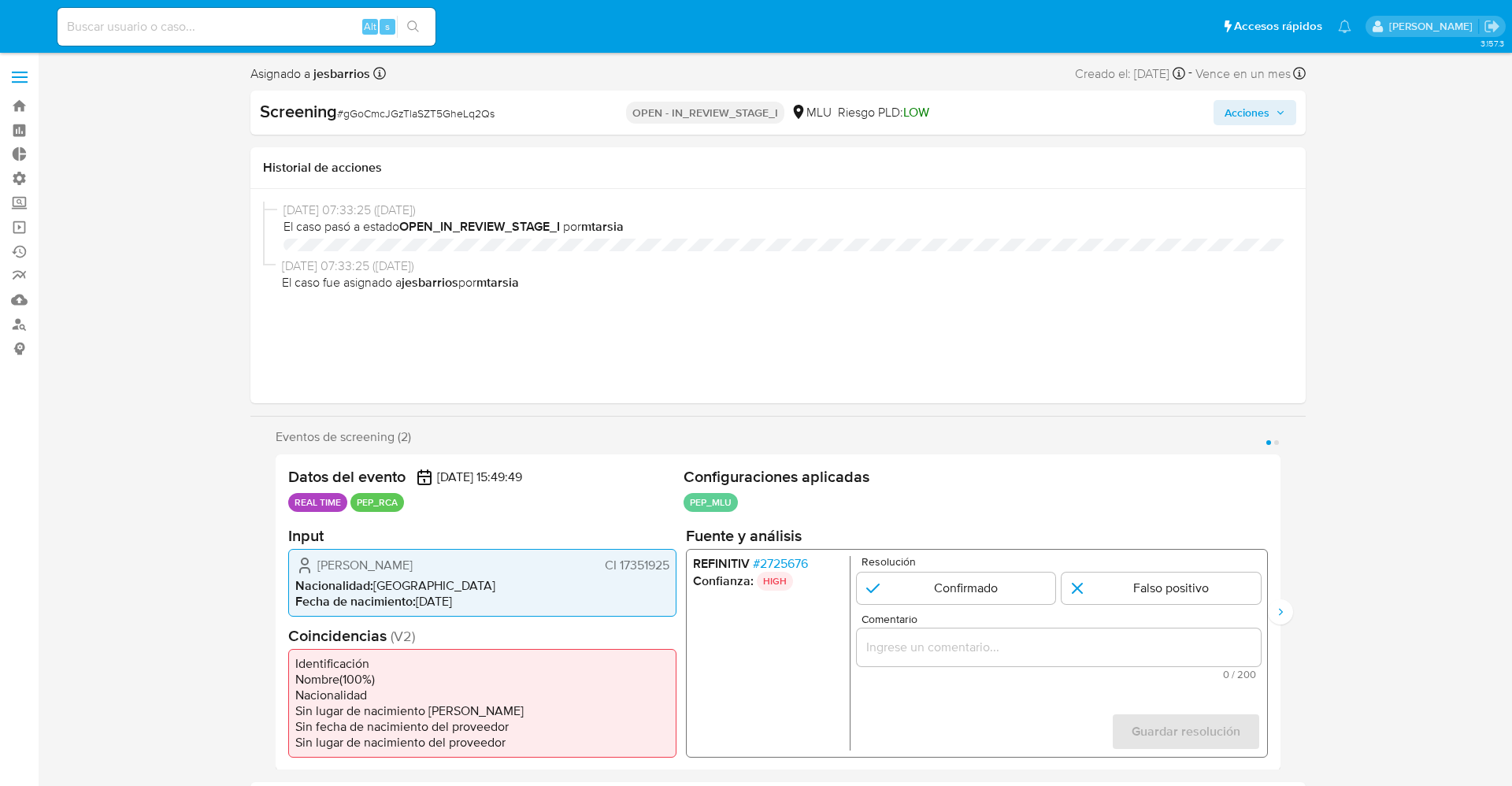
select select "10"
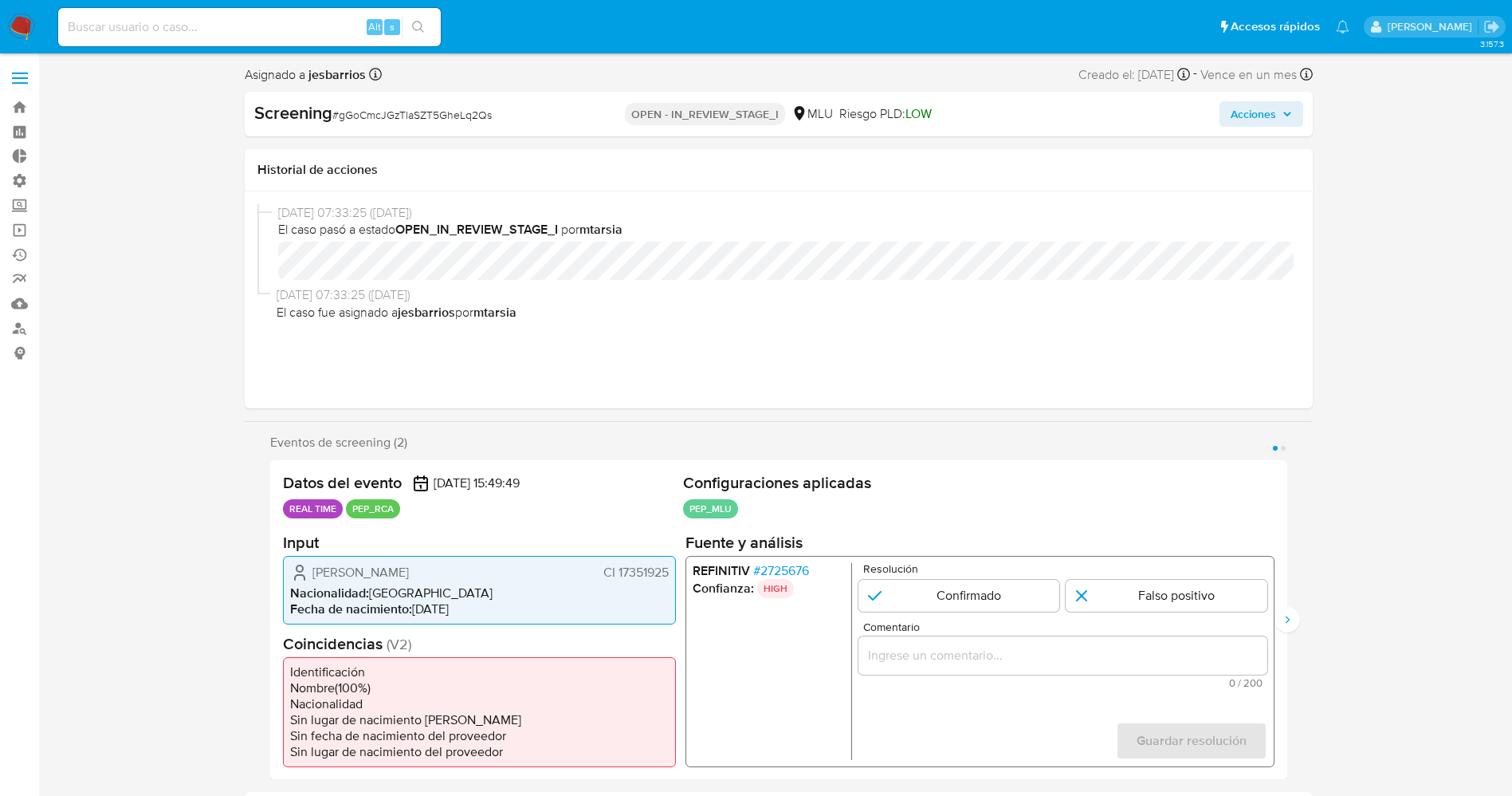
click at [812, 568] on li "REFINITIV # 2725676" at bounding box center [767, 569] width 152 height 16
click at [806, 568] on span "# 2725676" at bounding box center [780, 569] width 56 height 16
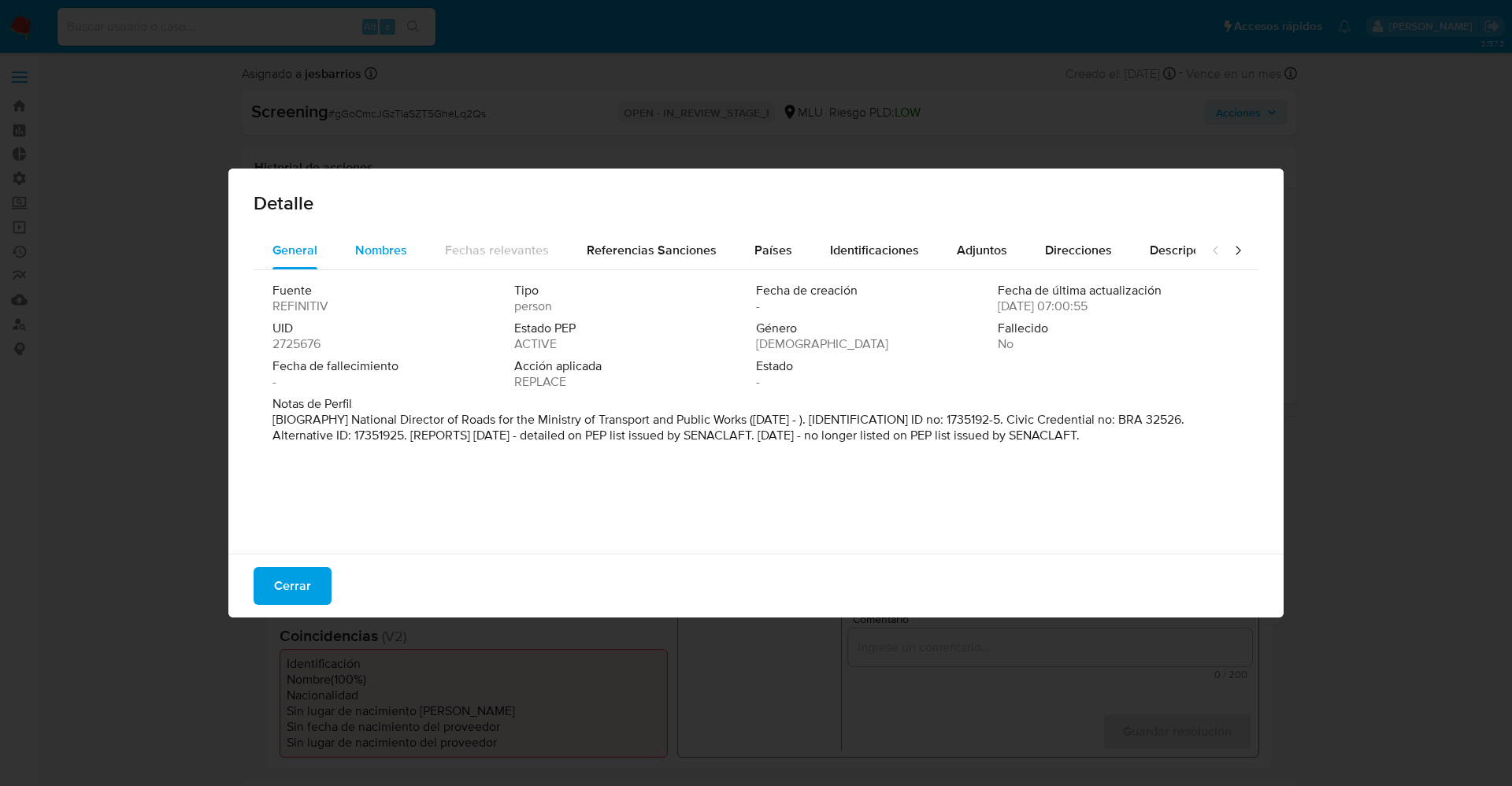
click at [355, 265] on div "Nombres" at bounding box center [380, 250] width 52 height 37
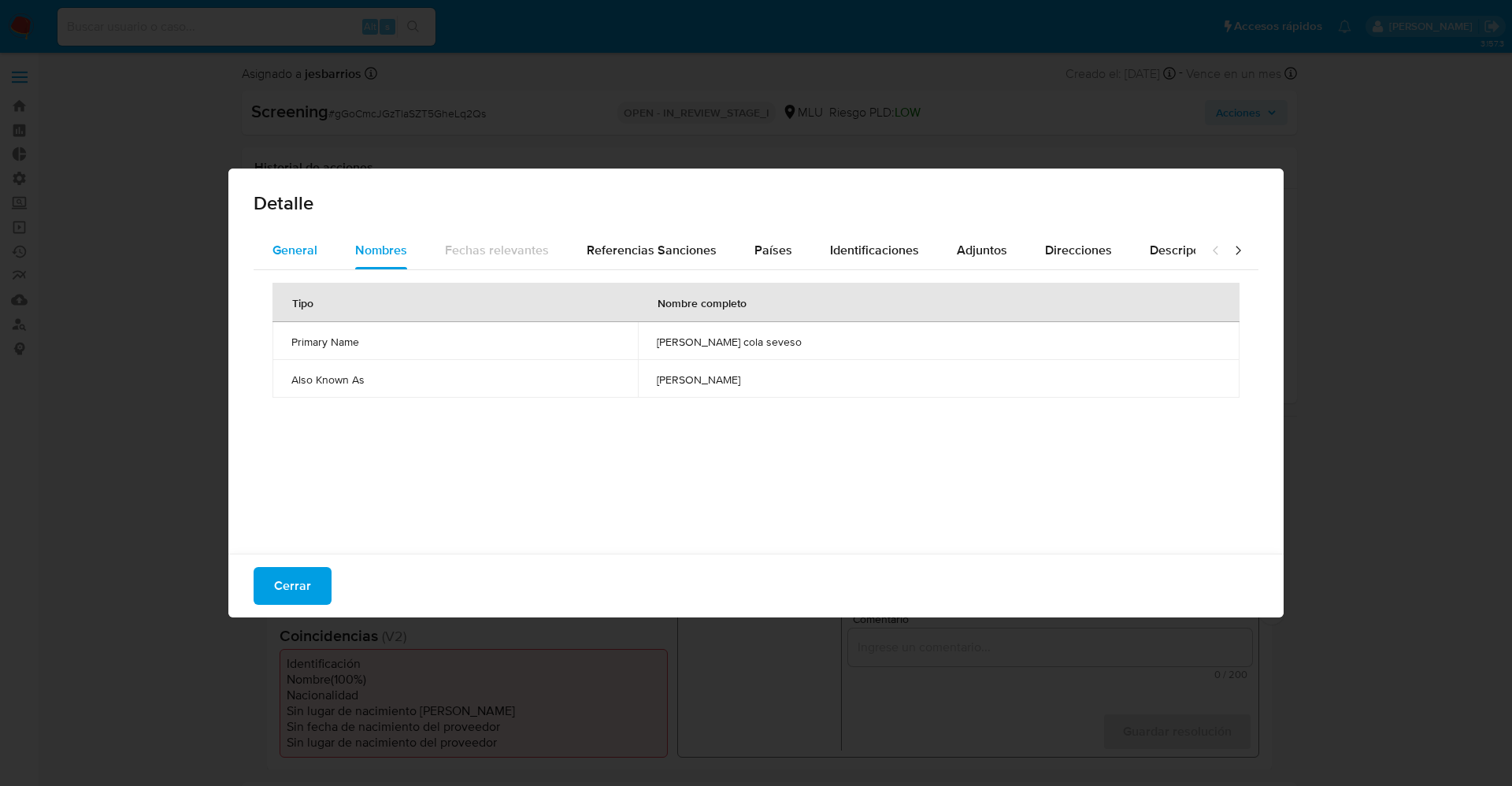
click at [309, 265] on div "General" at bounding box center [294, 250] width 45 height 37
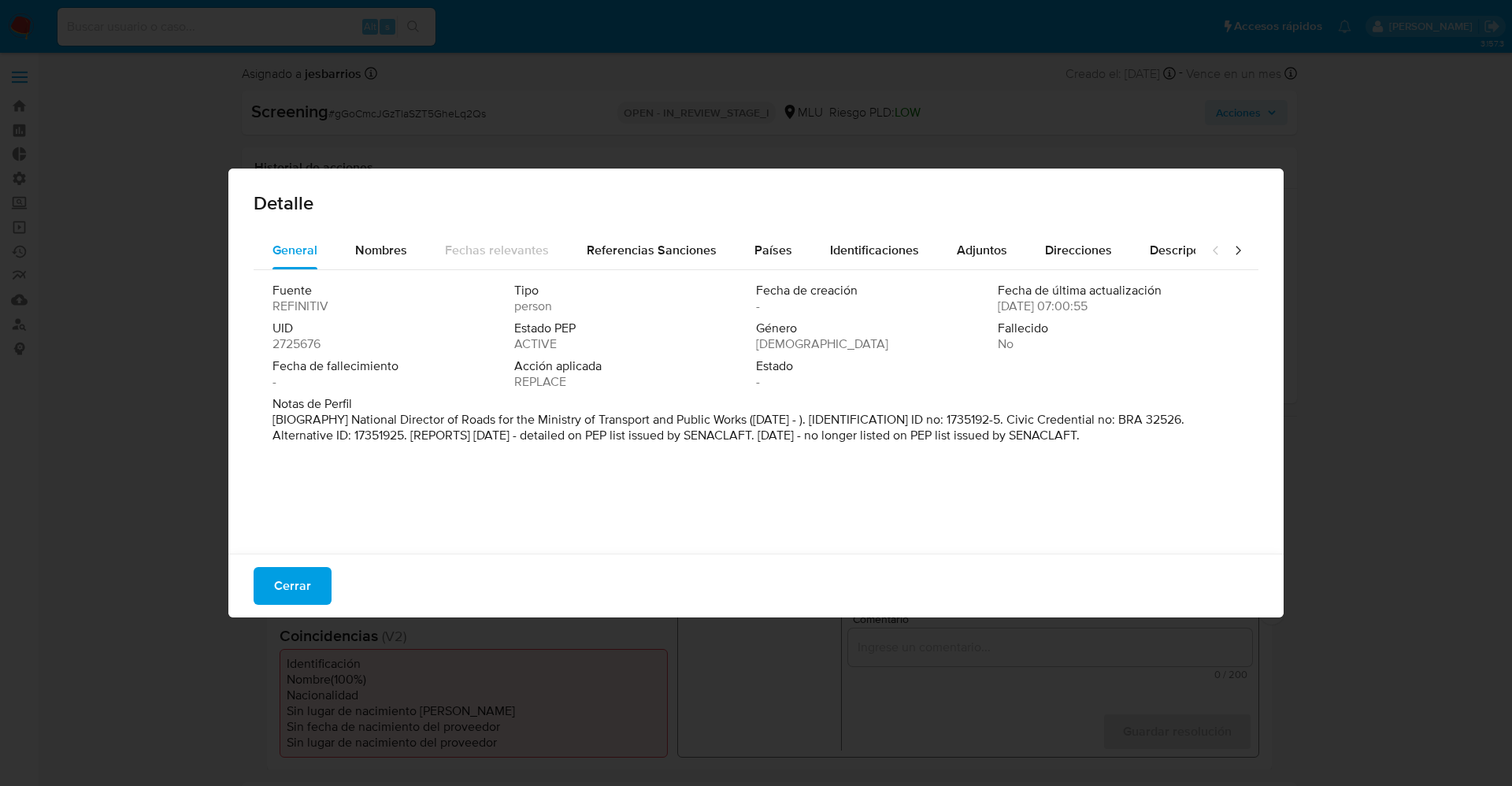
drag, startPoint x: 353, startPoint y: 419, endPoint x: 797, endPoint y: 485, distance: 448.9
click at [797, 485] on div "Fuente REFINITIV Tipo person Fecha de creación - Fecha de última actualización …" at bounding box center [756, 407] width 1005 height 276
click at [379, 261] on div "Nombres" at bounding box center [380, 250] width 52 height 37
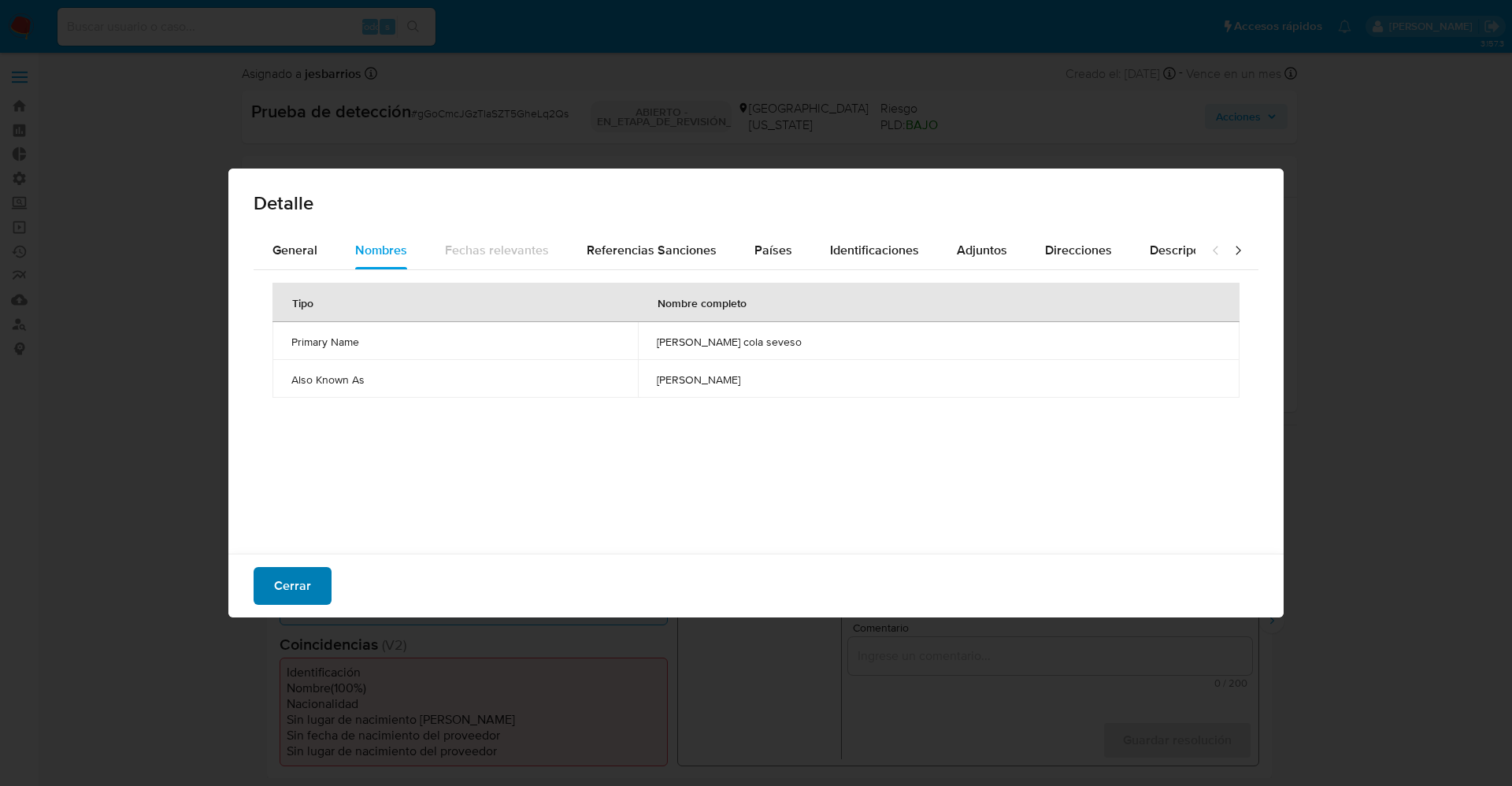
click at [293, 575] on span "Cerrar" at bounding box center [292, 585] width 37 height 35
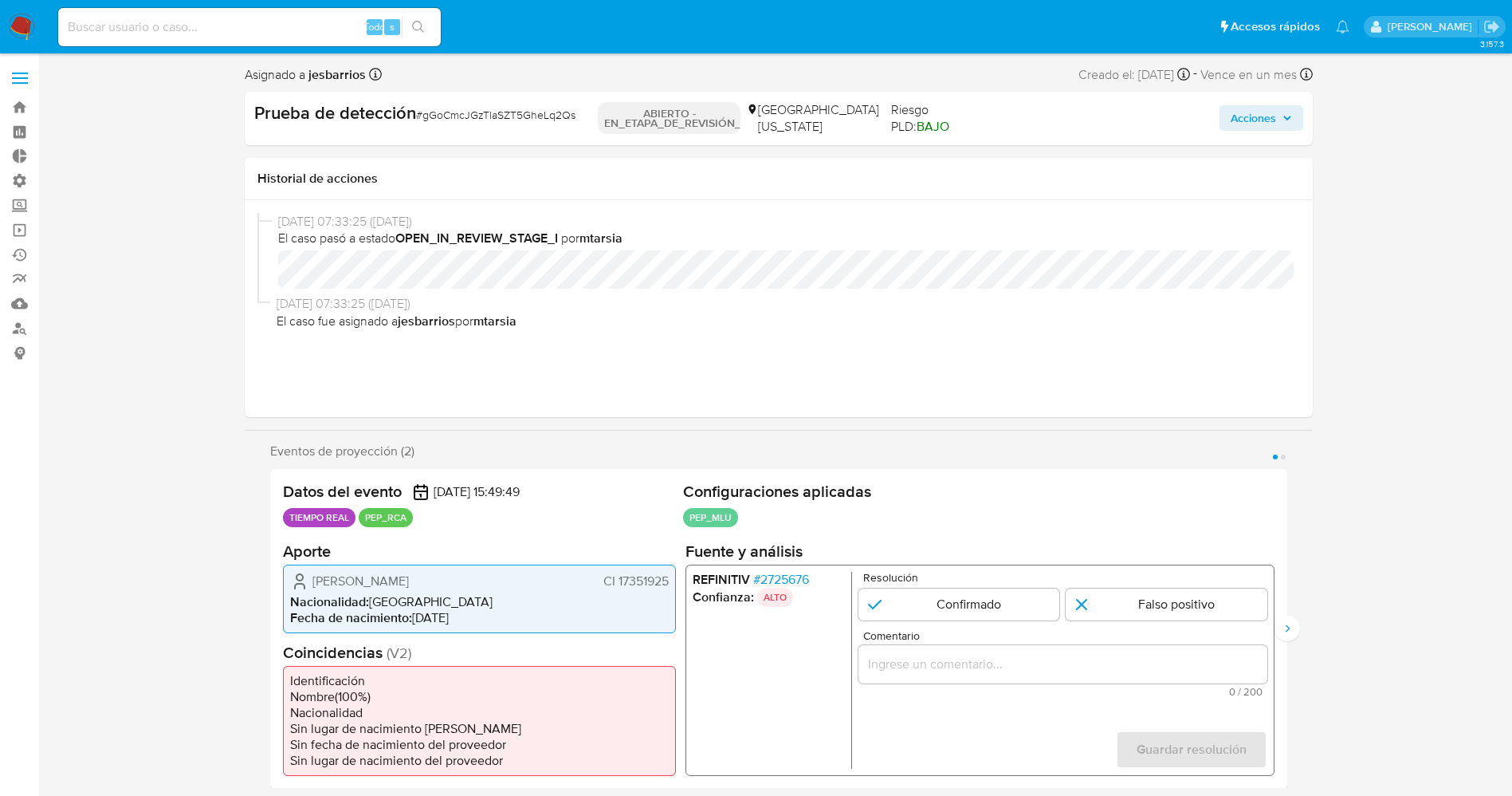
drag, startPoint x: 305, startPoint y: 584, endPoint x: 471, endPoint y: 591, distance: 166.1
click at [471, 591] on div "Leonardo Cola Seveso CI 17351925 Nacionalidad : Uruguay Fecha de nacimiento : 1…" at bounding box center [480, 598] width 393 height 69
click at [619, 570] on div "Leonardo Cola Seveso CI 17351925 Nacionalidad : Uruguay Fecha de nacimiento : 1…" at bounding box center [480, 598] width 393 height 69
drag, startPoint x: 618, startPoint y: 585, endPoint x: 659, endPoint y: 581, distance: 41.2
click at [662, 581] on font "CI 17351925" at bounding box center [635, 580] width 65 height 18
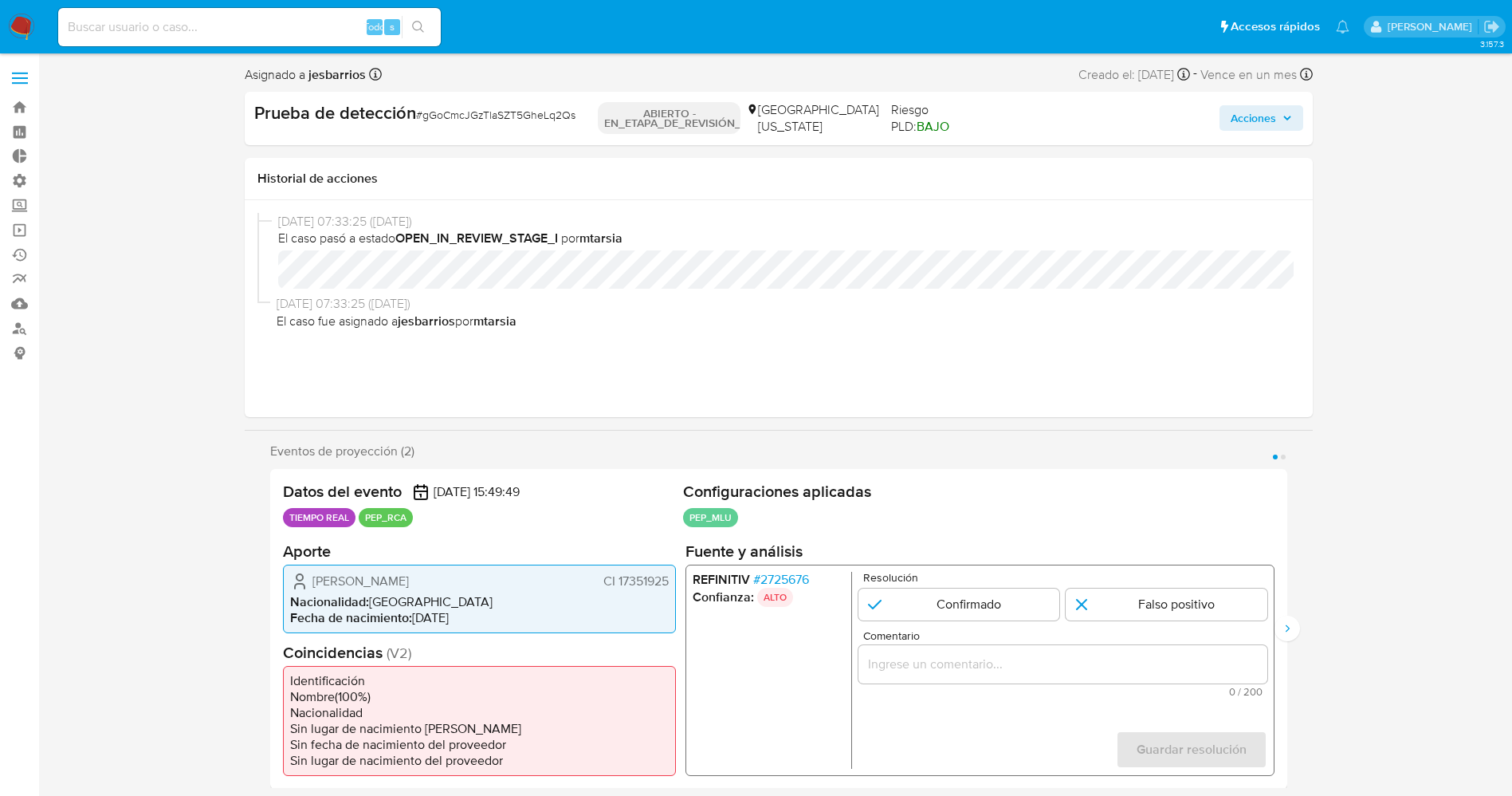
click at [611, 581] on font "CI 17351925" at bounding box center [635, 580] width 65 height 18
drag, startPoint x: 614, startPoint y: 581, endPoint x: 672, endPoint y: 581, distance: 58.0
click at [672, 581] on div "Leonardo Cola Seveso CI 17351925 Nacionalidad : Uruguay Fecha de nacimiento : 1…" at bounding box center [480, 598] width 393 height 69
drag, startPoint x: 301, startPoint y: 572, endPoint x: 462, endPoint y: 573, distance: 161.0
click at [462, 573] on div "Leonardo Cola Seveso CI 17351925" at bounding box center [480, 581] width 379 height 19
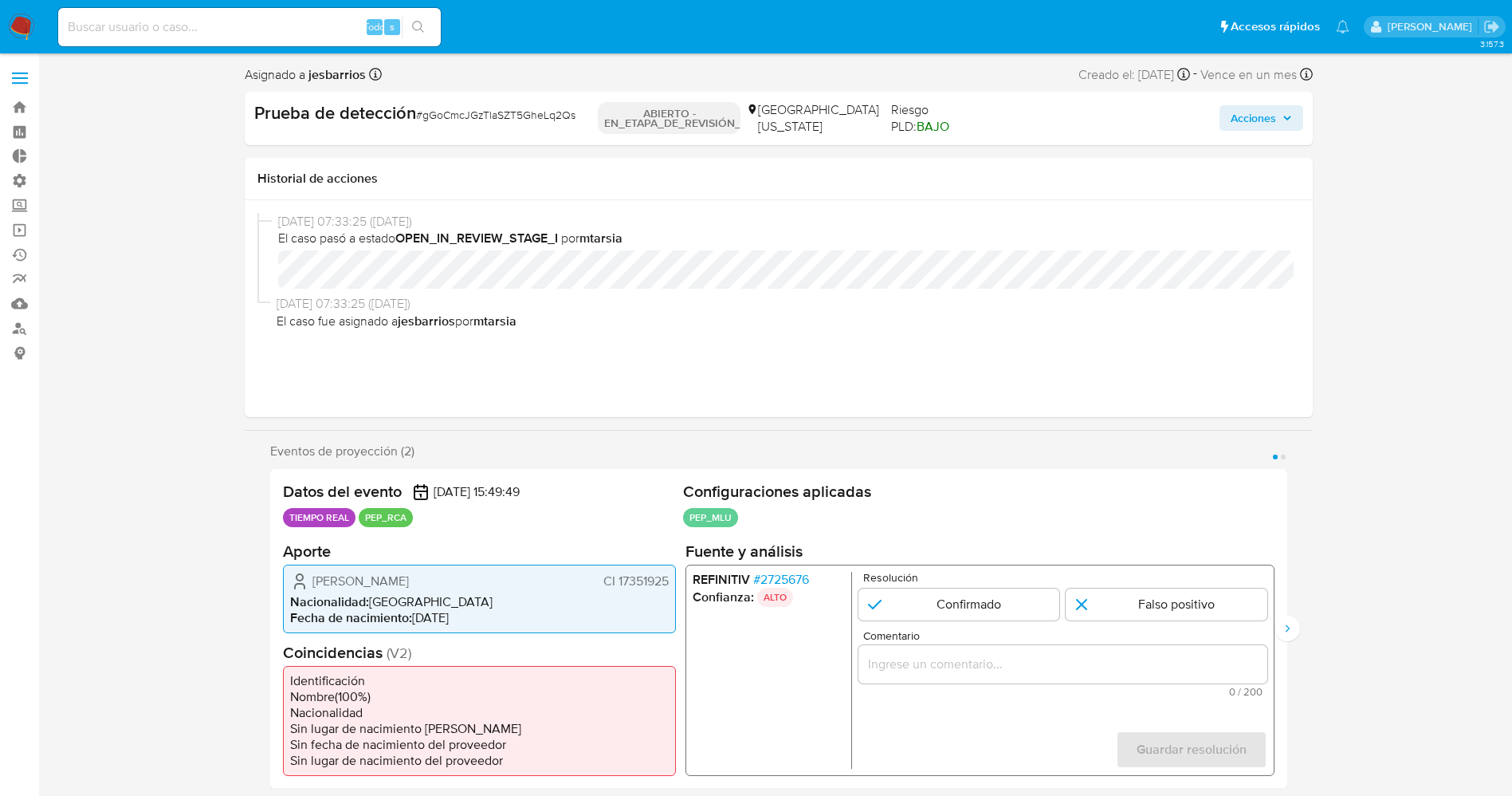
drag, startPoint x: 431, startPoint y: 589, endPoint x: 406, endPoint y: 589, distance: 25.0
click at [430, 589] on div "Leonardo Cola Seveso CI 17351925 Nacionalidad : Uruguay Fecha de nacimiento : 1…" at bounding box center [480, 598] width 393 height 69
click at [299, 574] on icon "1 de 2" at bounding box center [299, 575] width 6 height 6
drag, startPoint x: 391, startPoint y: 575, endPoint x: 673, endPoint y: 572, distance: 282.0
click at [673, 572] on div "Leonardo Cola Seveso CI 17351925 Nacionalidad : Uruguay Fecha de nacimiento : 1…" at bounding box center [480, 598] width 393 height 69
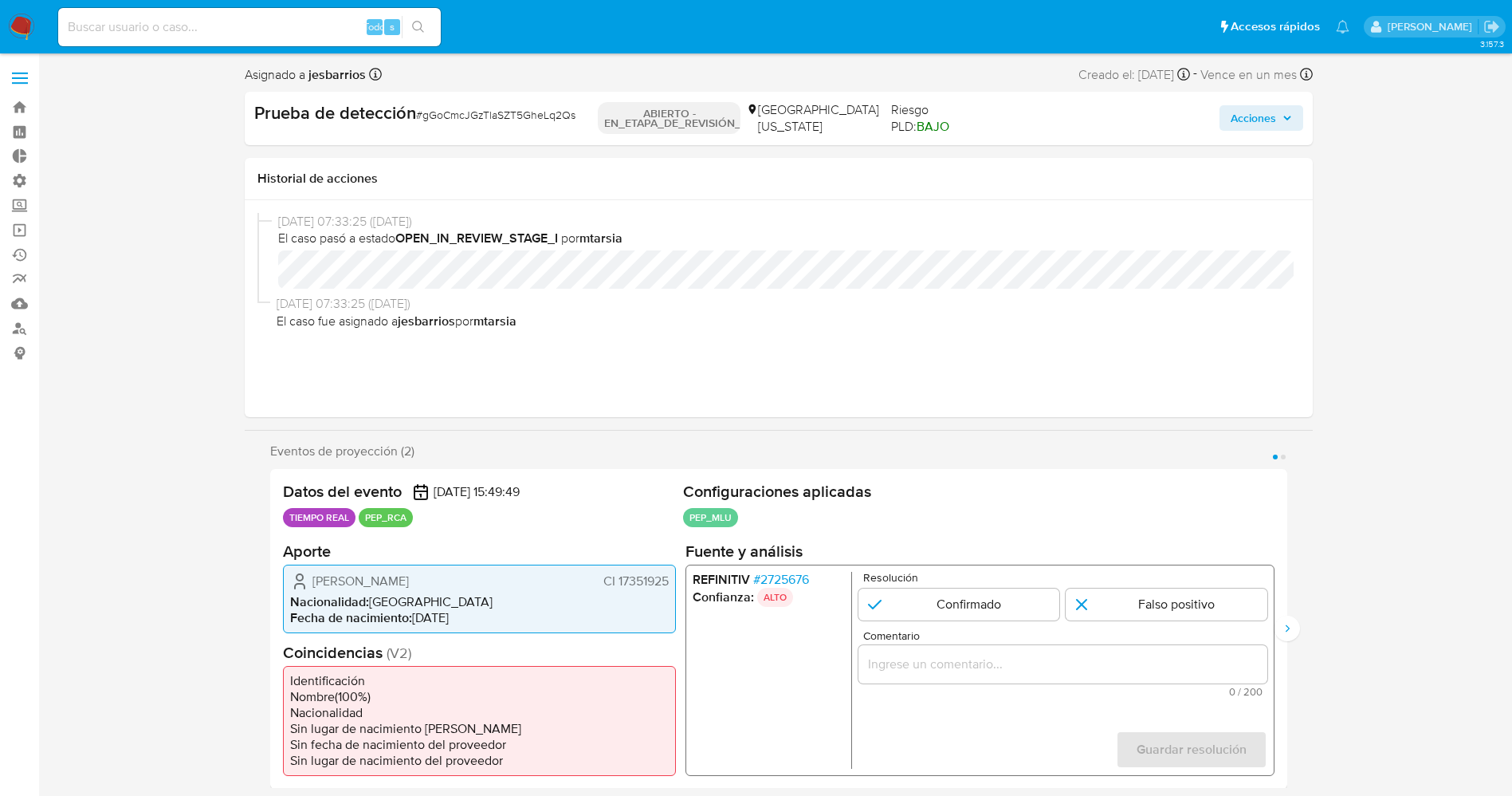
click at [788, 581] on font "2725676" at bounding box center [784, 578] width 48 height 18
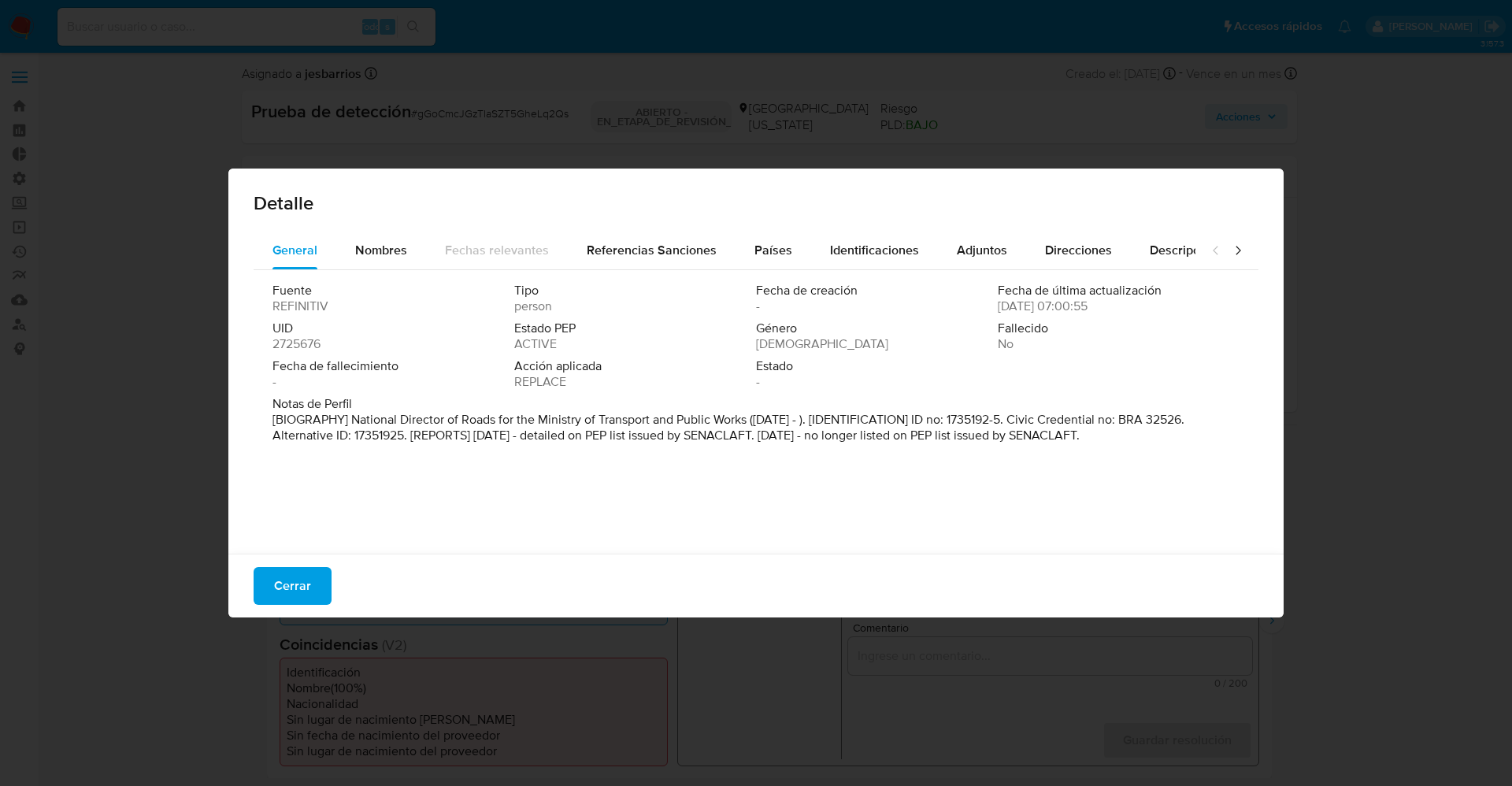
drag, startPoint x: 264, startPoint y: 419, endPoint x: 1244, endPoint y: 467, distance: 981.2
click at [1244, 467] on div "General Nombres Fechas relevantes Referencias Sanciones Países Identificaciones…" at bounding box center [756, 395] width 1055 height 327
click at [316, 355] on div "Fuente REFINITIV Tipo persona Fecha de creación - Fecha de última actualización…" at bounding box center [756, 339] width 967 height 113
drag, startPoint x: 351, startPoint y: 423, endPoint x: 398, endPoint y: 415, distance: 47.7
click at [398, 415] on font "[BIOGRAFÍA] Director Nacional de Carreteras del Ministerio de Transporte y Obra…" at bounding box center [749, 435] width 953 height 49
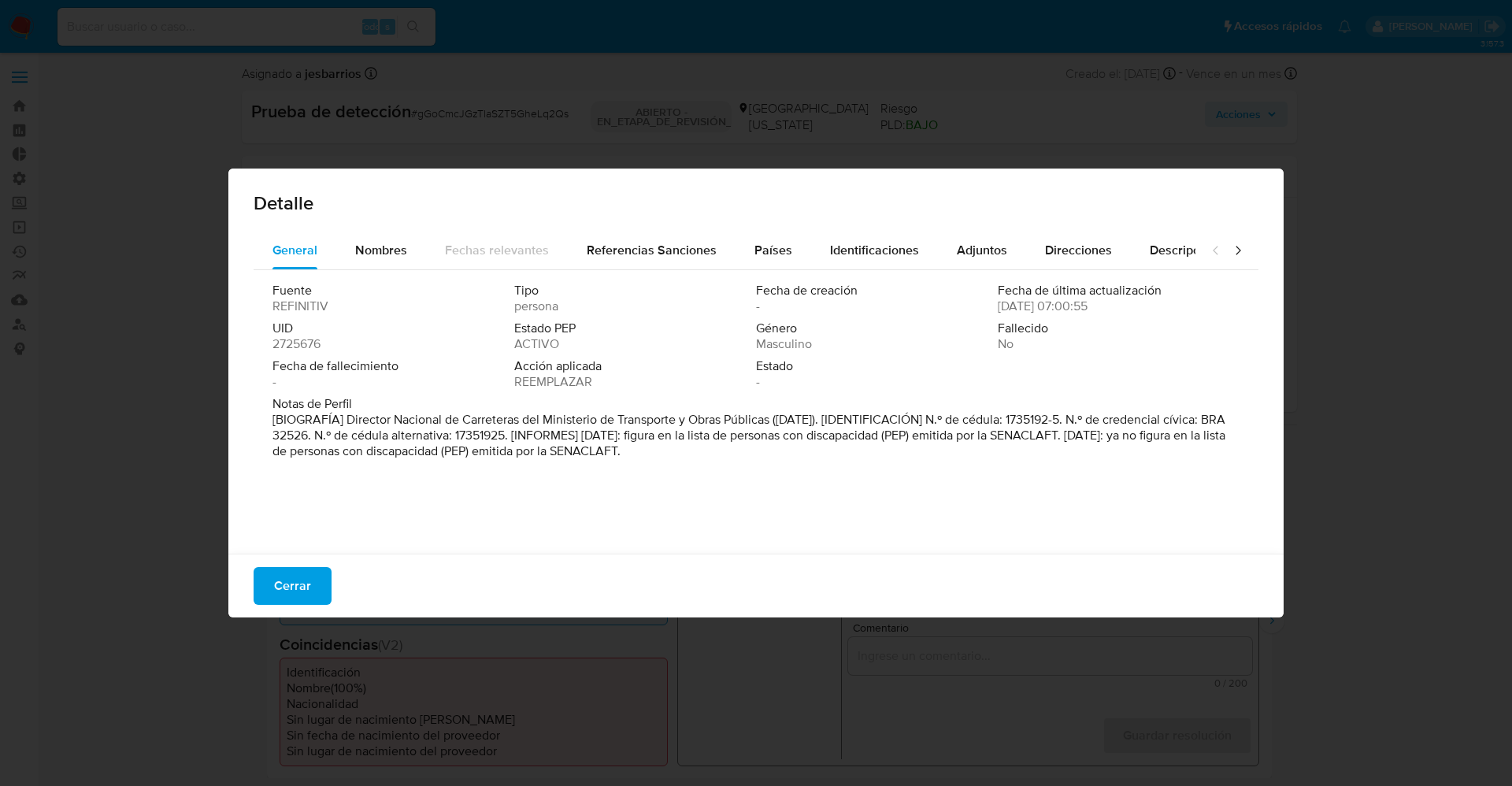
click at [383, 415] on font "[BIOGRAFÍA] Director Nacional de Carreteras del Ministerio de Transporte y Obra…" at bounding box center [749, 435] width 953 height 49
drag, startPoint x: 345, startPoint y: 417, endPoint x: 772, endPoint y: 414, distance: 427.0
click at [772, 414] on font "[BIOGRAFÍA] Director Nacional de Carreteras del Ministerio de Transporte y Obra…" at bounding box center [749, 435] width 953 height 49
click at [311, 595] on button "Cerrar" at bounding box center [293, 585] width 78 height 37
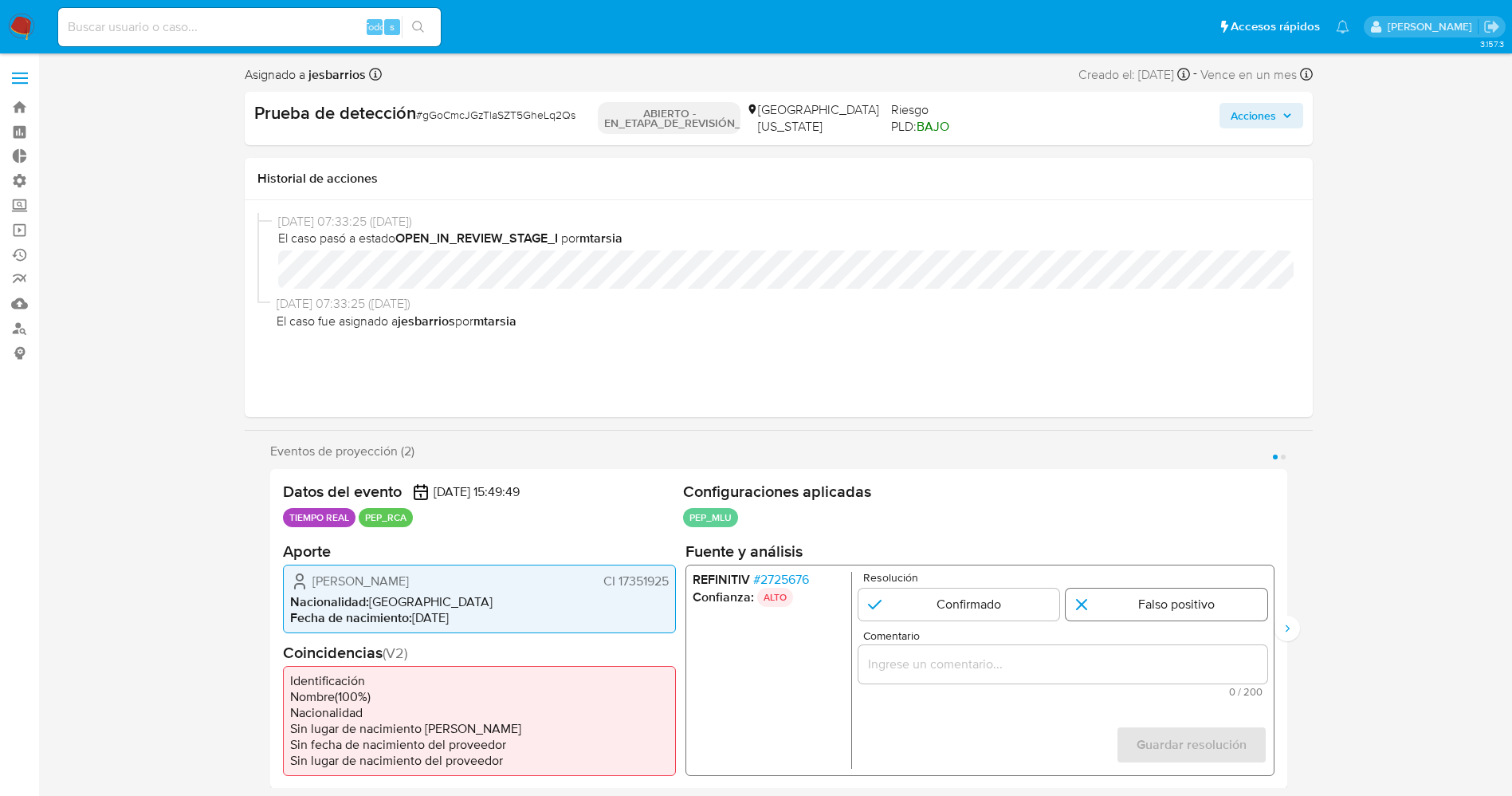
click at [1117, 596] on input "1 de 2" at bounding box center [1166, 603] width 201 height 32
radio input "true"
click at [1082, 650] on div "1 de 2" at bounding box center [1062, 663] width 409 height 38
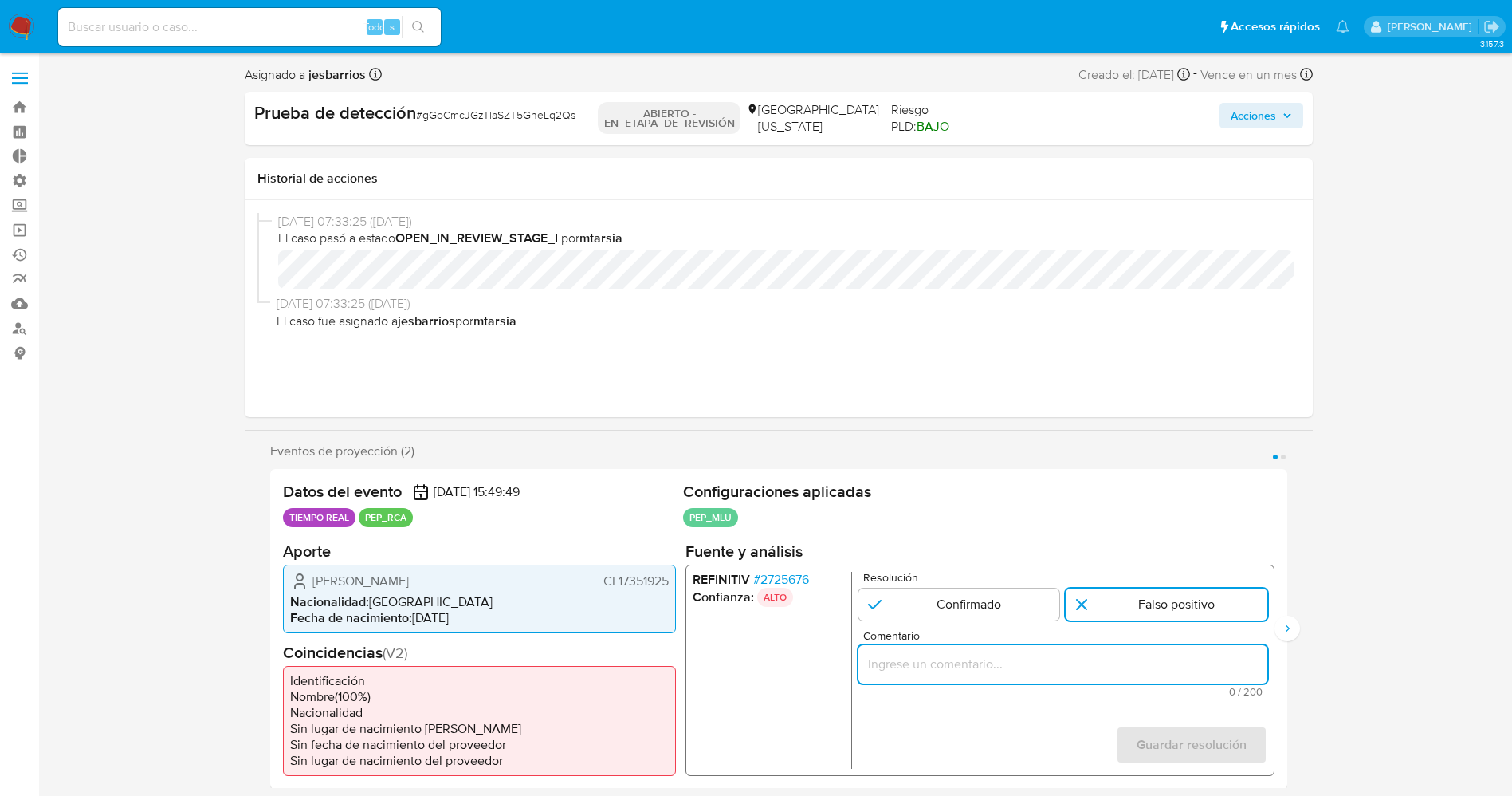
click at [1082, 662] on input "Comentario" at bounding box center [1062, 663] width 409 height 21
paste input "usuario Leonardo Cola Seveso CI 17351925 por coincidir en listas de PEP ya que …"
type input "usuario Leonardo Cola Seveso CI 17351925 por coincidir en listas de PEP ya que …"
click at [1199, 745] on font "Guardar resolución" at bounding box center [1191, 744] width 110 height 38
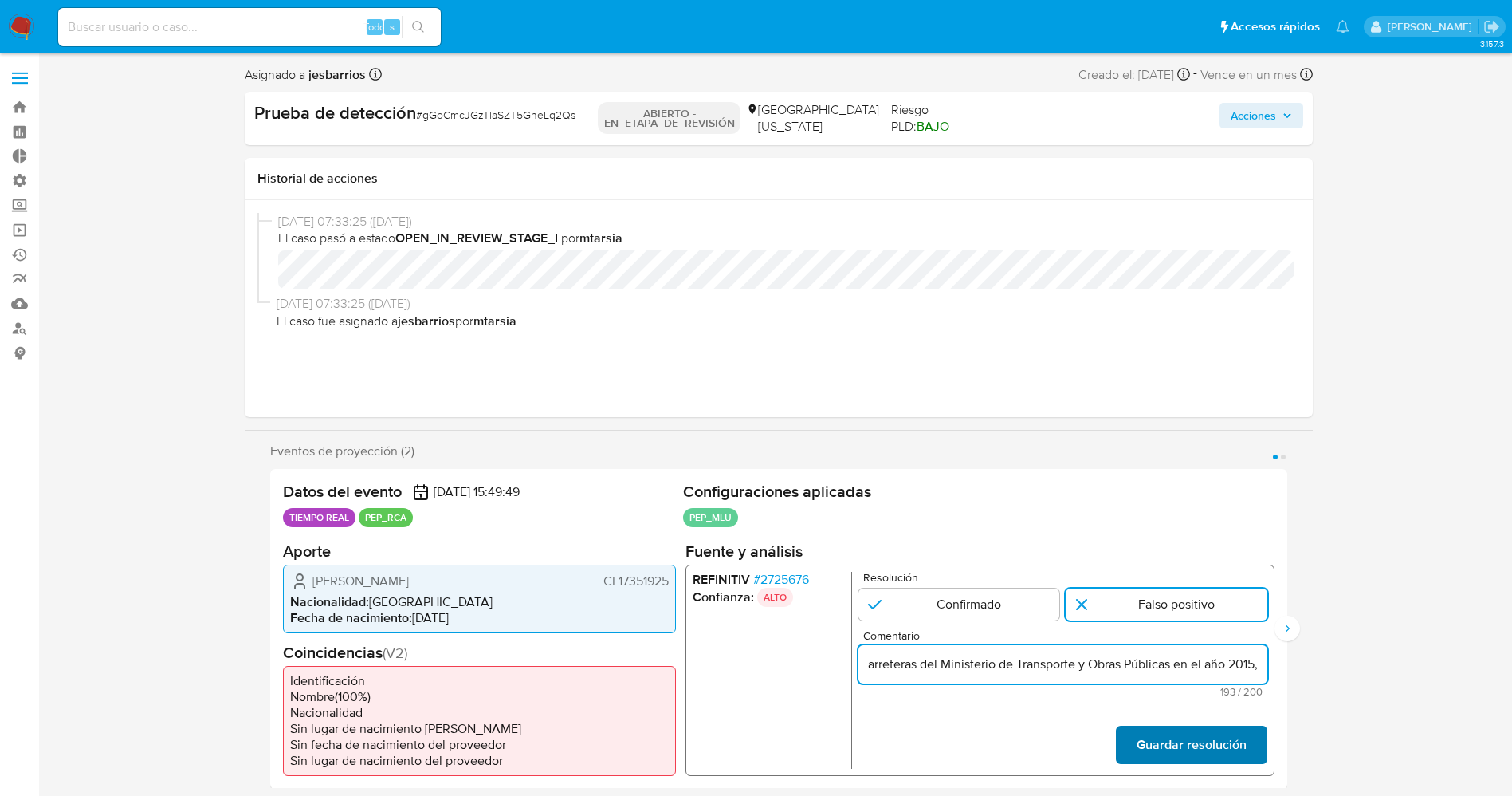
scroll to position [0, 0]
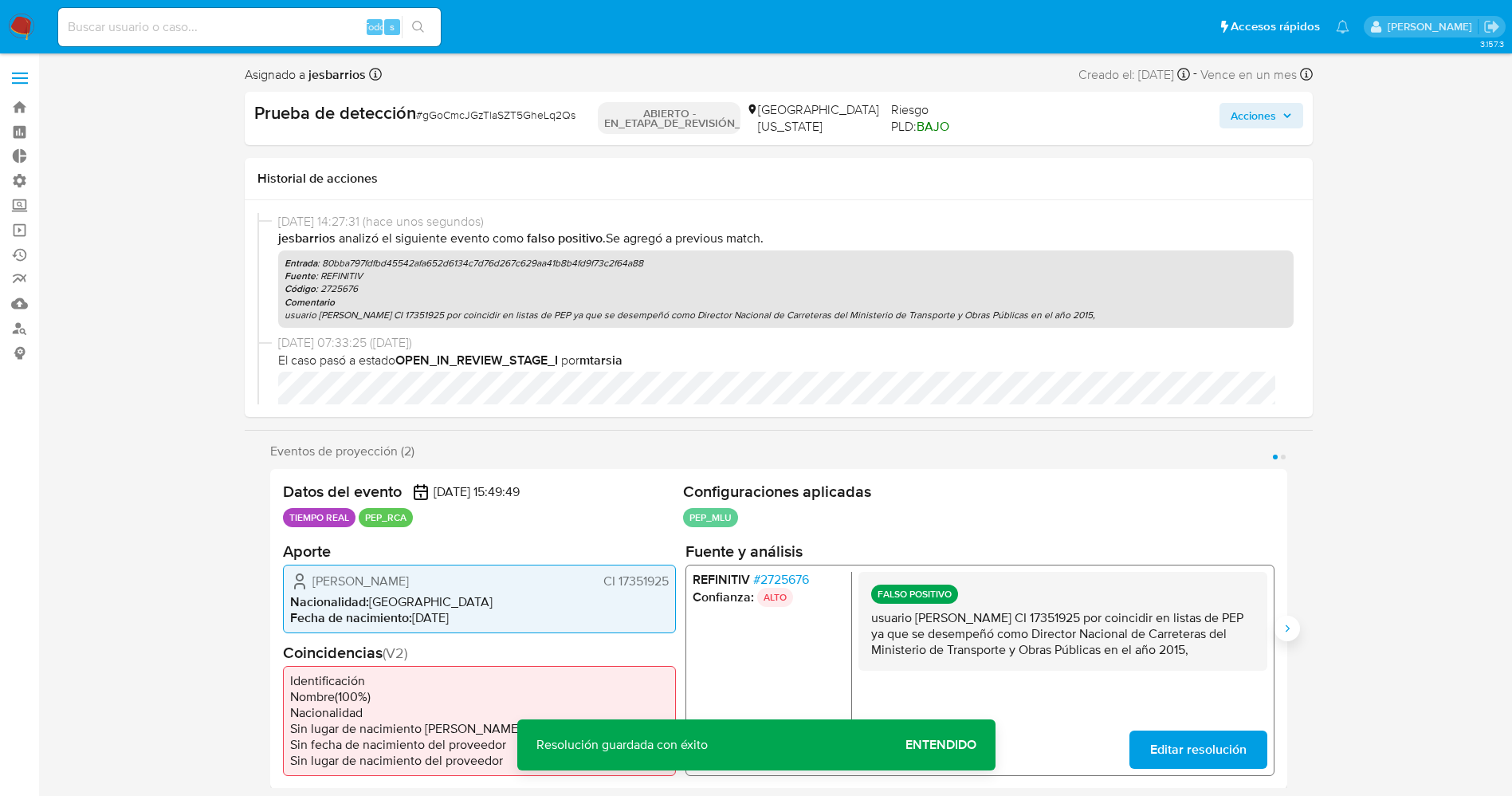
click at [1287, 630] on icon "Siguiente" at bounding box center [1286, 628] width 13 height 13
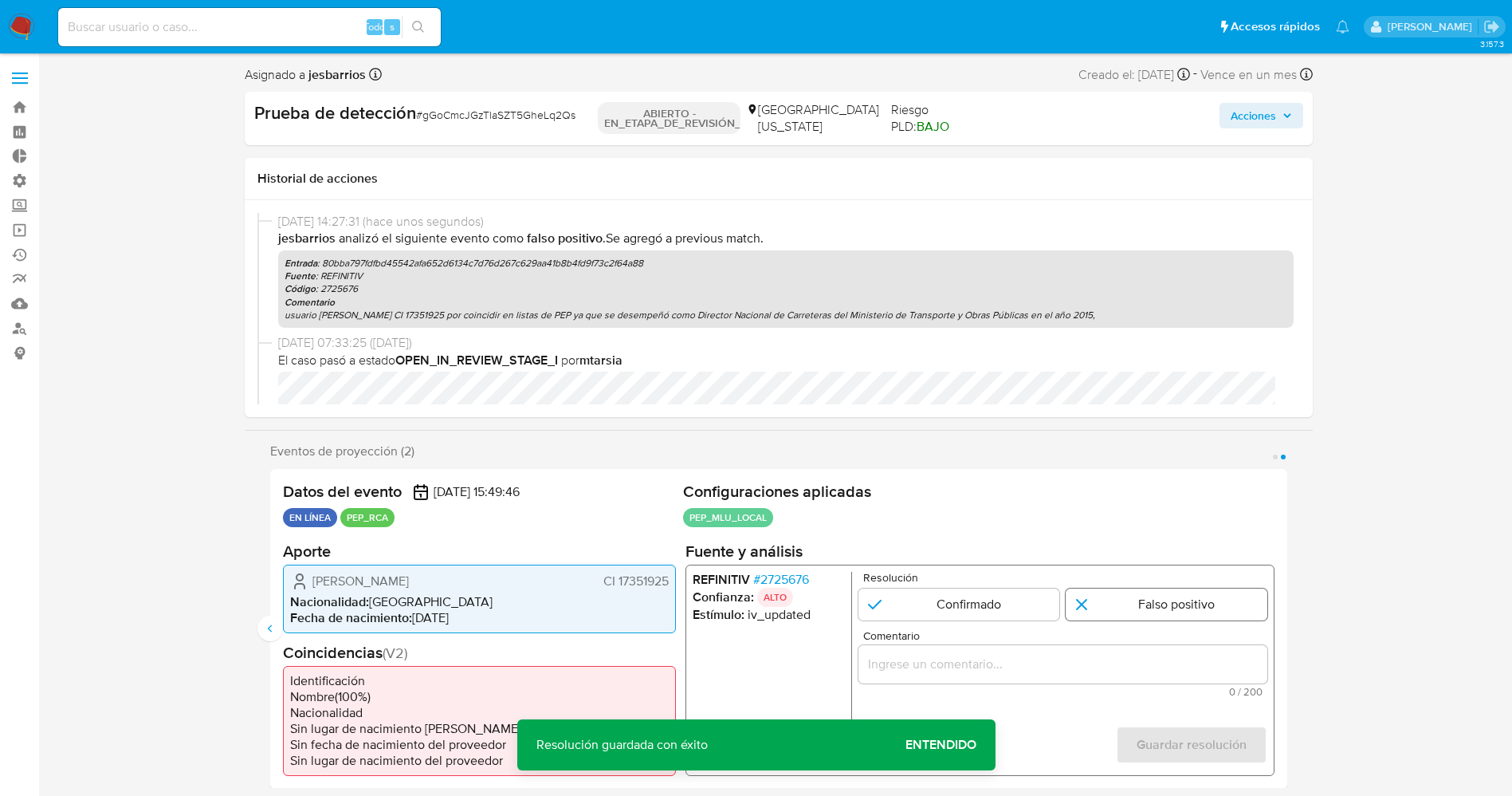
click at [1112, 608] on input "2 de 2" at bounding box center [1166, 603] width 201 height 32
radio input "true"
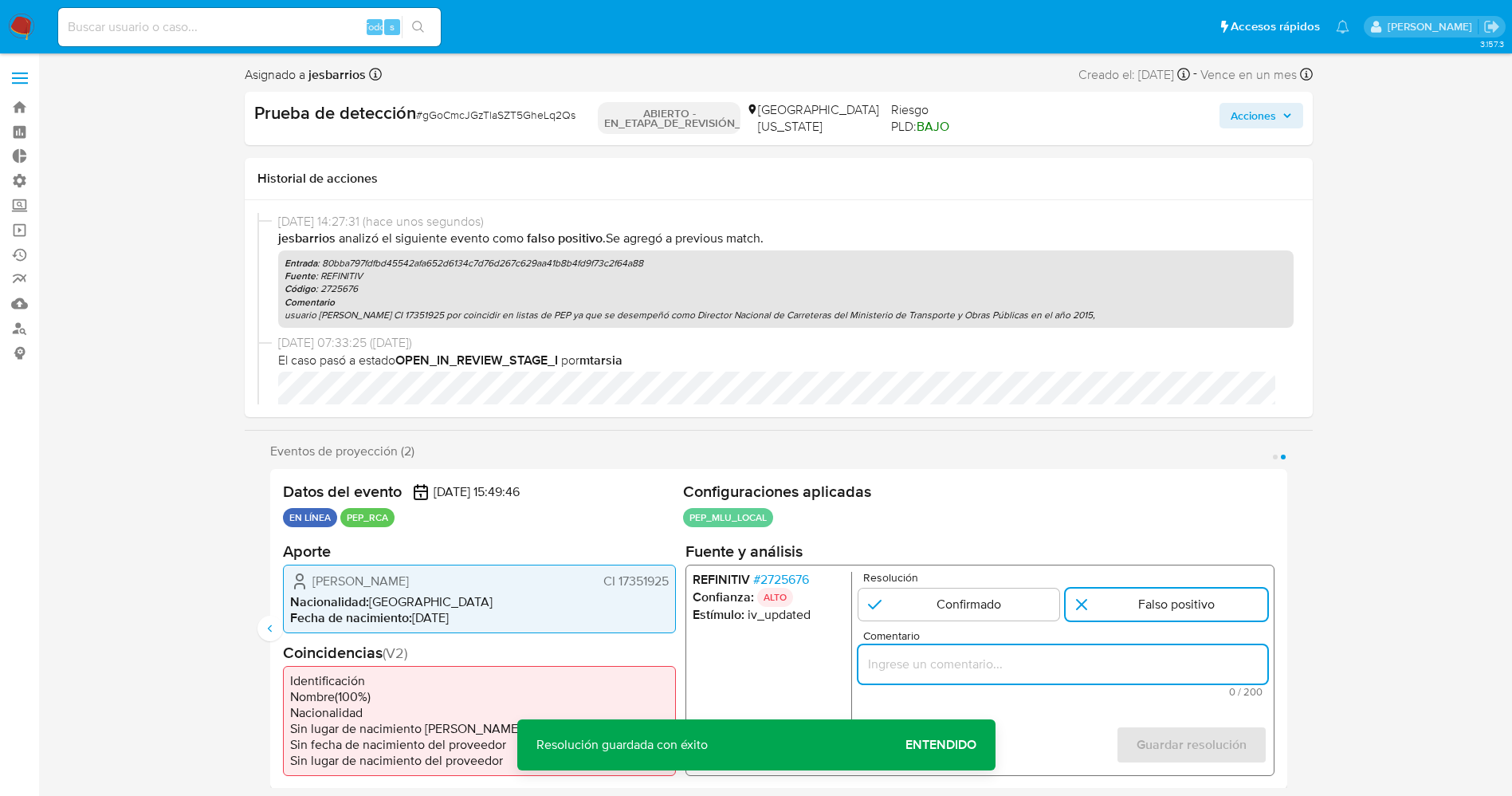
click at [1112, 672] on input "Comentario" at bounding box center [1062, 663] width 409 height 21
type input "usuario Leonardo Cola Seveso CI 17351925 por coincidir en listas de PEP ya que …"
click at [1208, 754] on font "Guardar resolución" at bounding box center [1191, 744] width 110 height 38
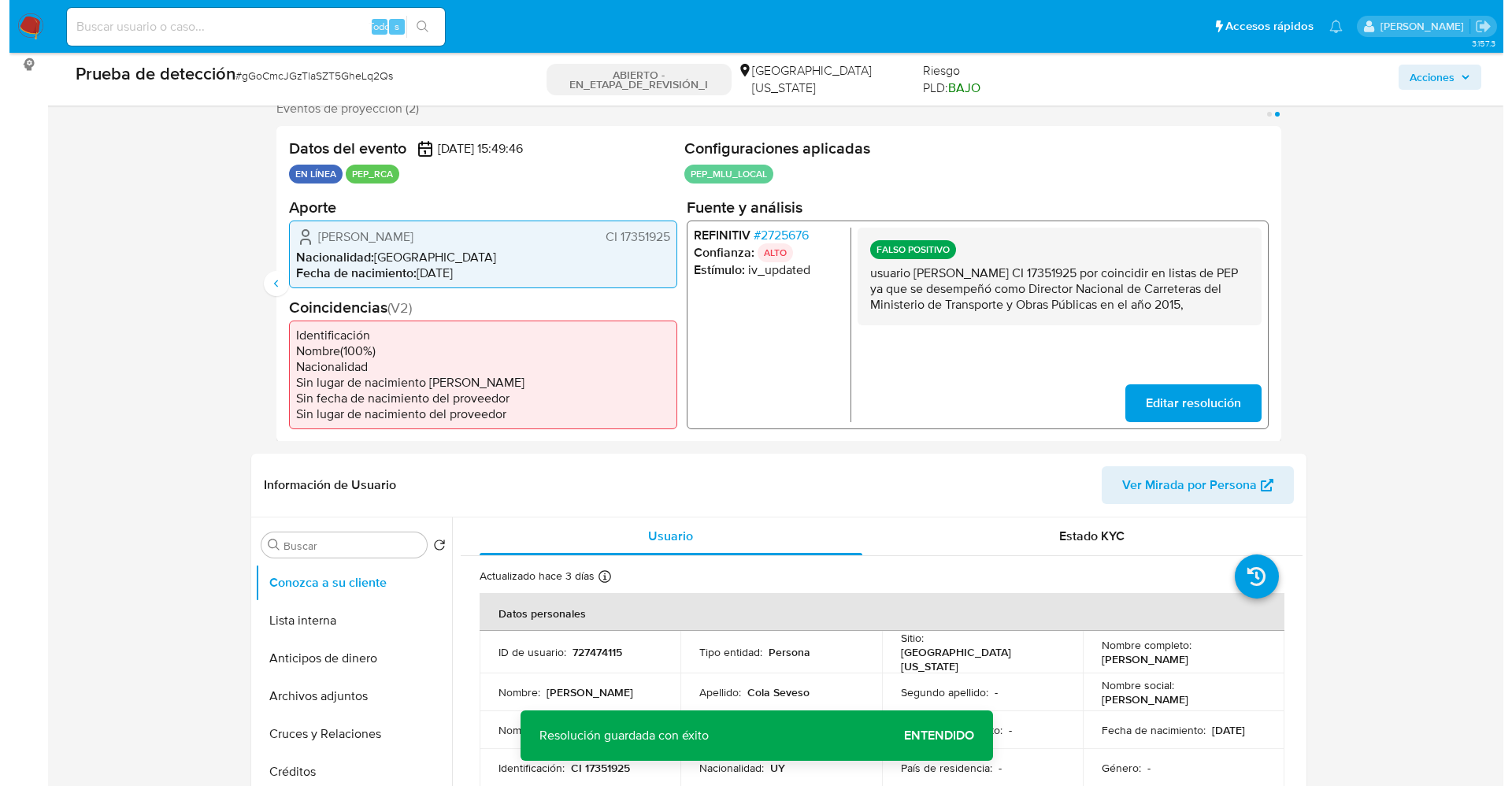
scroll to position [472, 0]
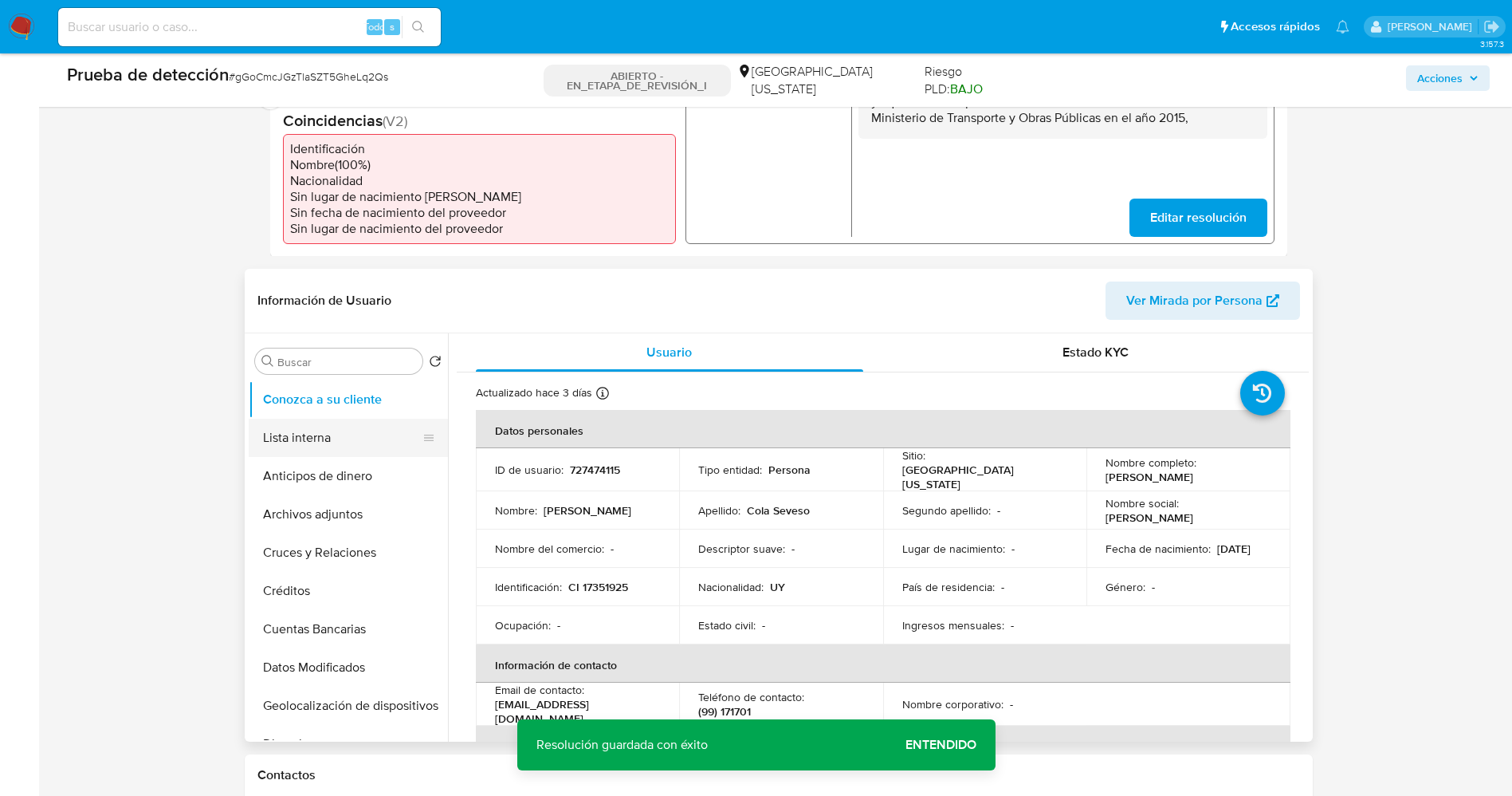
click at [331, 447] on button "Lista interna" at bounding box center [342, 438] width 187 height 38
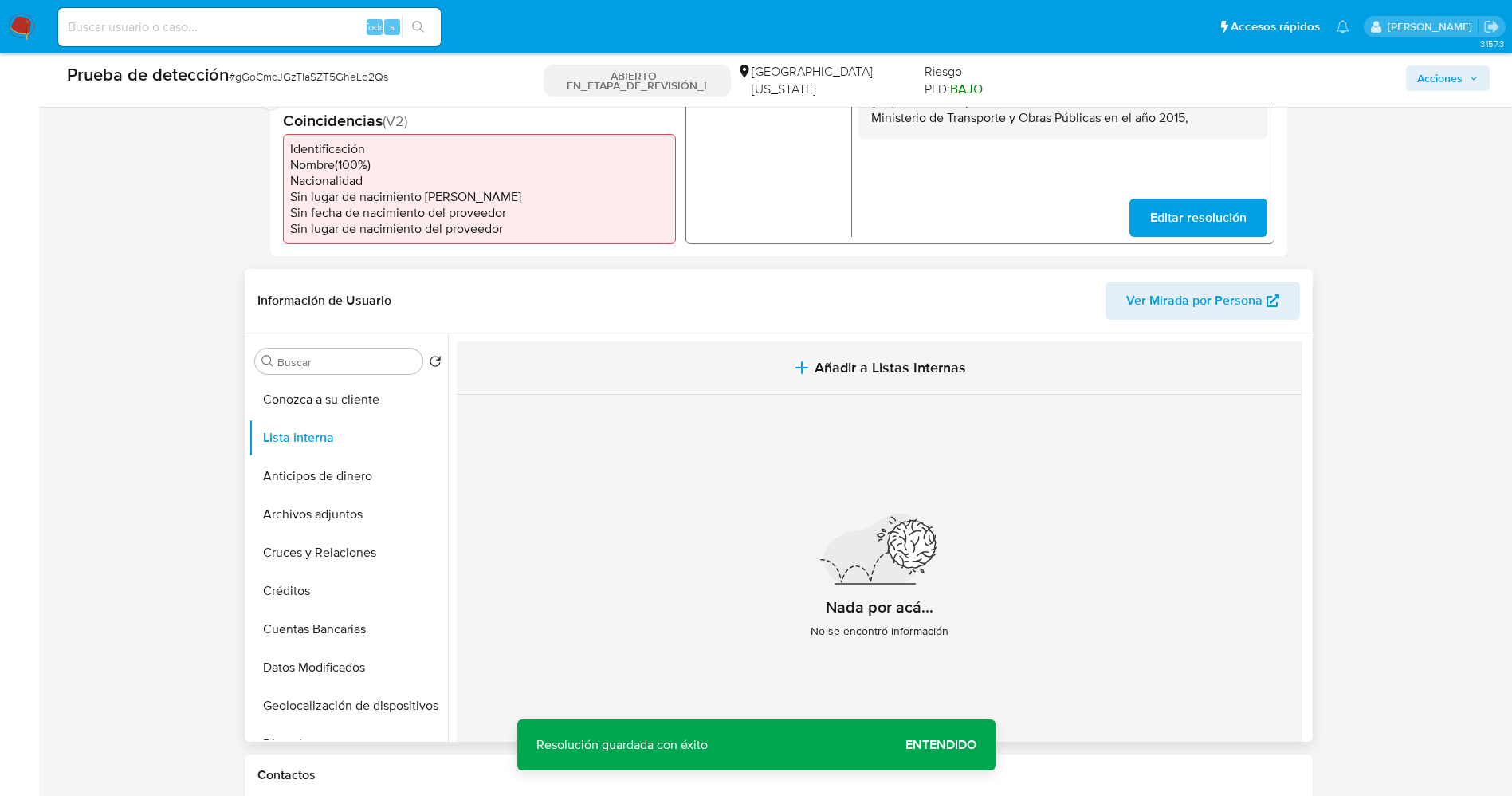
click at [905, 373] on span "Añadir a Listas Internas" at bounding box center [890, 367] width 152 height 17
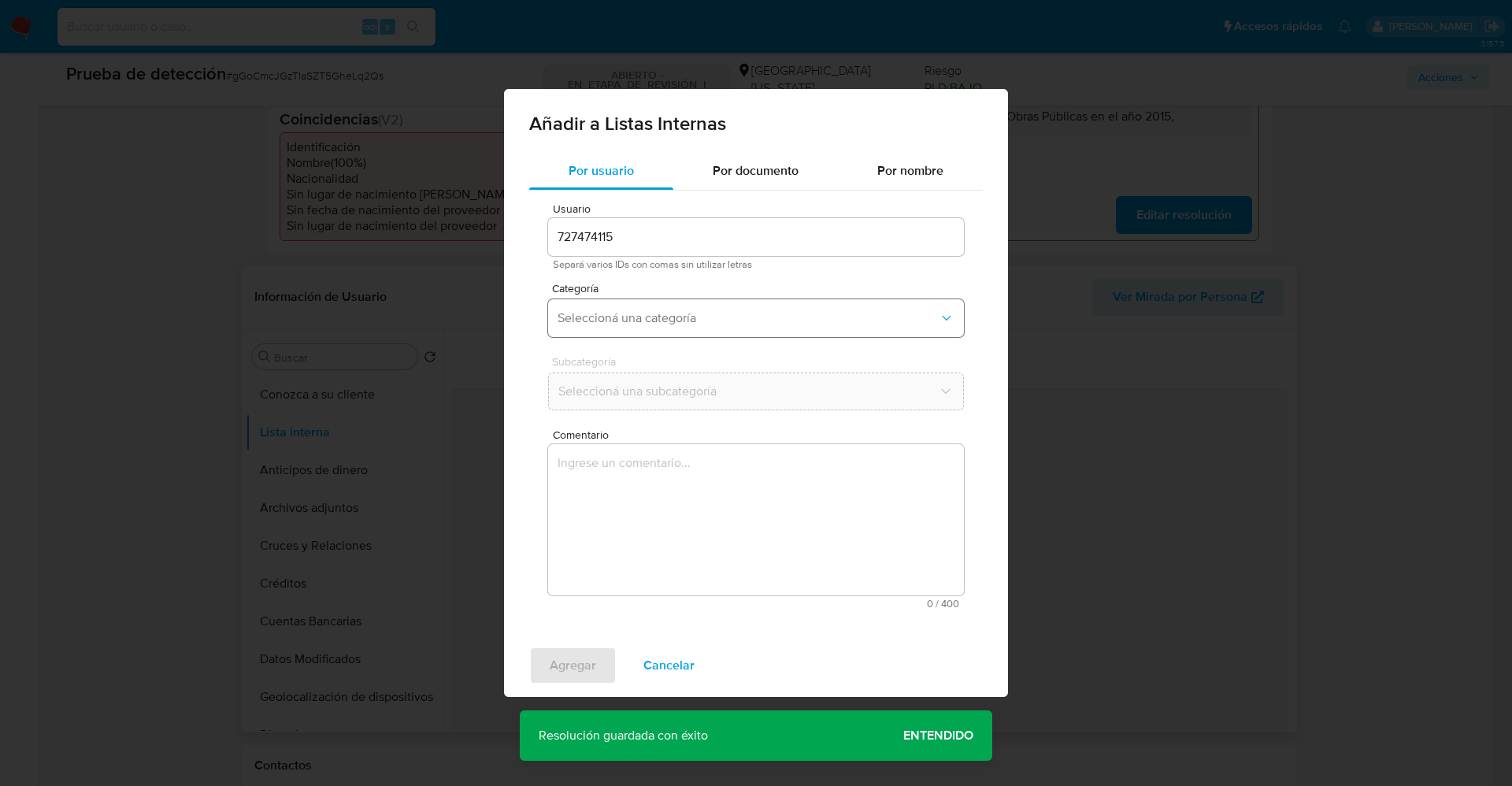
click at [693, 325] on span "Seleccioná una categoría" at bounding box center [748, 318] width 381 height 16
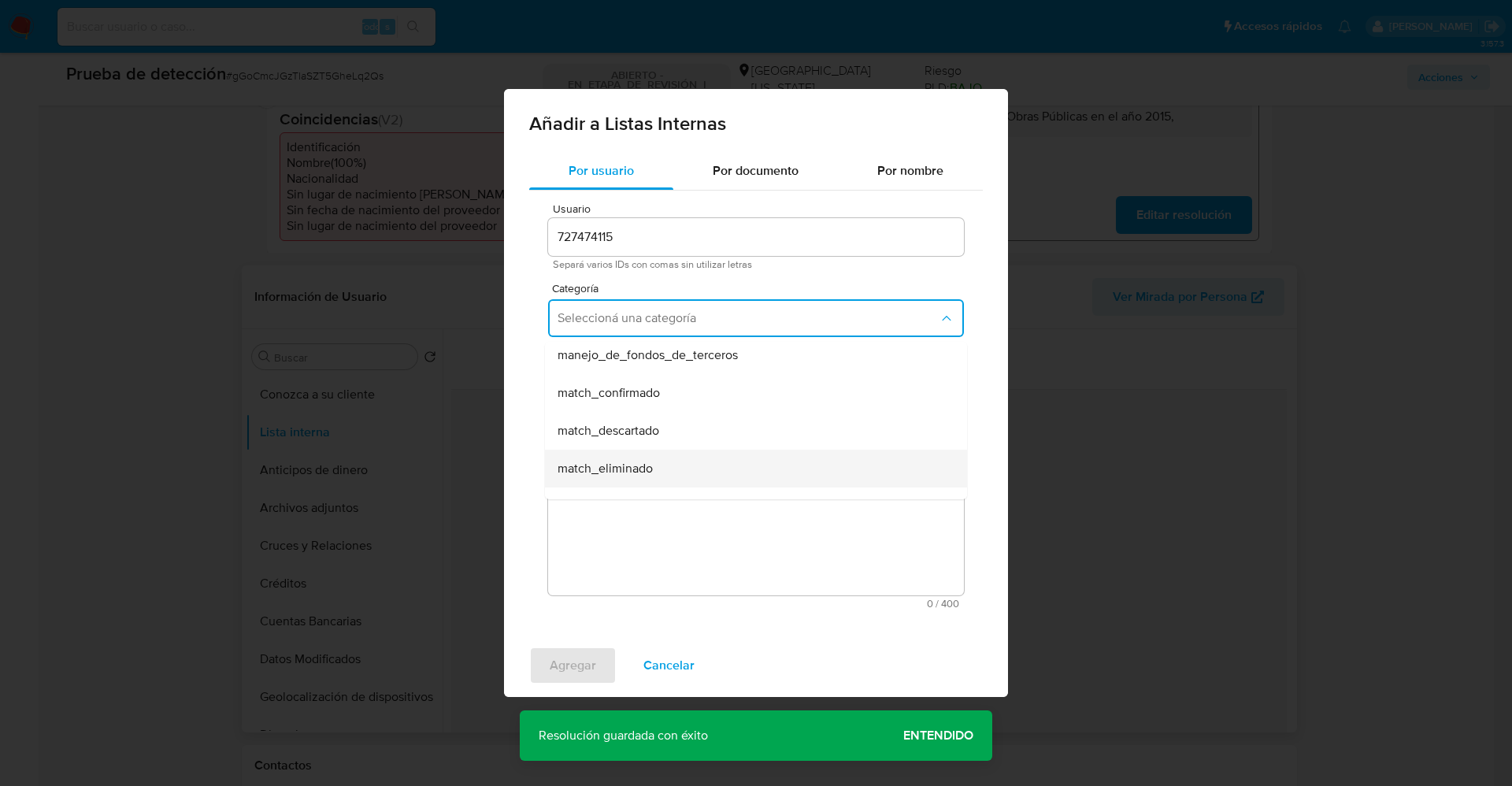
scroll to position [118, 0]
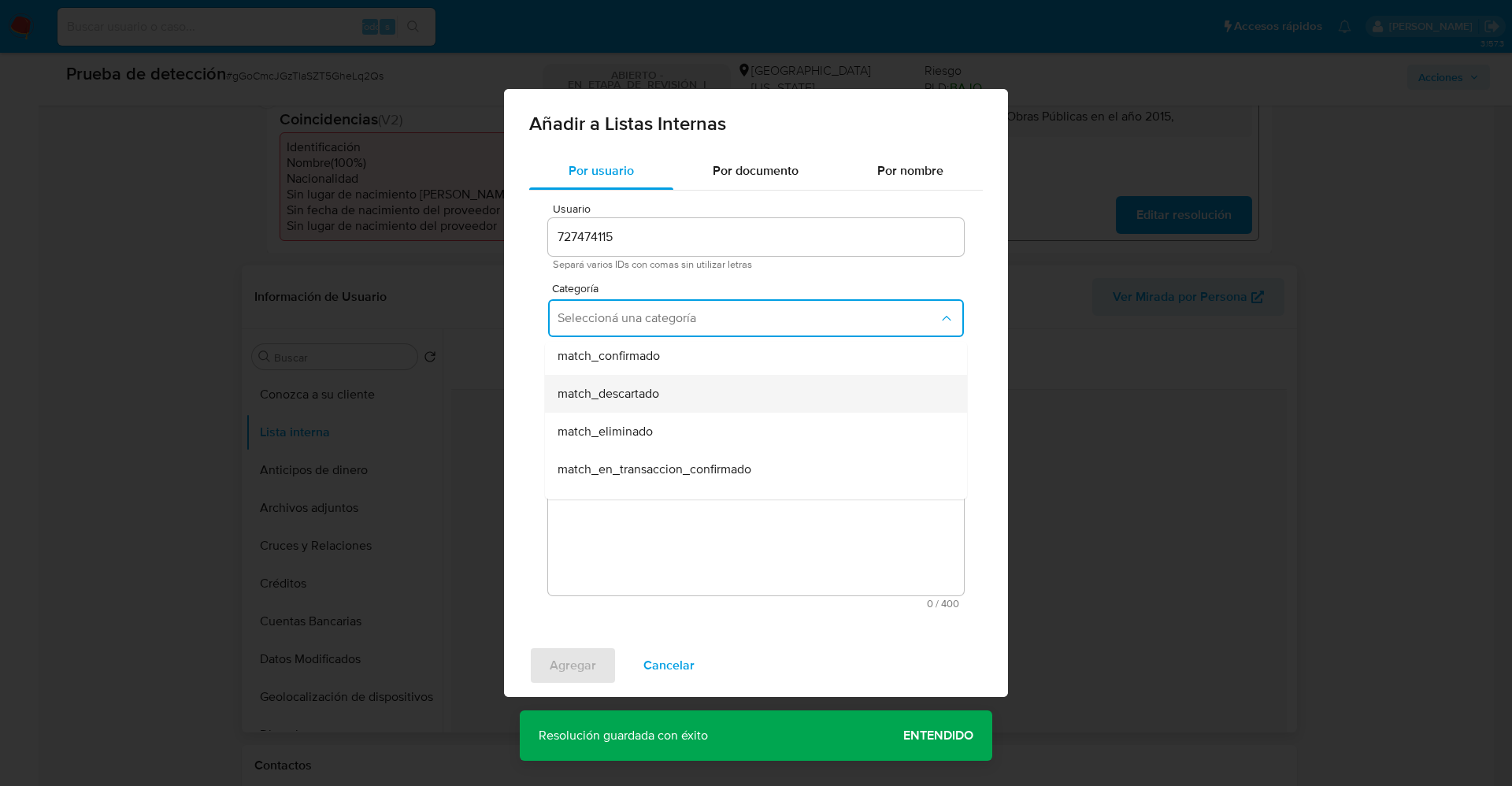
click at [678, 403] on div "match_descartado" at bounding box center [750, 393] width 387 height 37
click at [677, 402] on button "Seleccioná una subcategoría" at bounding box center [756, 391] width 416 height 37
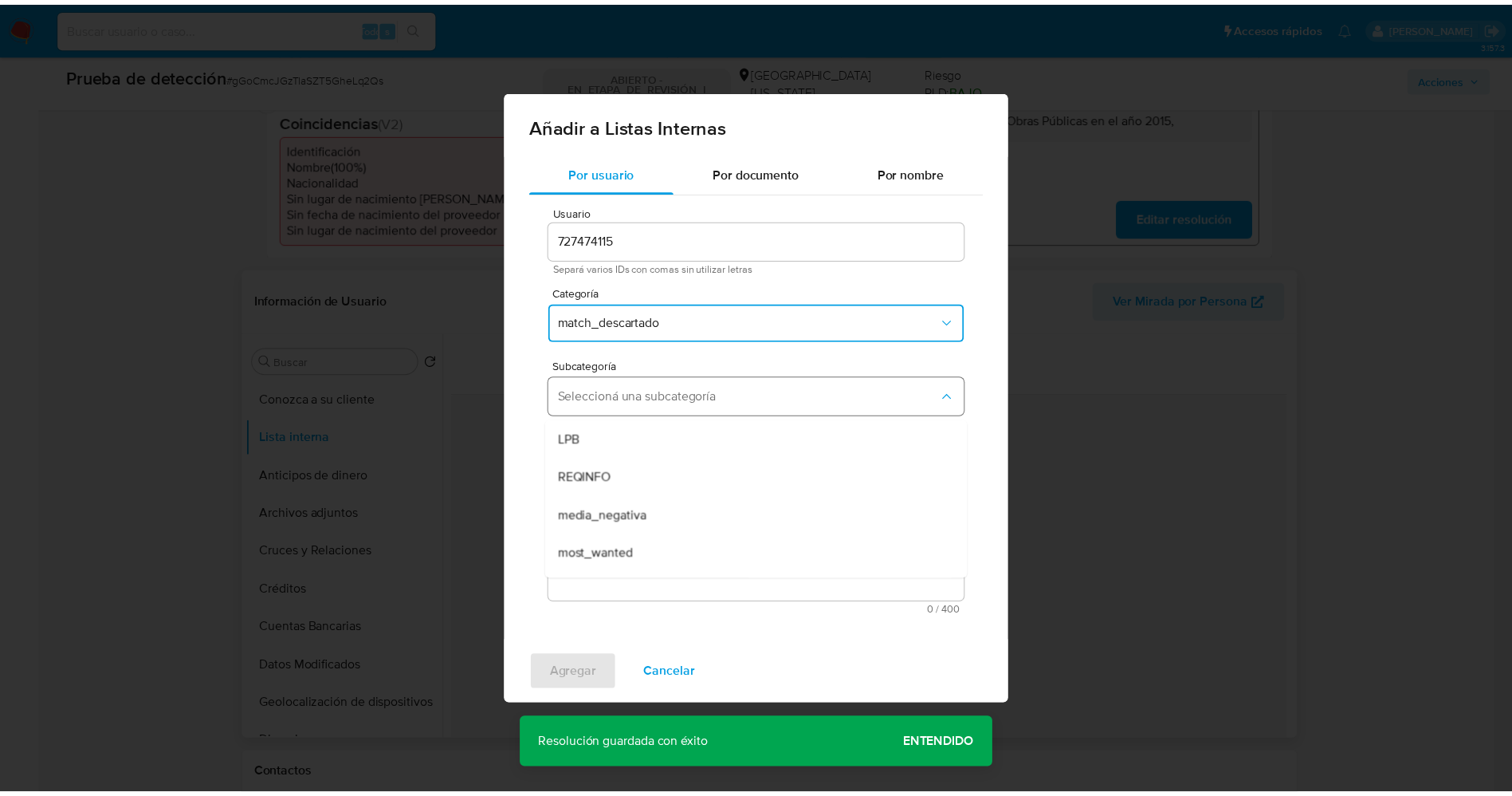
scroll to position [109, 0]
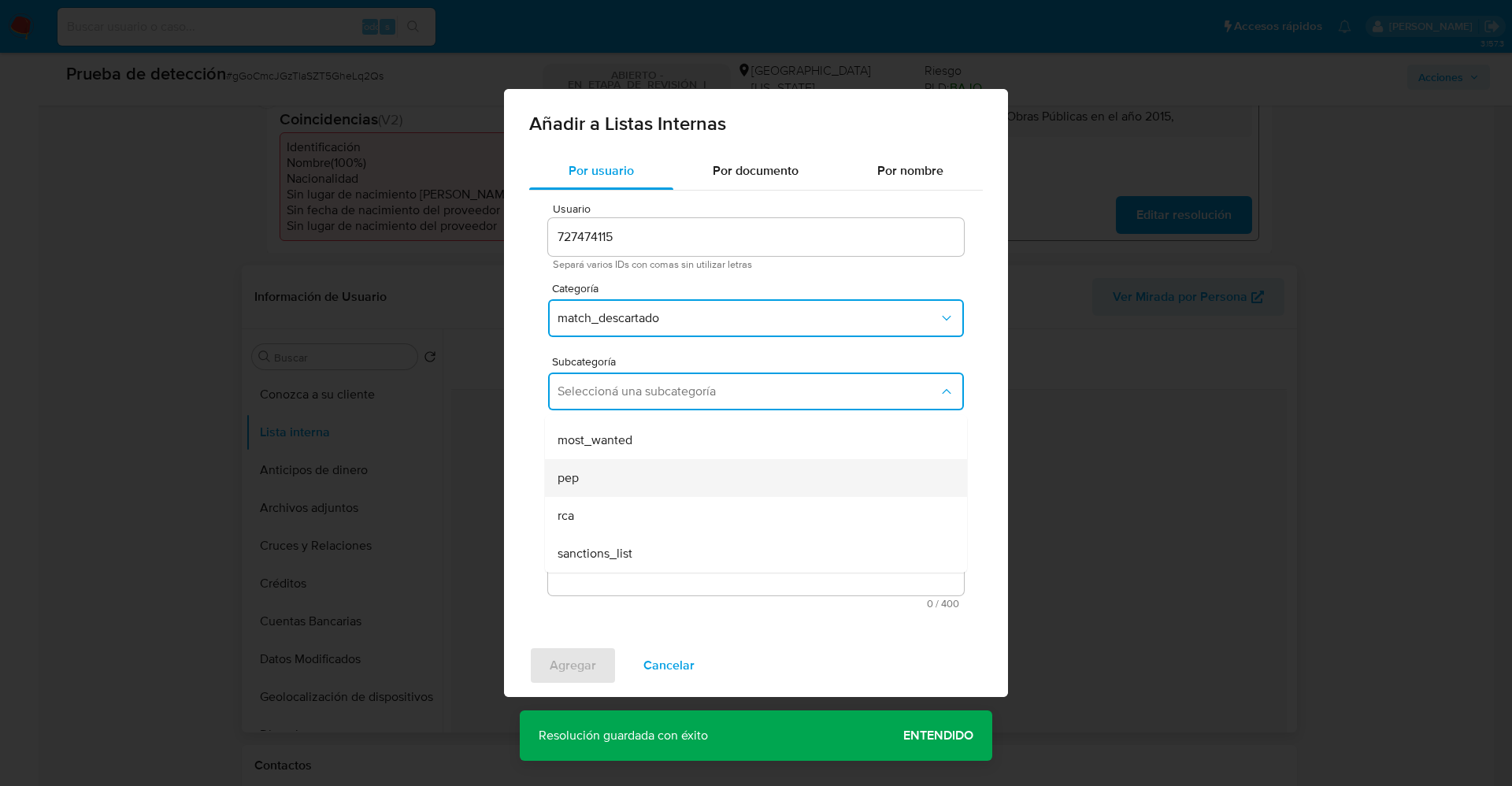
click at [644, 485] on div "pep" at bounding box center [750, 478] width 387 height 37
click at [644, 485] on textarea "Comentario" at bounding box center [756, 520] width 416 height 151
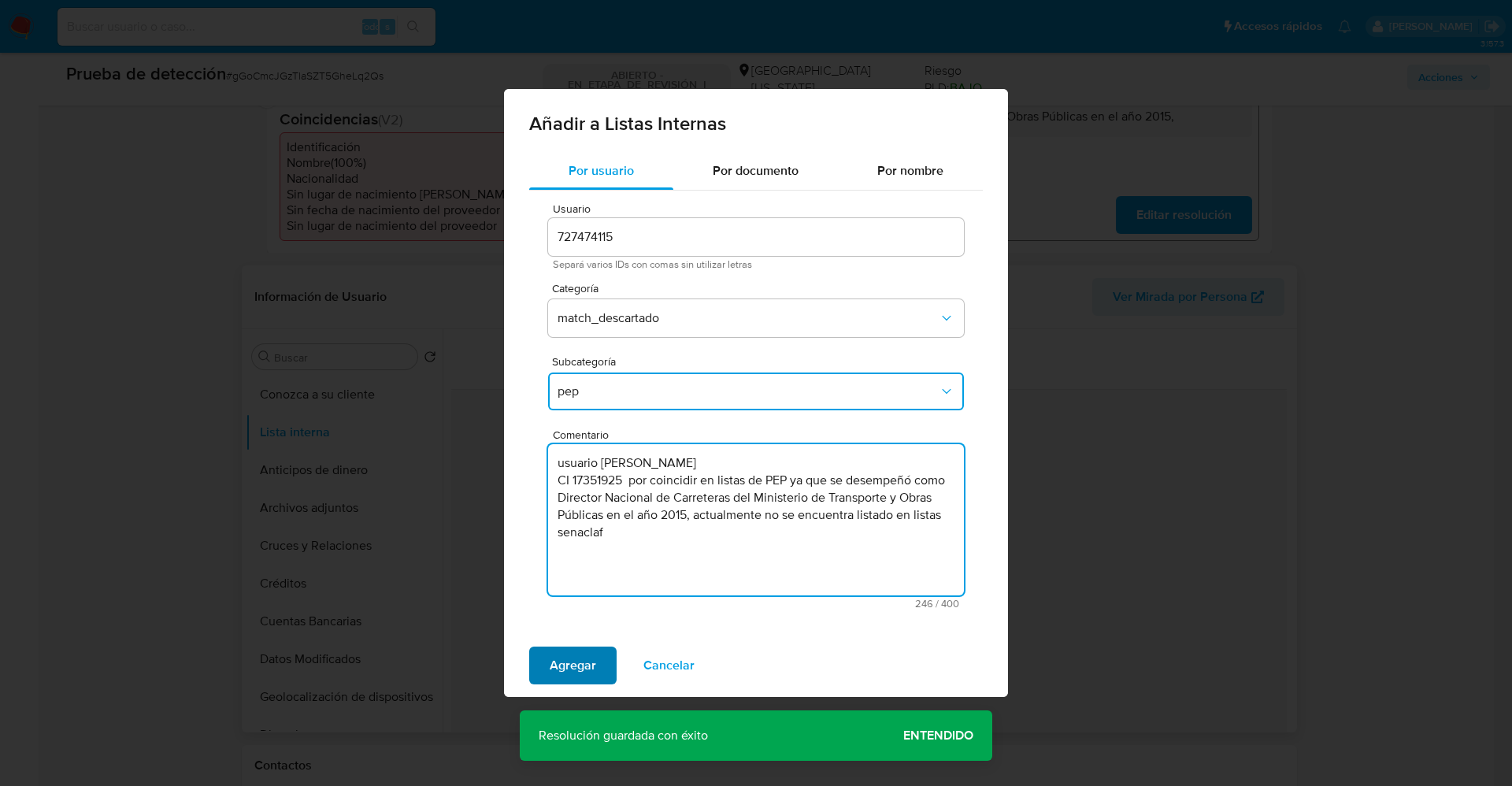
type textarea "usuario Leonardo Cola Seveso CI 17351925 por coincidir en listas de PEP ya que …"
click at [575, 661] on span "Agregar" at bounding box center [573, 665] width 47 height 35
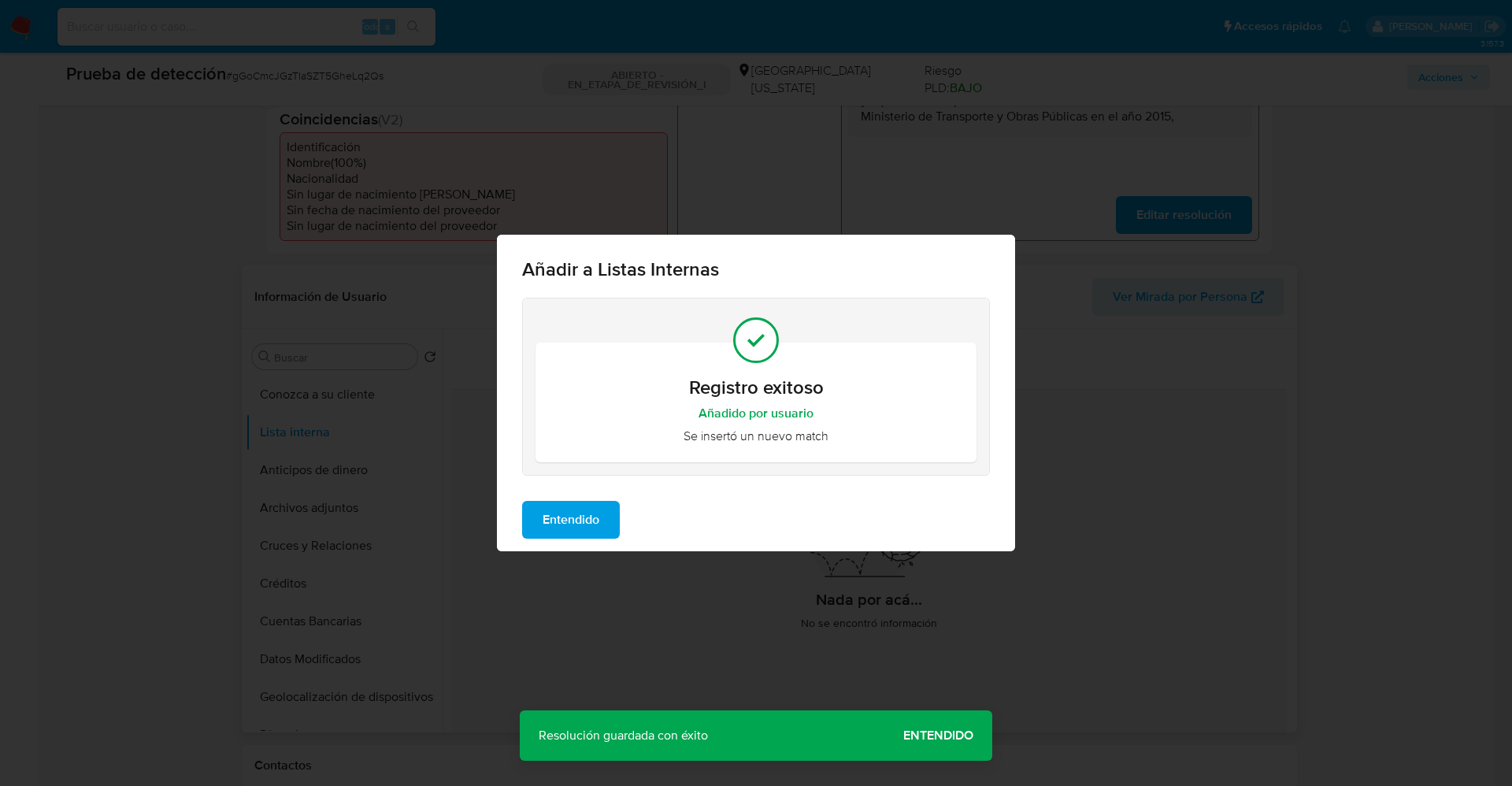
click at [548, 510] on span "Entendido" at bounding box center [571, 519] width 57 height 35
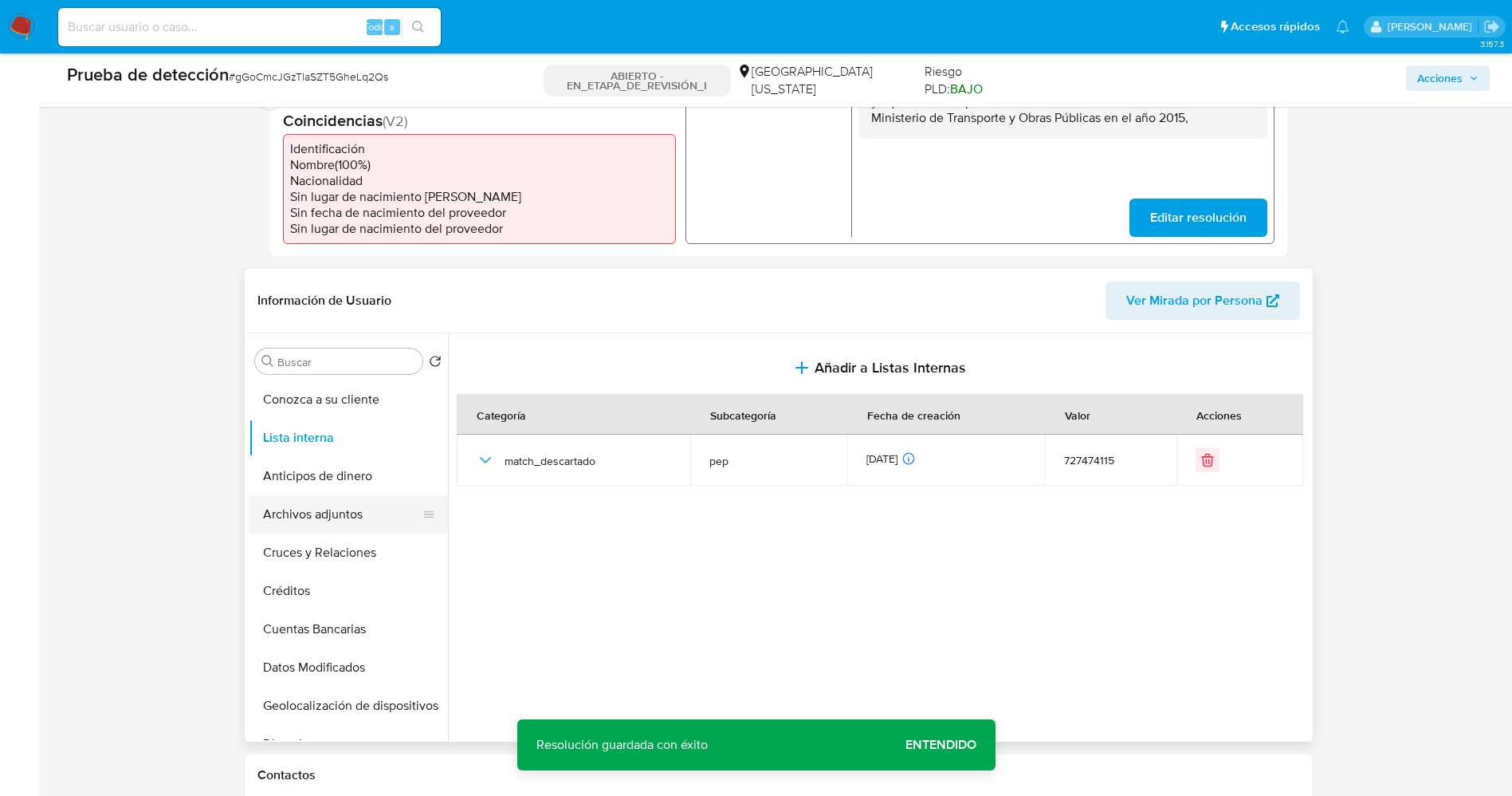
click at [350, 528] on button "Archivos adjuntos" at bounding box center [342, 514] width 187 height 38
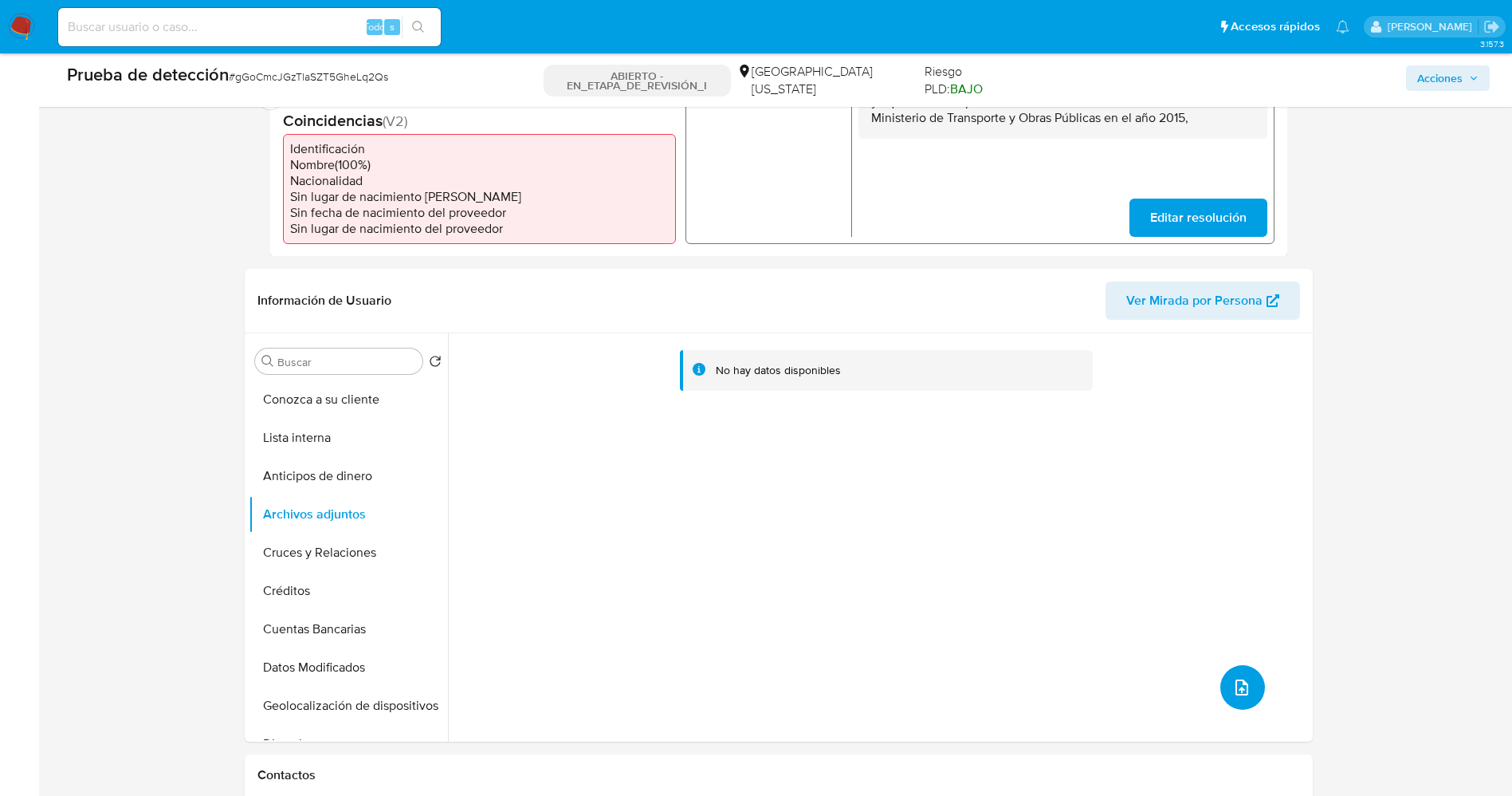
click at [1220, 689] on button "subir archivo" at bounding box center [1242, 687] width 45 height 45
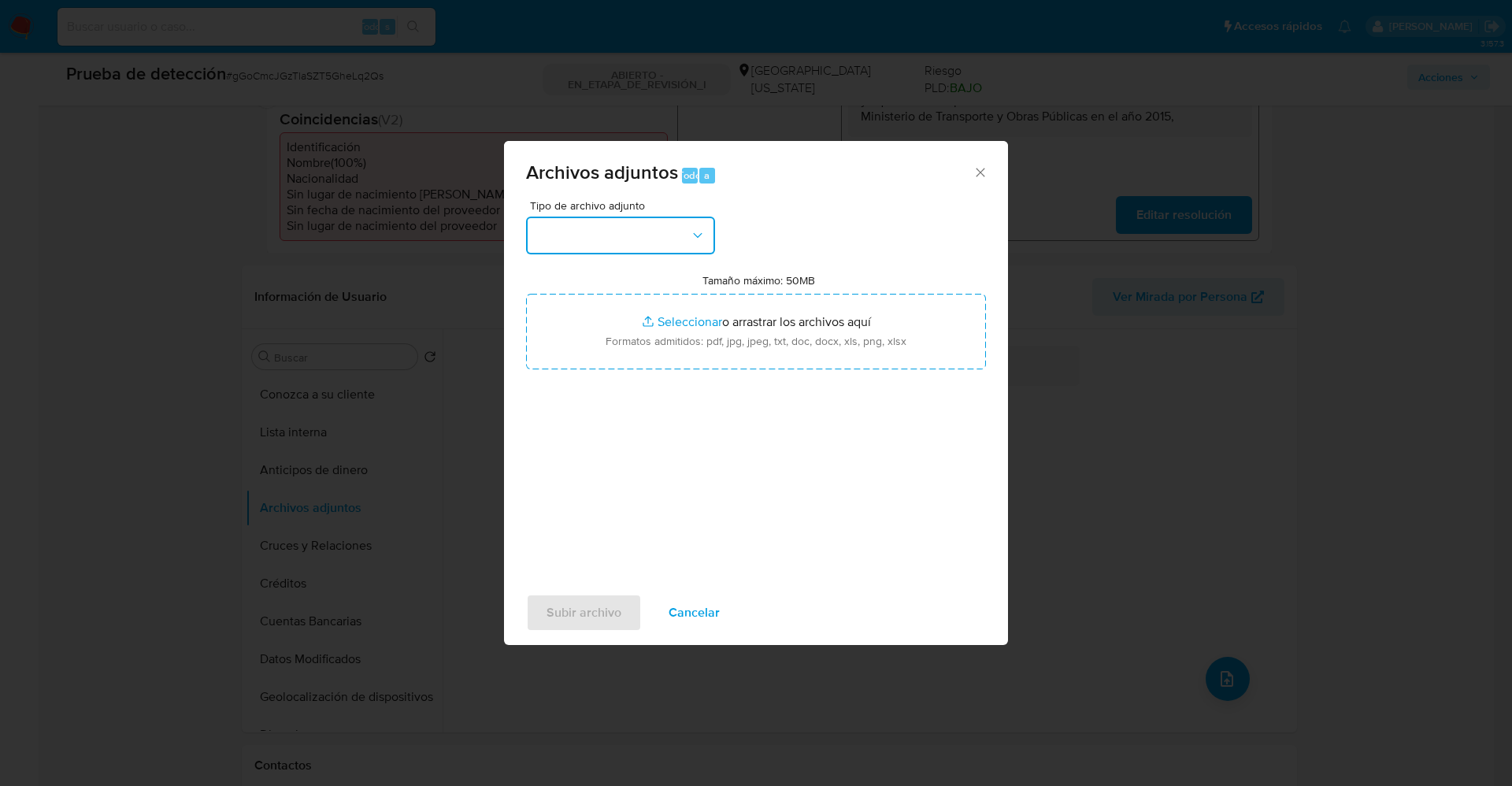
click at [673, 248] on button "button" at bounding box center [620, 235] width 189 height 37
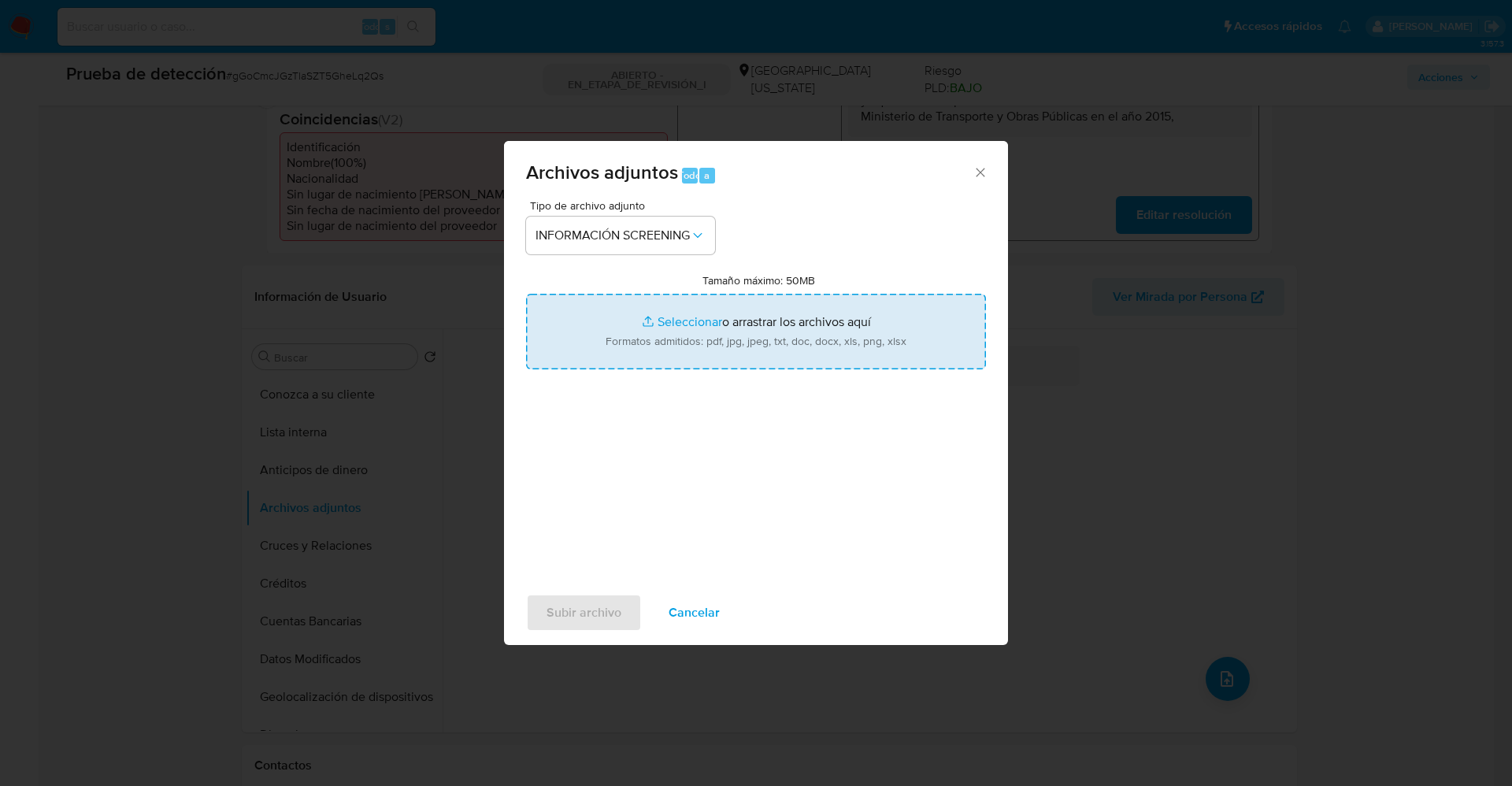
type input "C:\fakepath\_Leonardo Cola Seveso_ lavado de dinero - Buscar con Google.pdf"
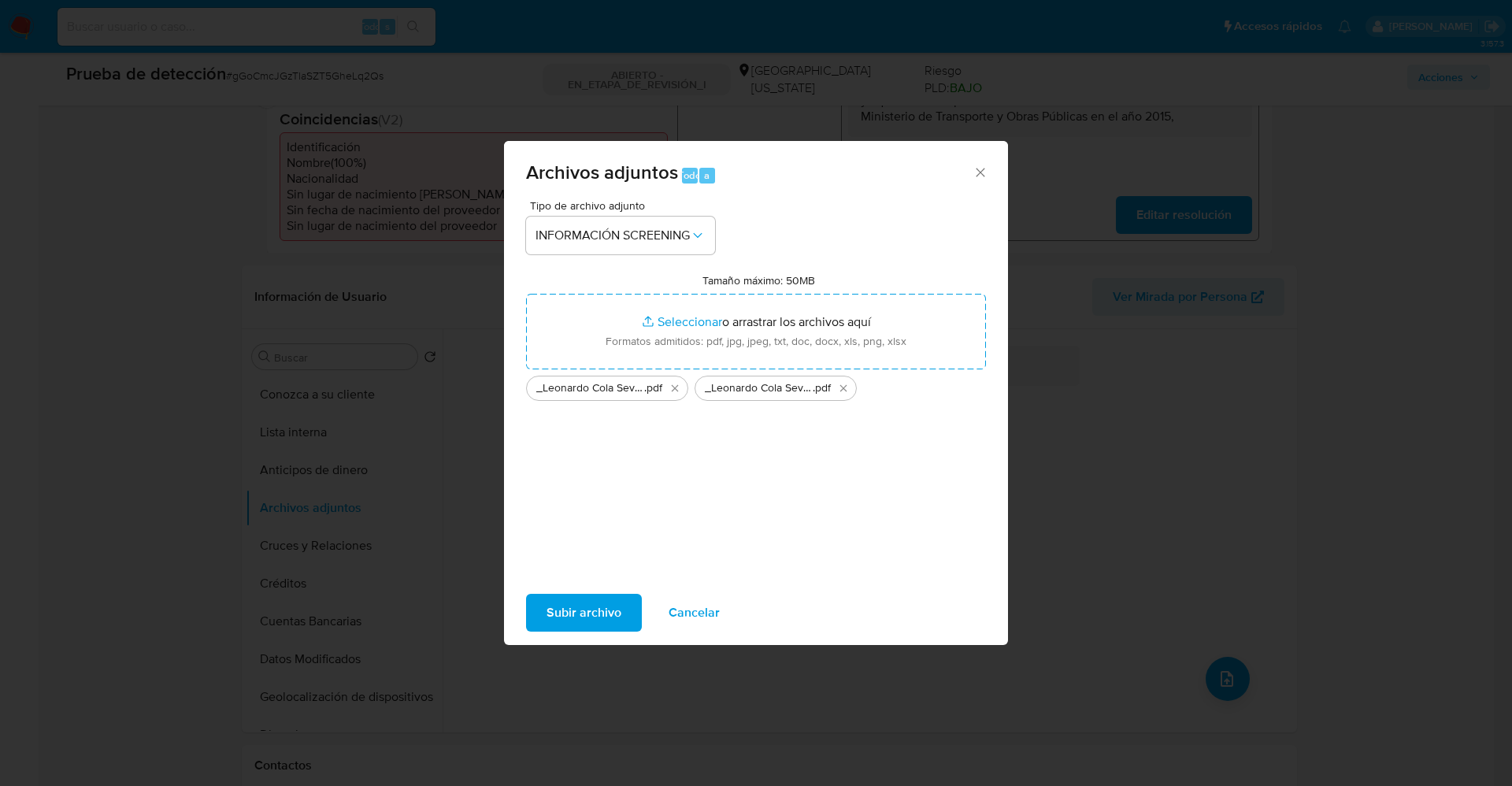
click at [596, 618] on span "Subir archivo" at bounding box center [584, 612] width 75 height 35
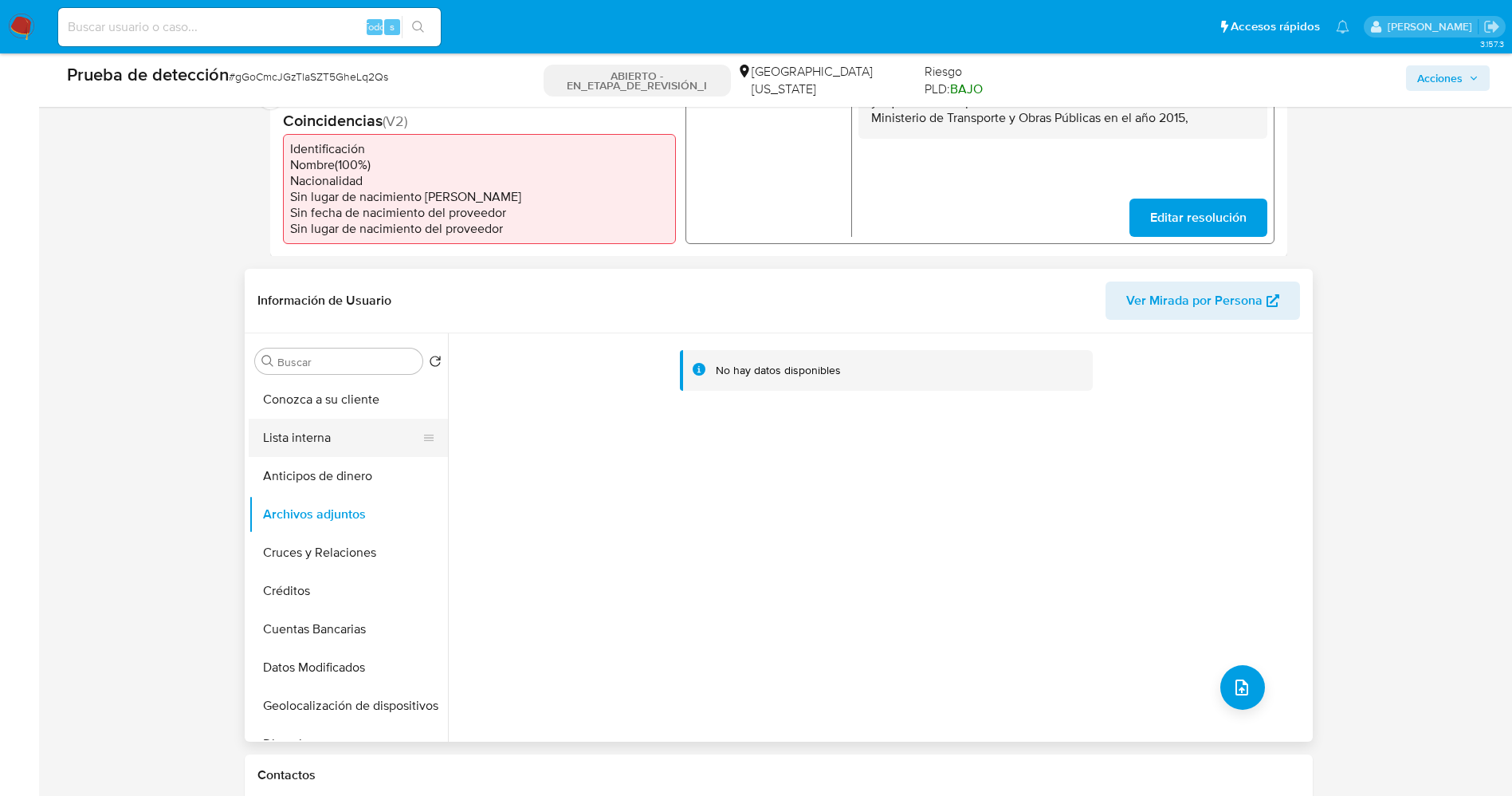
click at [322, 441] on button "Lista interna" at bounding box center [342, 438] width 187 height 38
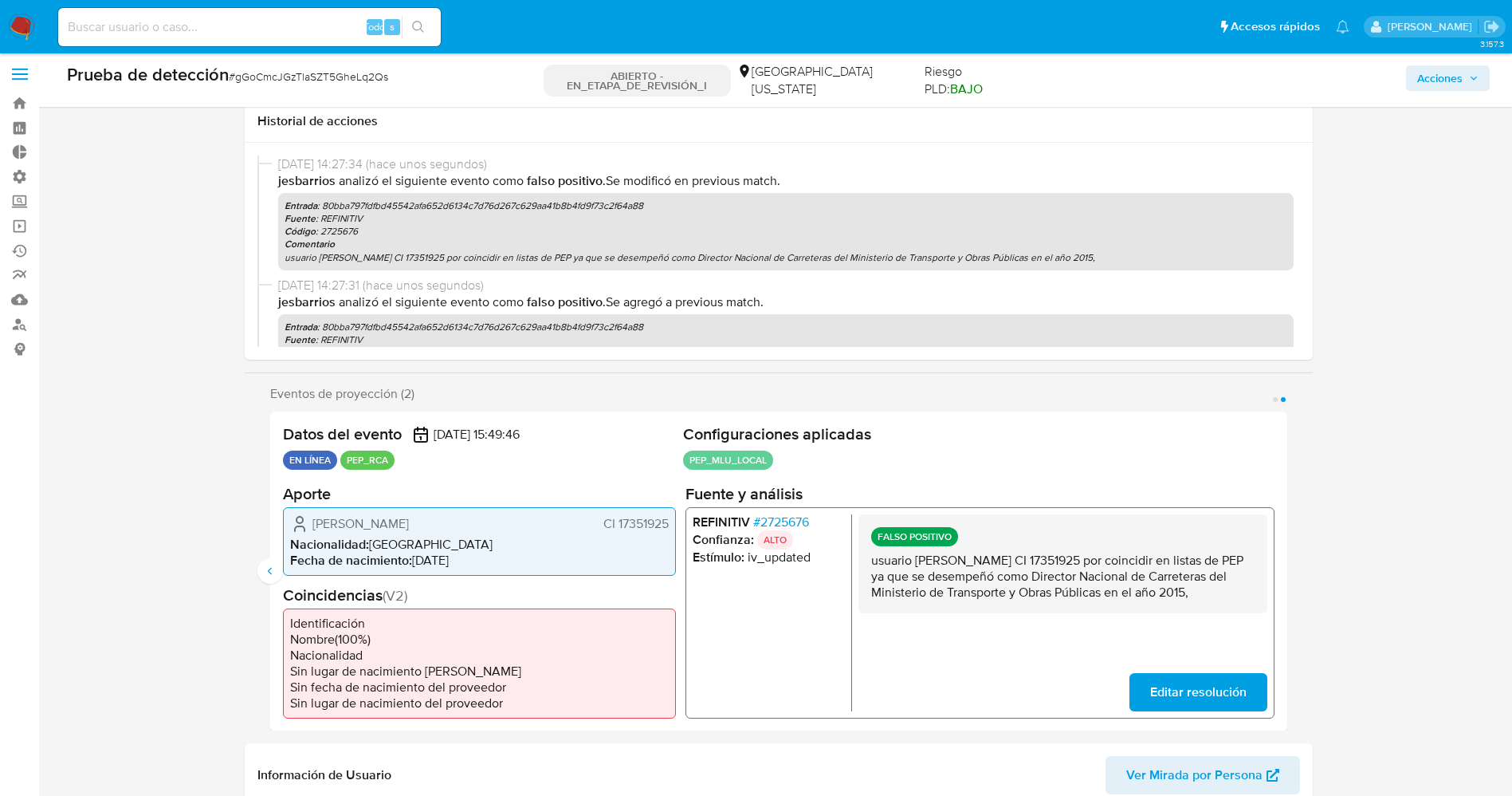
scroll to position [0, 0]
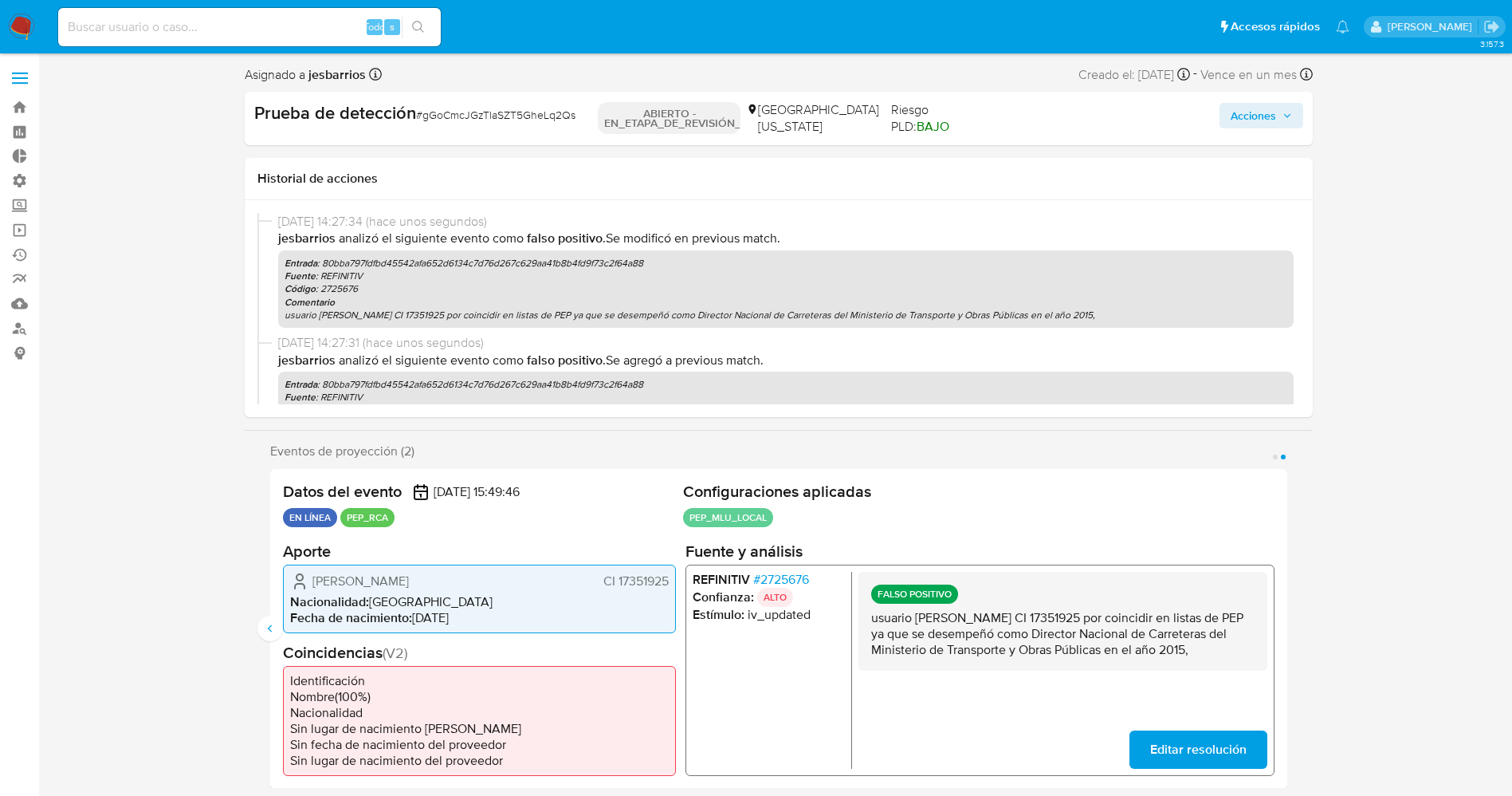
click at [1249, 109] on font "Acciones" at bounding box center [1253, 115] width 46 height 26
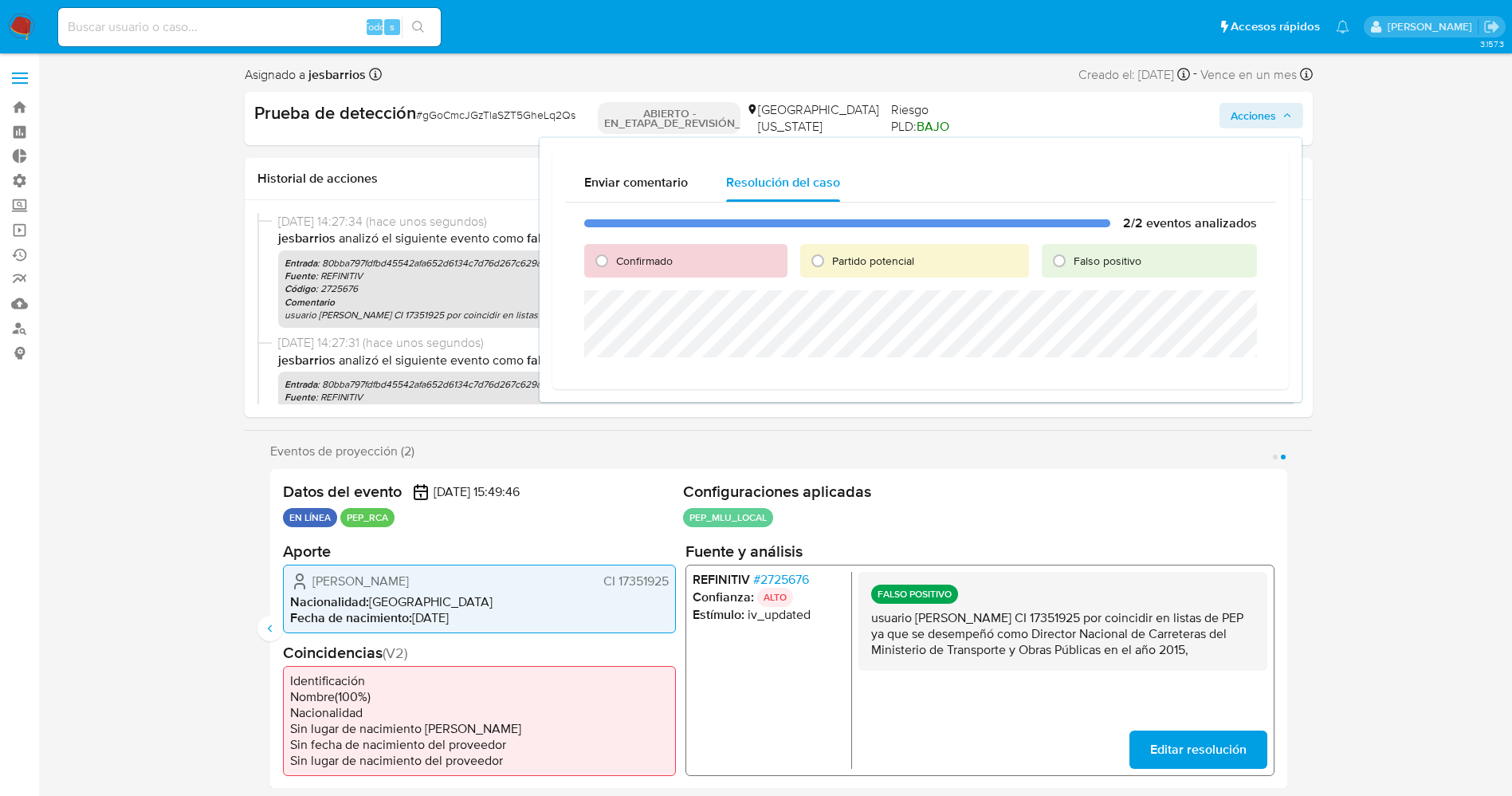
click at [1088, 261] on font "Falso positivo" at bounding box center [1107, 260] width 68 height 16
click at [1072, 261] on input "Falso positivo" at bounding box center [1059, 261] width 26 height 26
radio input "true"
click at [1019, 358] on div "2/2 eventos analizados Confirmado Partido potencial Falso positivo Cerrar Caso" at bounding box center [920, 302] width 710 height 199
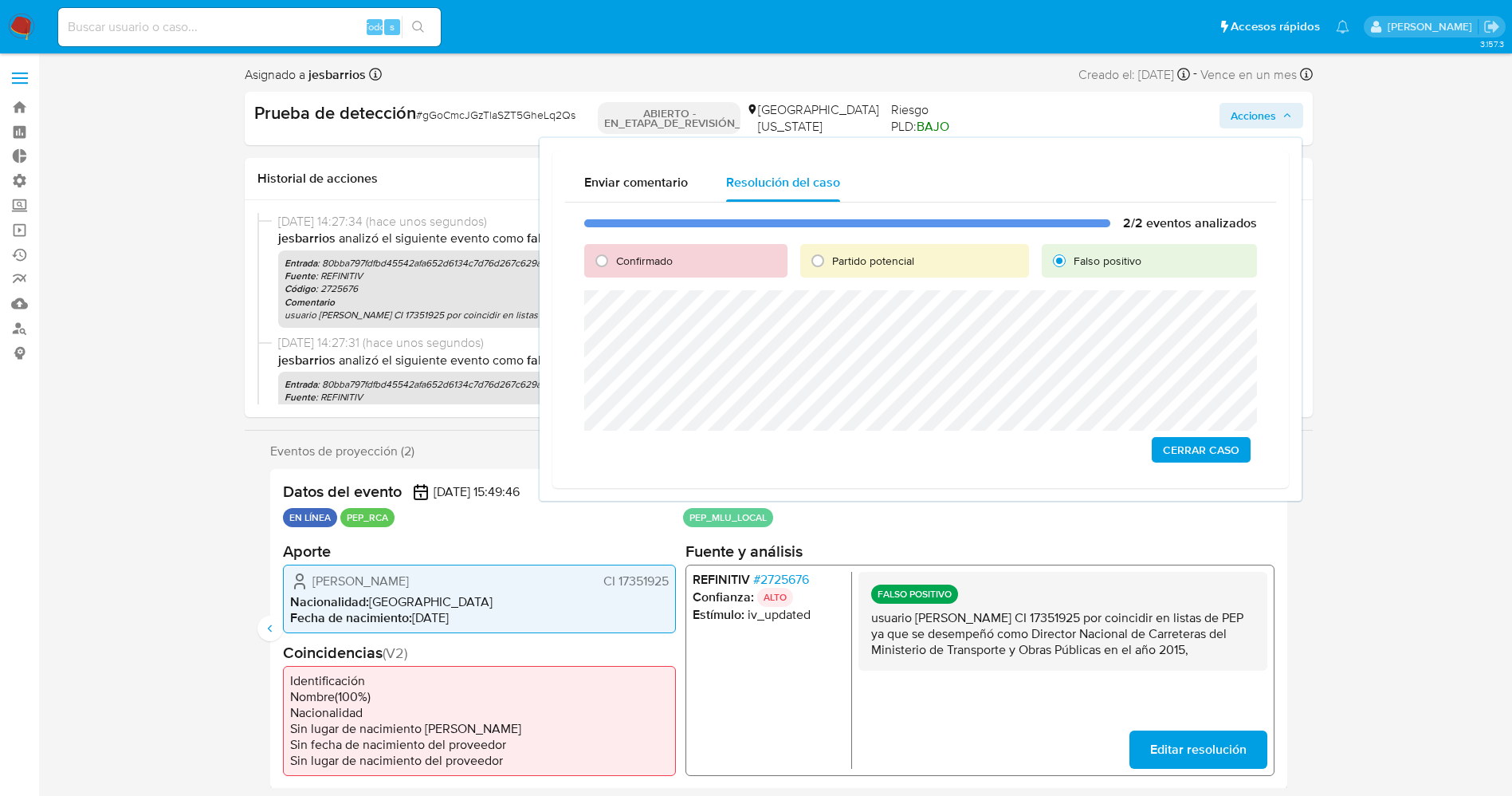
click at [1199, 454] on span "Cerrar Caso" at bounding box center [1200, 450] width 77 height 22
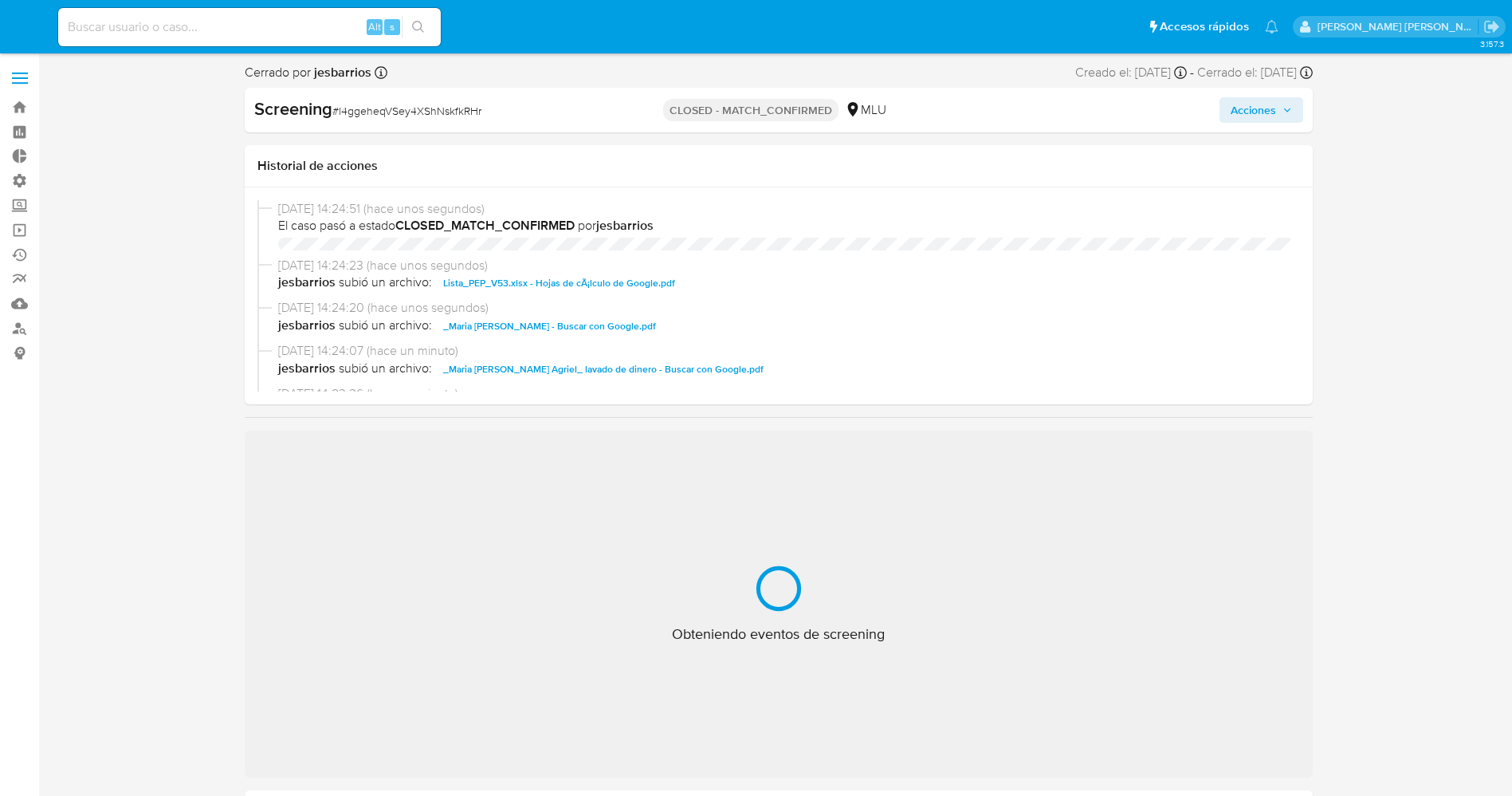
select select "10"
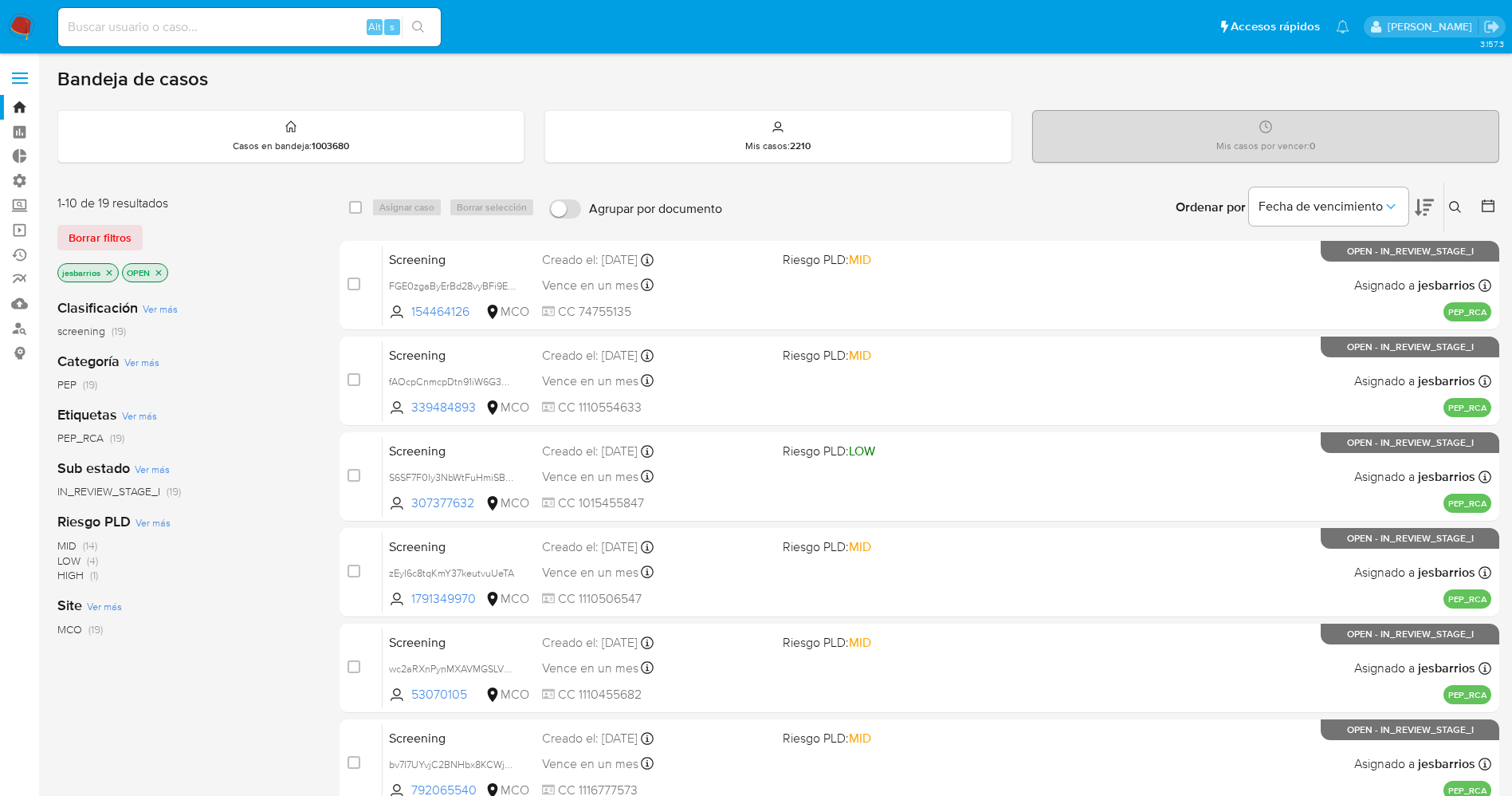
click at [21, 26] on img at bounding box center [21, 27] width 27 height 27
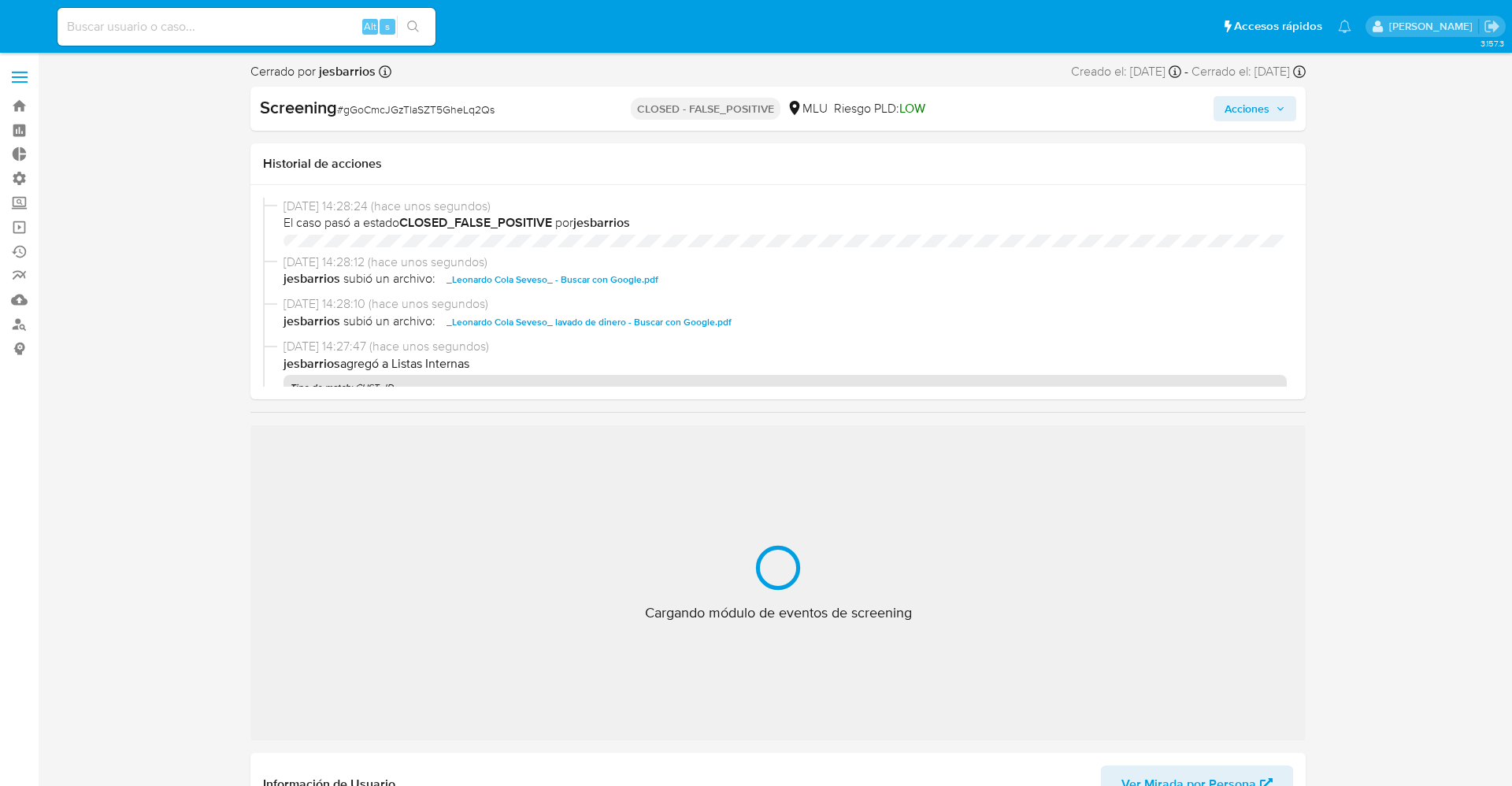
select select "10"
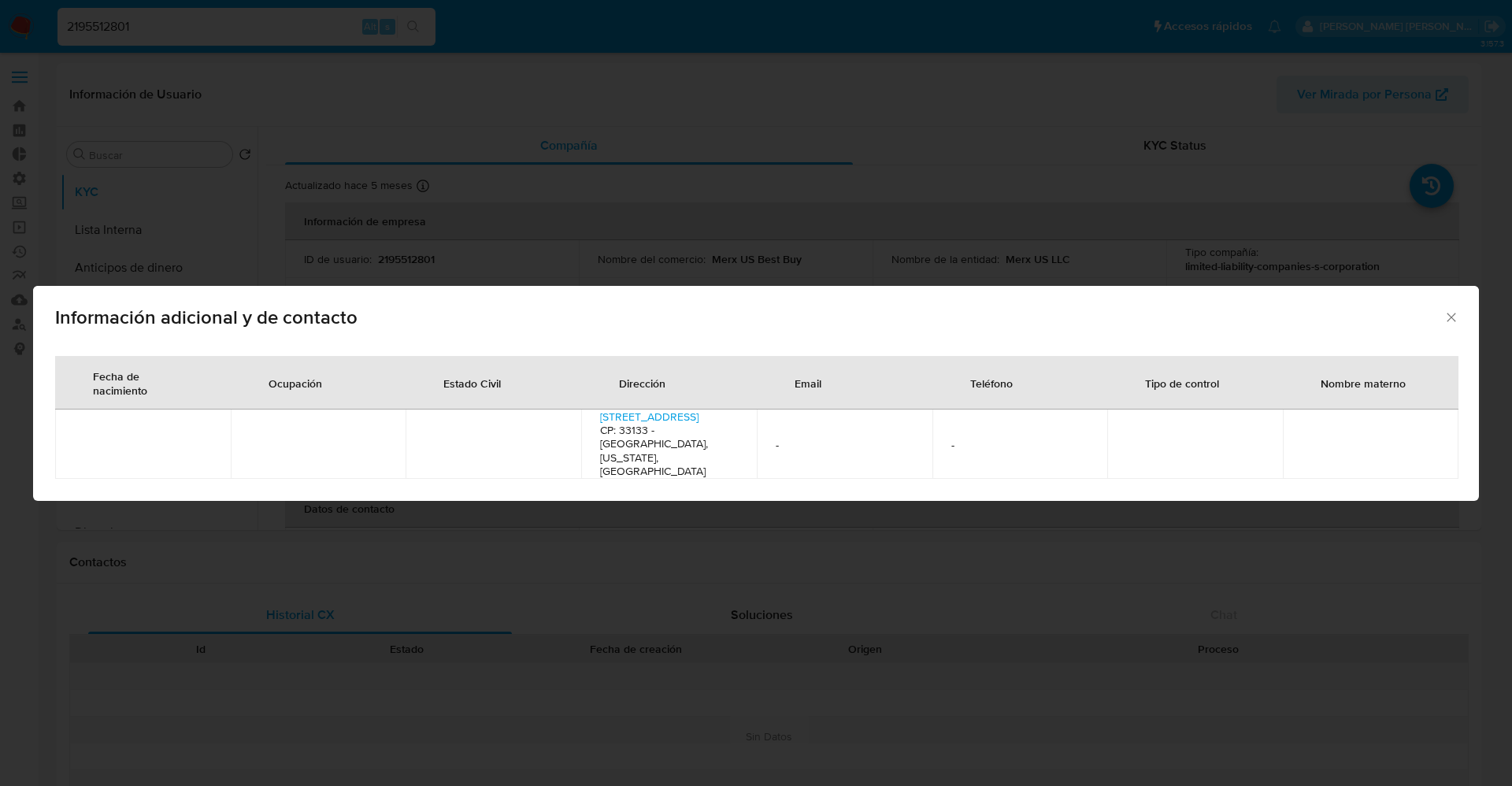
select select "10"
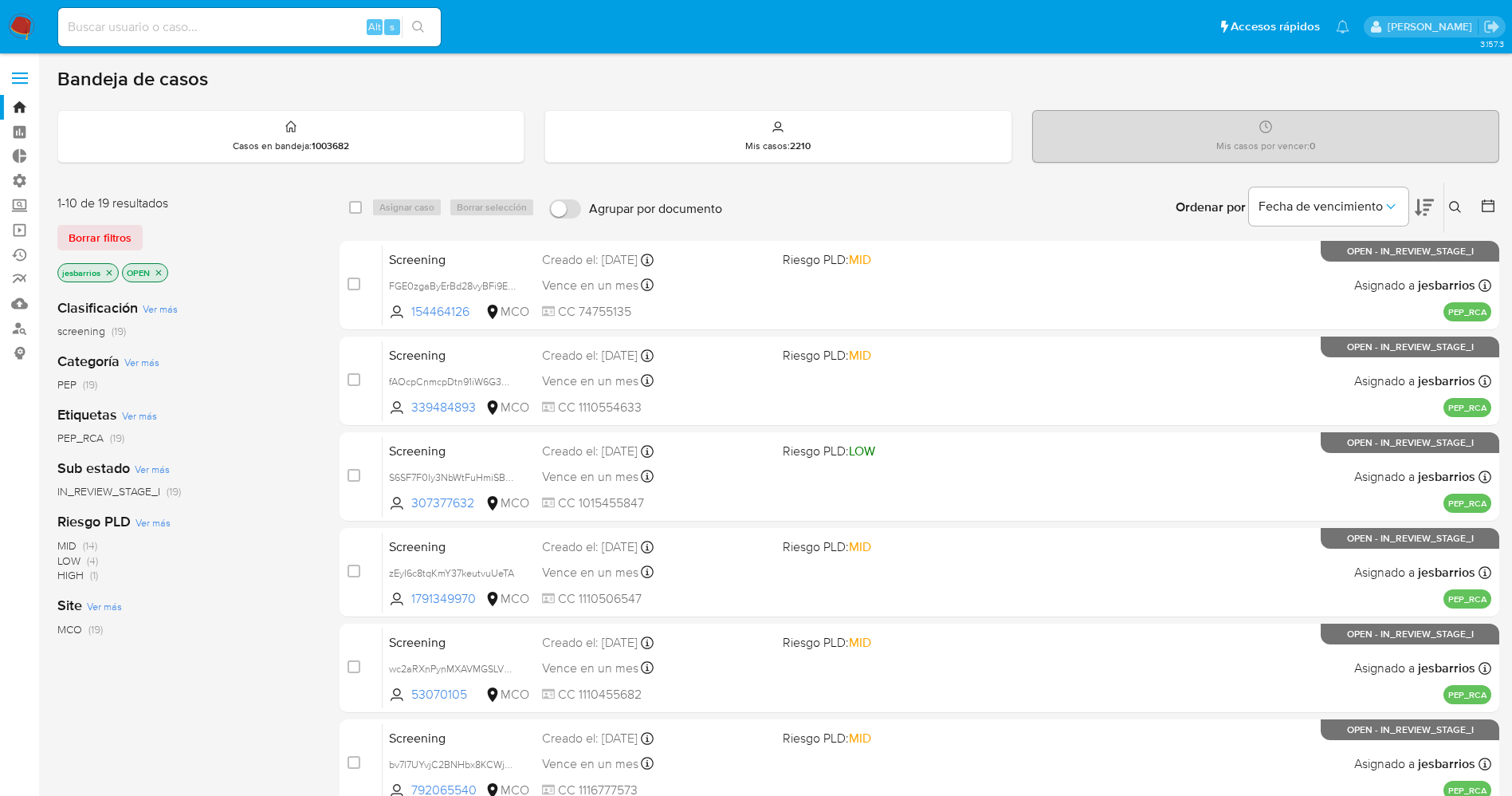
click at [105, 274] on icon "close-filter" at bounding box center [108, 272] width 9 height 9
